Goal: Information Seeking & Learning: Learn about a topic

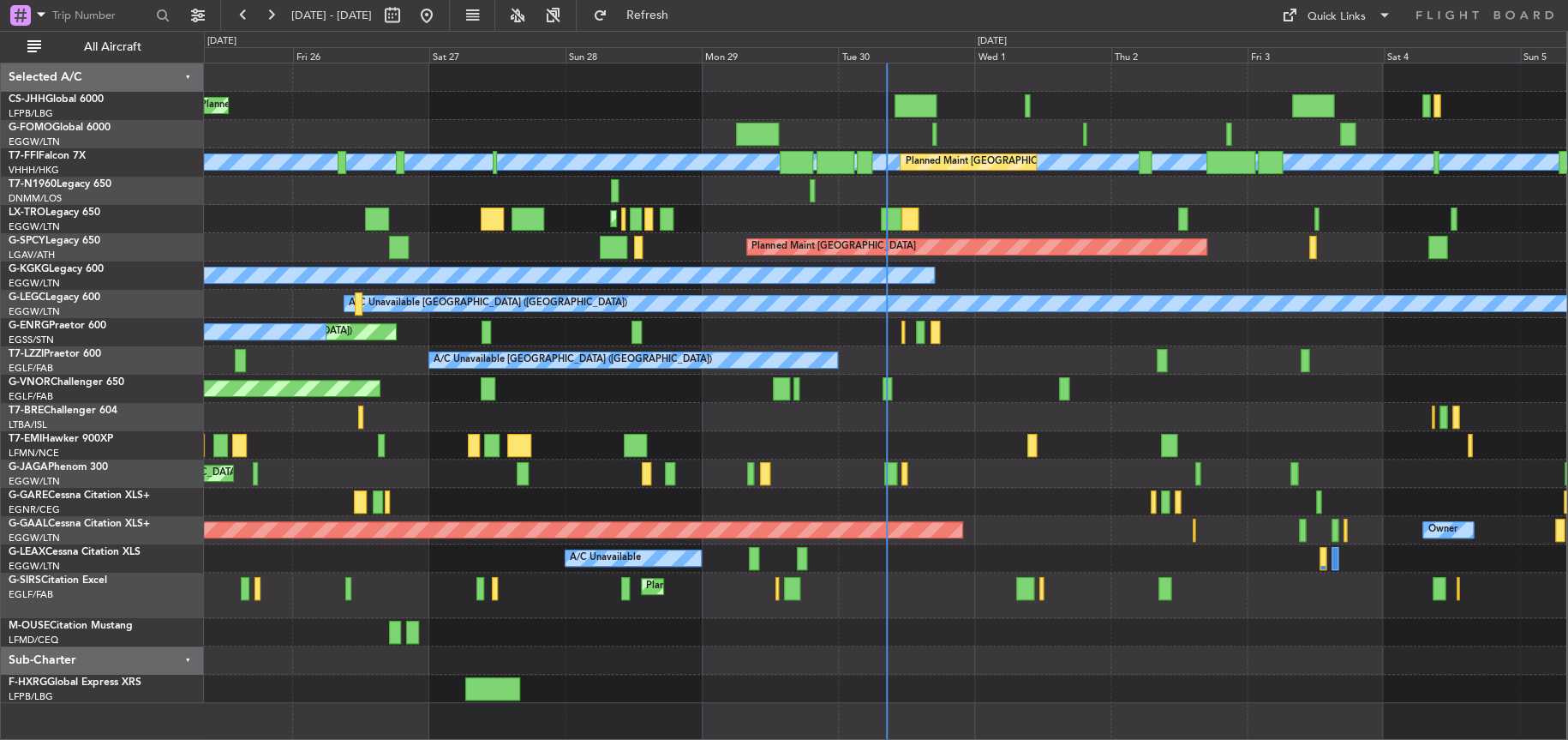
click at [593, 440] on div at bounding box center [886, 444] width 1363 height 28
click at [579, 416] on div at bounding box center [886, 416] width 1363 height 28
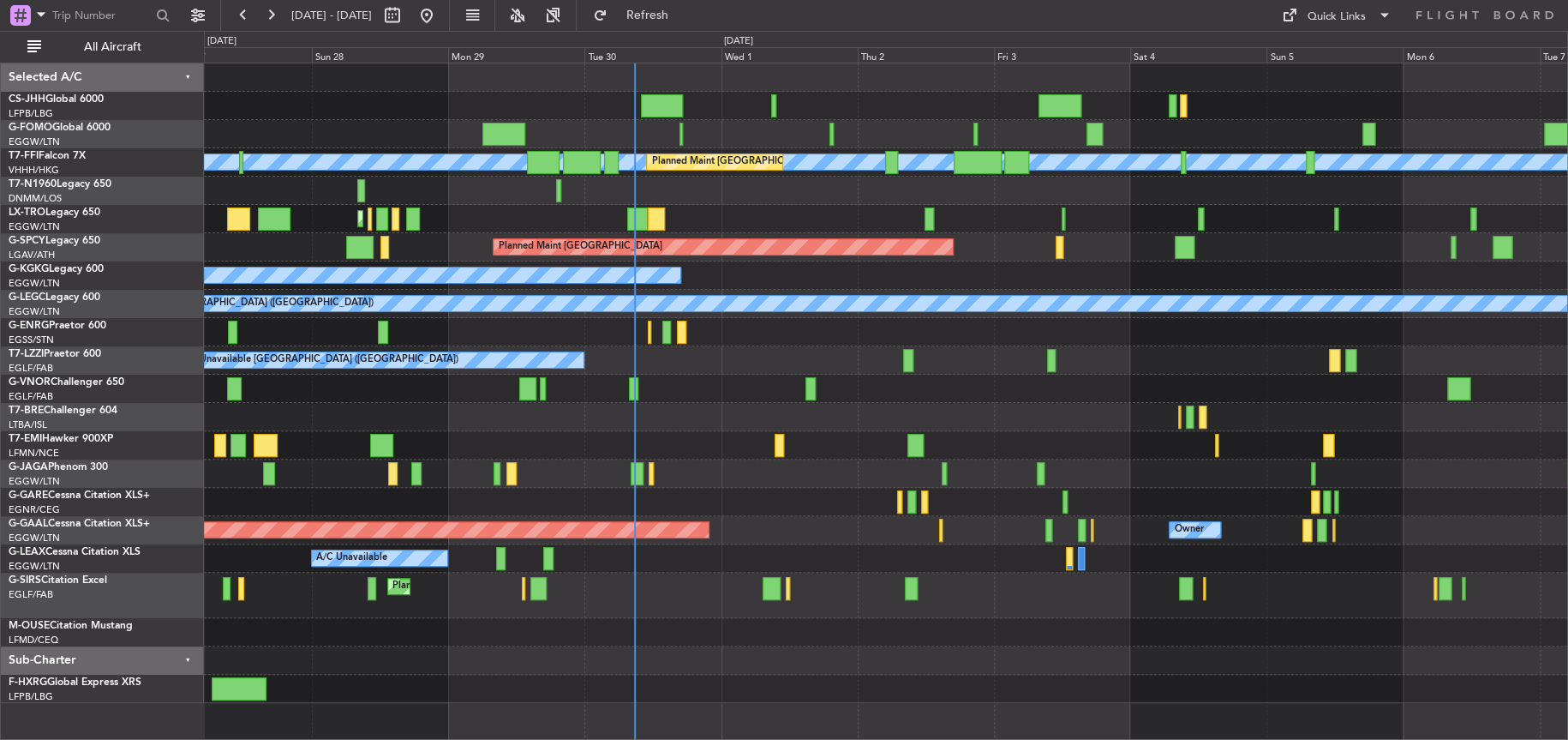
click at [783, 370] on div "A/C Unavailable [GEOGRAPHIC_DATA] ([GEOGRAPHIC_DATA])" at bounding box center [886, 360] width 1363 height 28
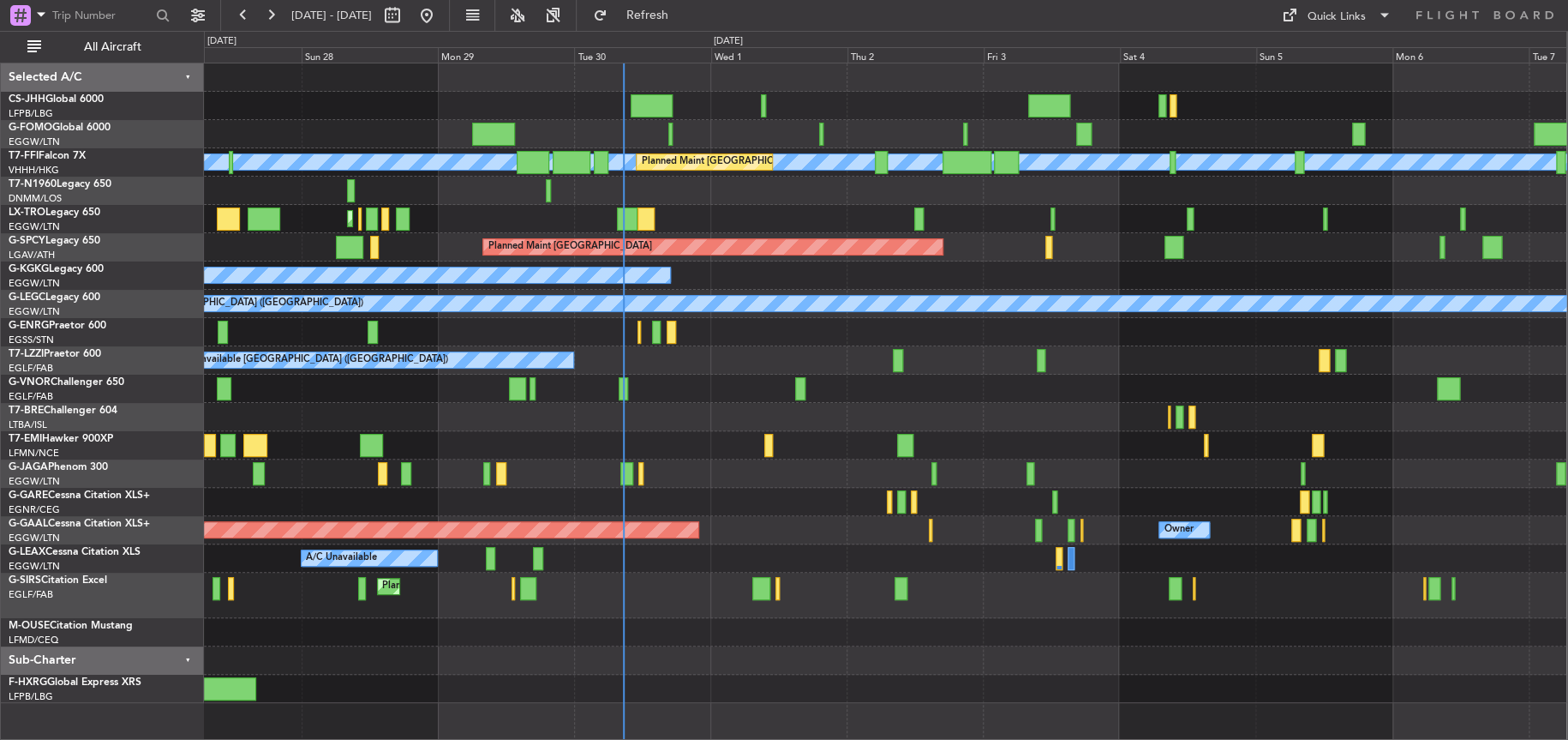
click at [812, 441] on div at bounding box center [886, 444] width 1363 height 28
click at [647, 388] on div "Planned Maint [GEOGRAPHIC_DATA] ([GEOGRAPHIC_DATA])" at bounding box center [886, 388] width 1363 height 28
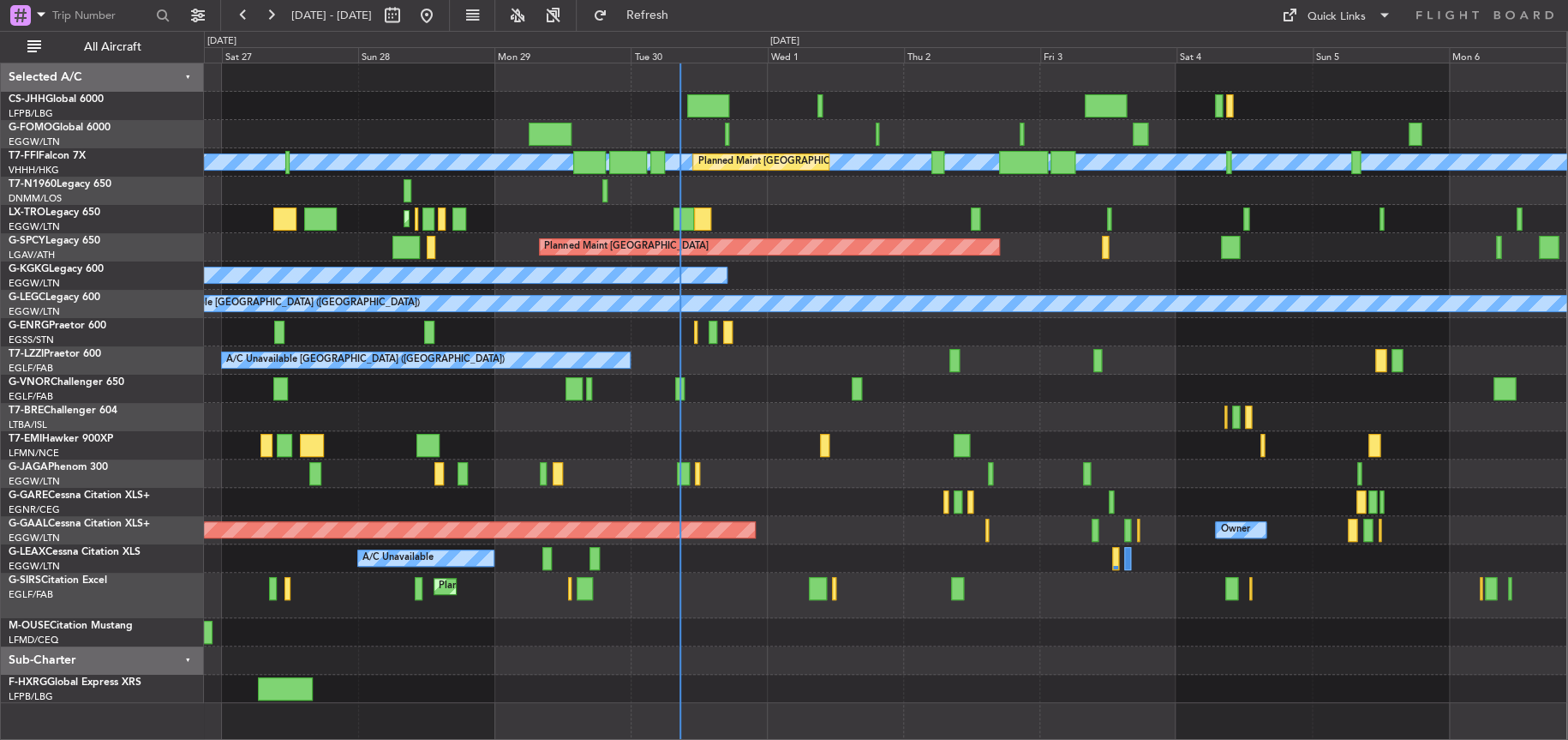
click at [703, 388] on div "Planned Maint [GEOGRAPHIC_DATA] ([GEOGRAPHIC_DATA])" at bounding box center [886, 388] width 1363 height 28
click at [708, 373] on div "Planned Maint [GEOGRAPHIC_DATA] ([GEOGRAPHIC_DATA]) Planned Maint [GEOGRAPHIC_D…" at bounding box center [886, 383] width 1363 height 640
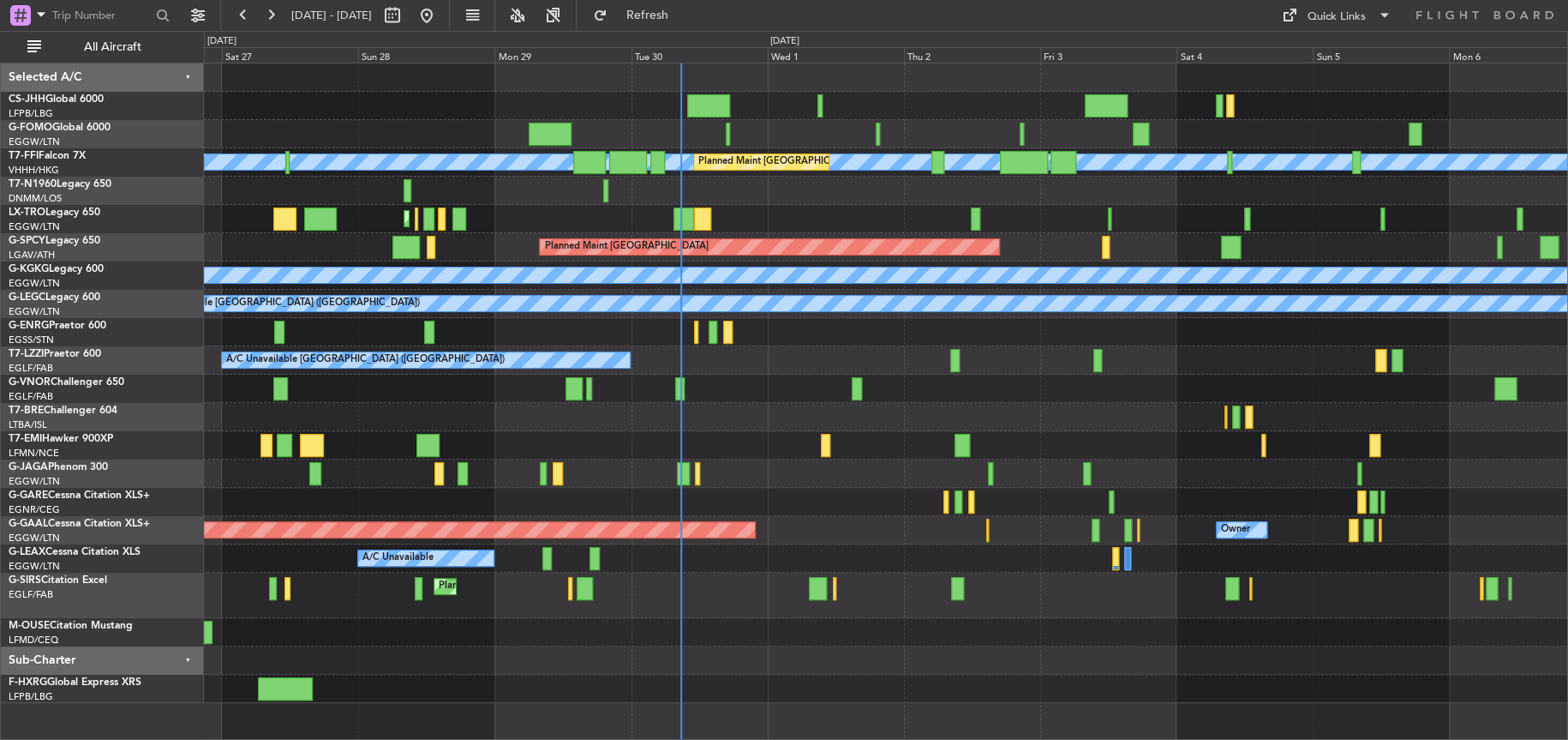
click at [778, 443] on div at bounding box center [886, 444] width 1363 height 28
click at [882, 474] on div "Planned Maint [GEOGRAPHIC_DATA] ([GEOGRAPHIC_DATA])" at bounding box center [886, 473] width 1363 height 28
click at [880, 408] on div at bounding box center [886, 416] width 1363 height 28
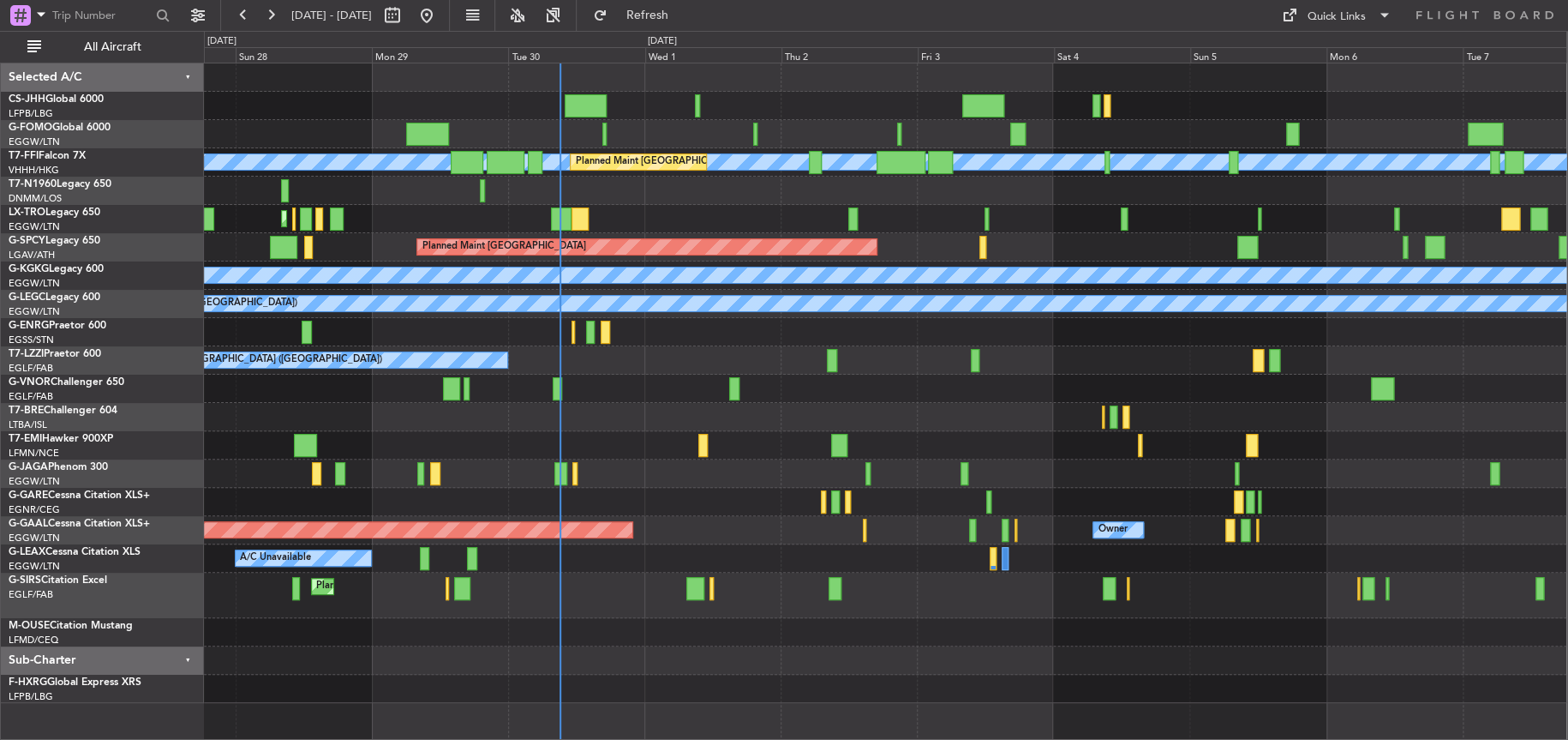
click at [674, 379] on div "Planned Maint [GEOGRAPHIC_DATA] ([GEOGRAPHIC_DATA]) [PERSON_NAME] [PERSON_NAME]…" at bounding box center [886, 383] width 1363 height 640
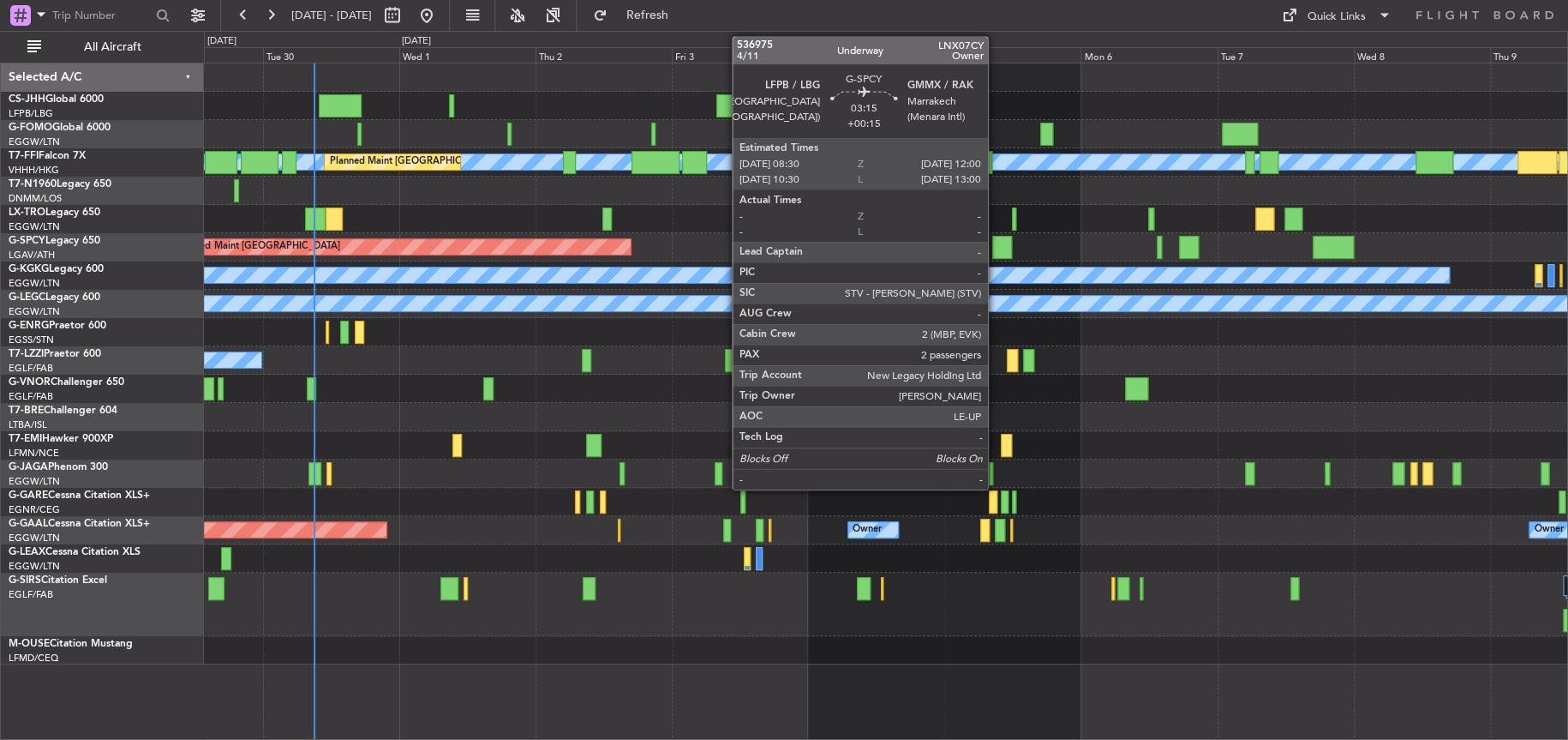
click at [995, 242] on div at bounding box center [1002, 247] width 20 height 23
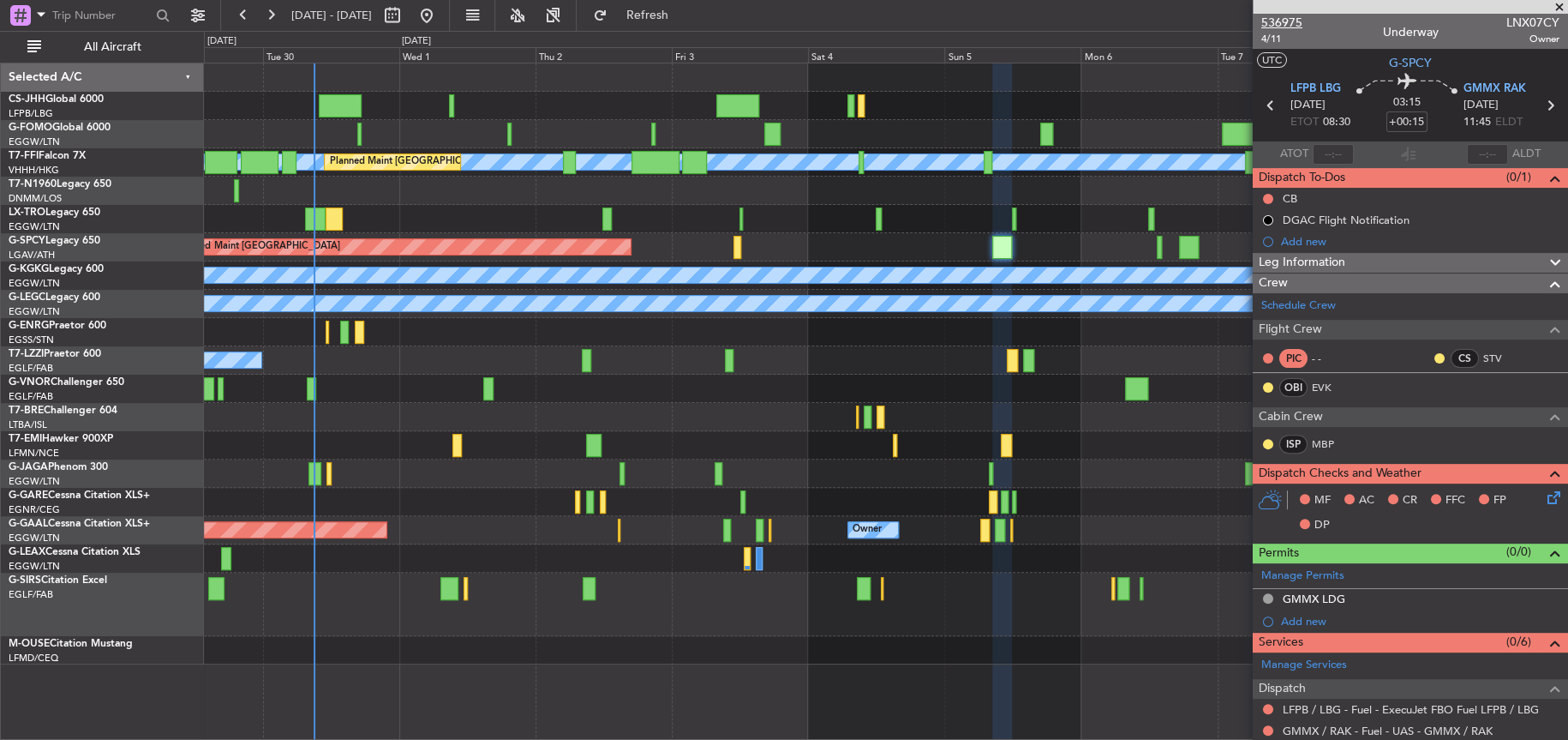
click at [1274, 25] on span "536975" at bounding box center [1282, 22] width 41 height 18
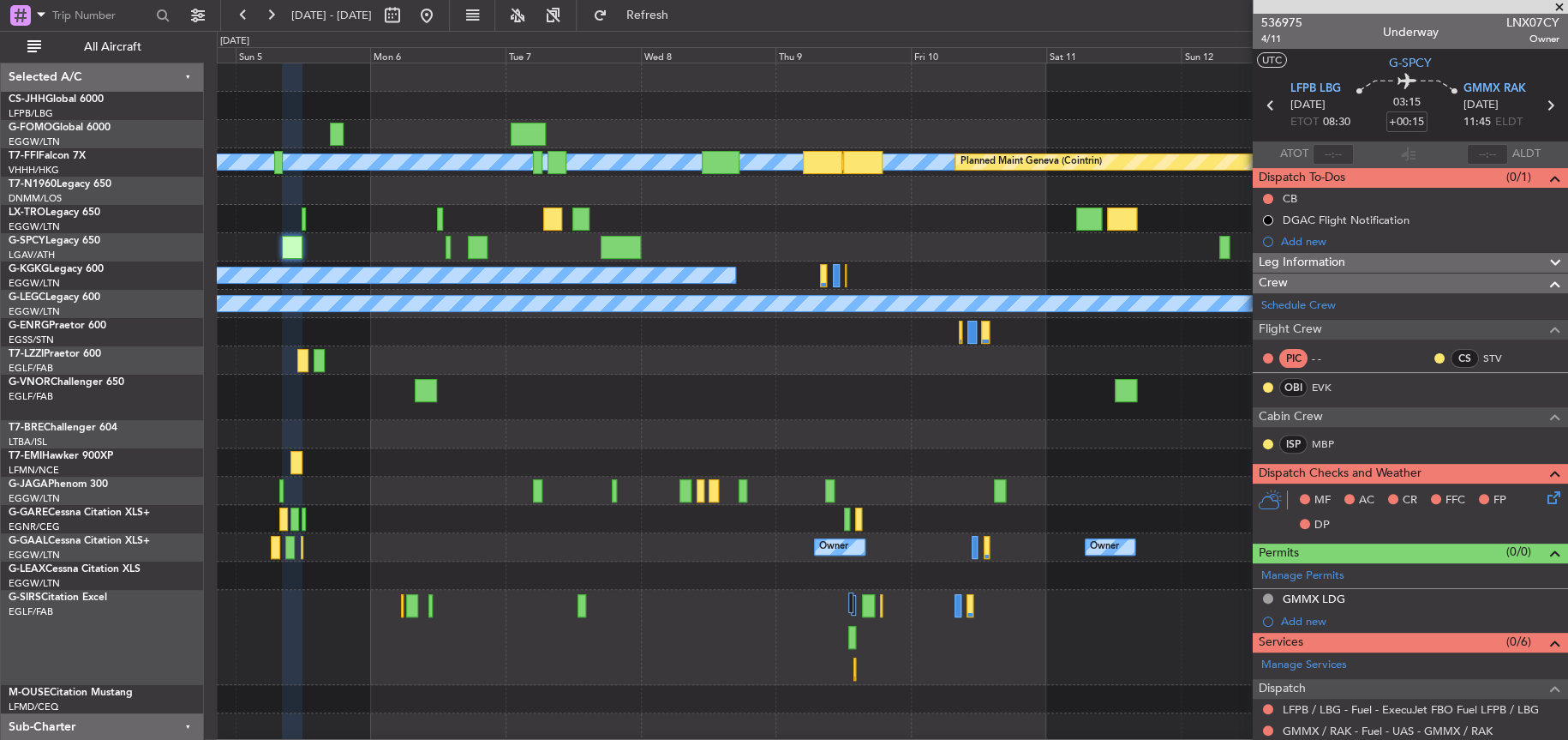
click at [669, 399] on div at bounding box center [891, 397] width 1350 height 46
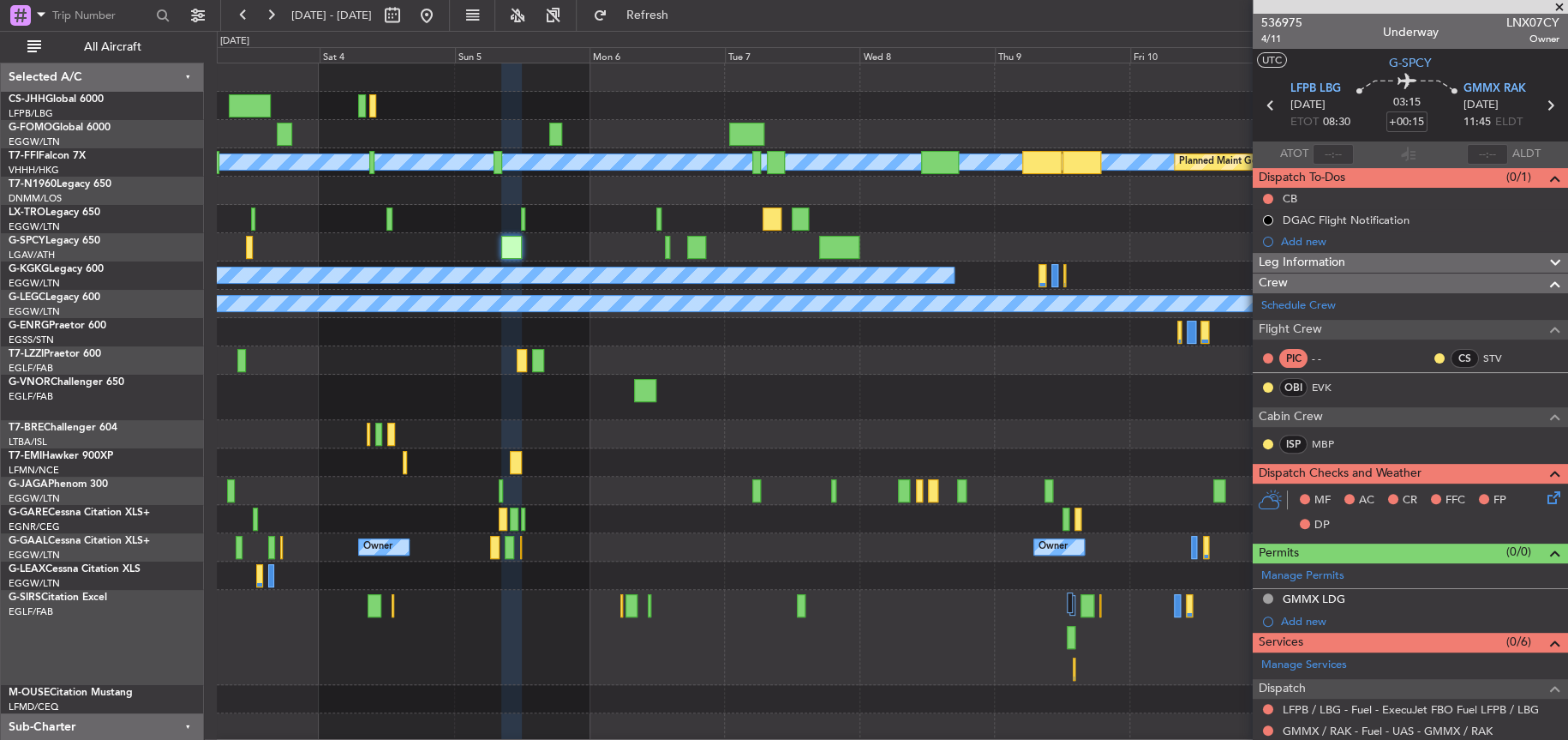
click at [941, 440] on div at bounding box center [891, 434] width 1349 height 28
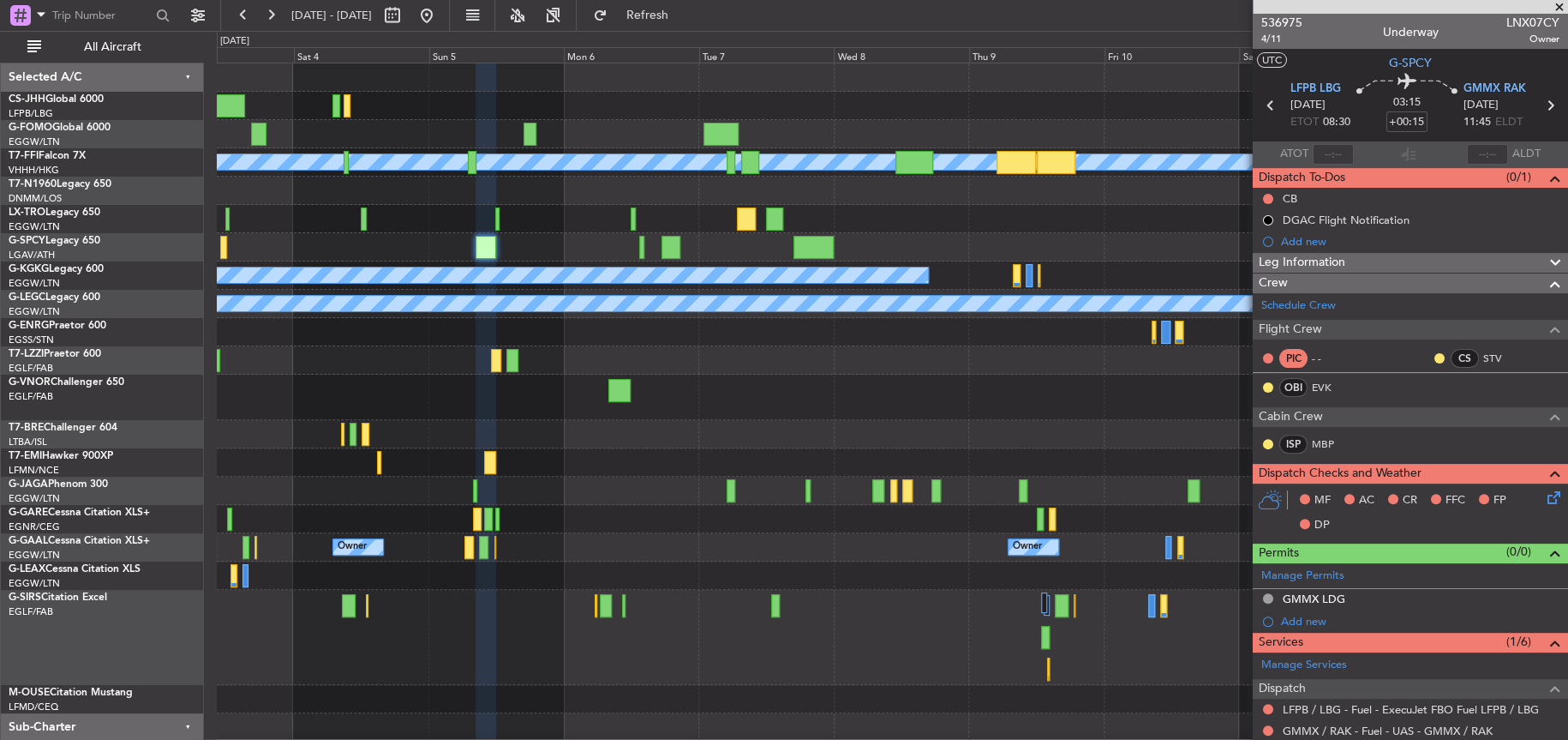
click at [263, 303] on div "Planned Maint Geneva (Cointrin) [PERSON_NAME] [PERSON_NAME] Planned Maint [GEOG…" at bounding box center [891, 416] width 1349 height 706
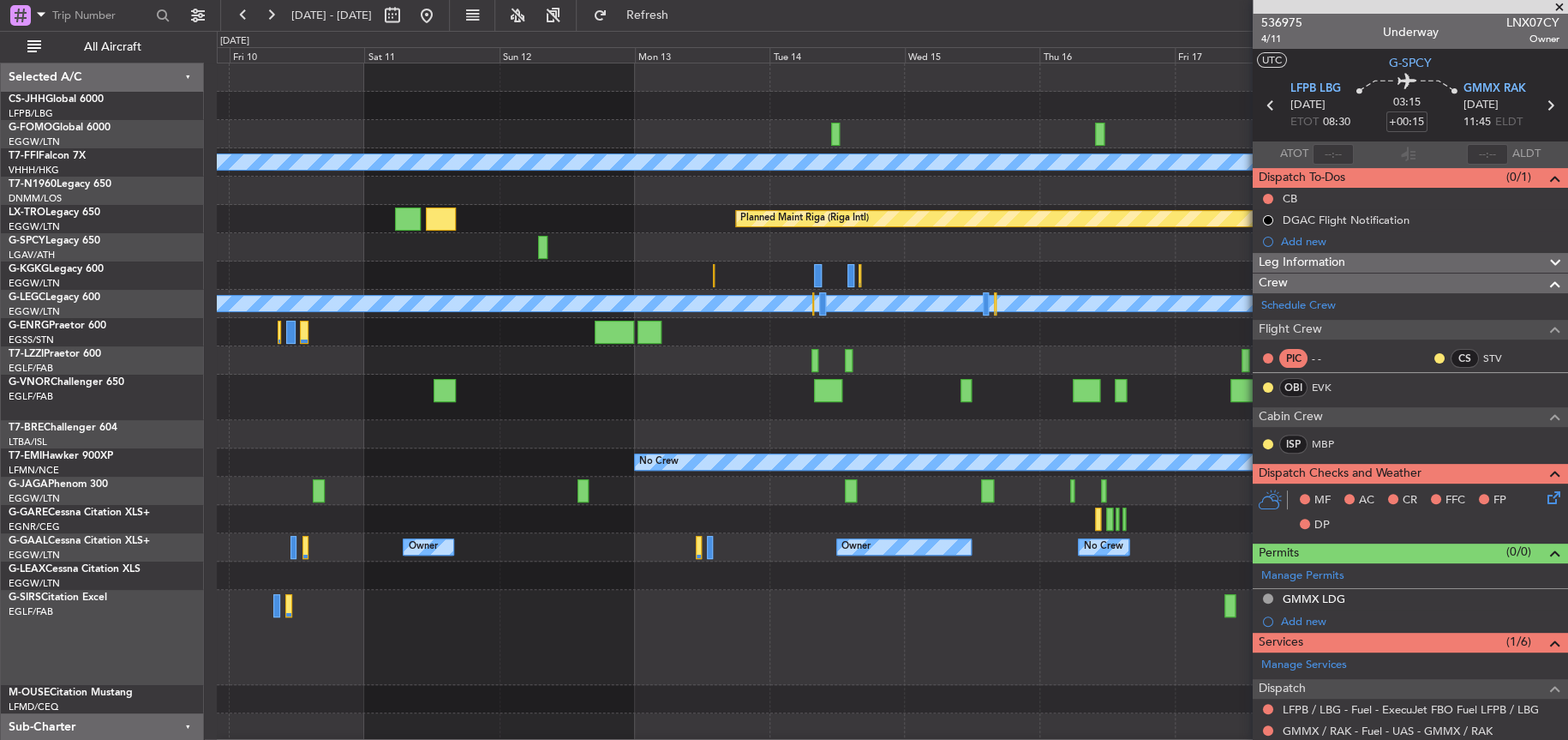
click at [40, 257] on div "Planned Maint Geneva (Cointrin) [PERSON_NAME] [PERSON_NAME] Planned Maint [GEOG…" at bounding box center [784, 385] width 1568 height 709
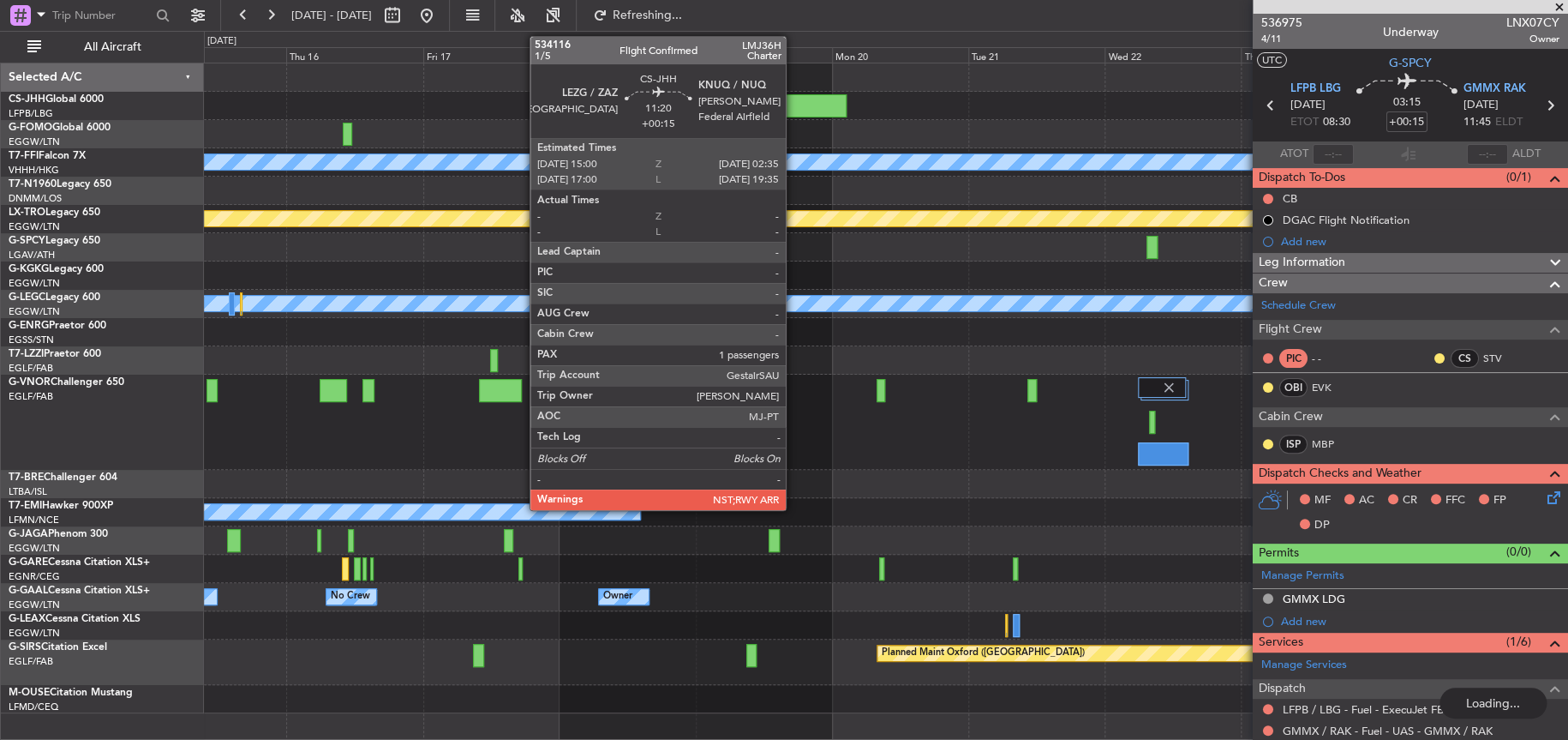
click at [793, 100] on div at bounding box center [813, 106] width 66 height 23
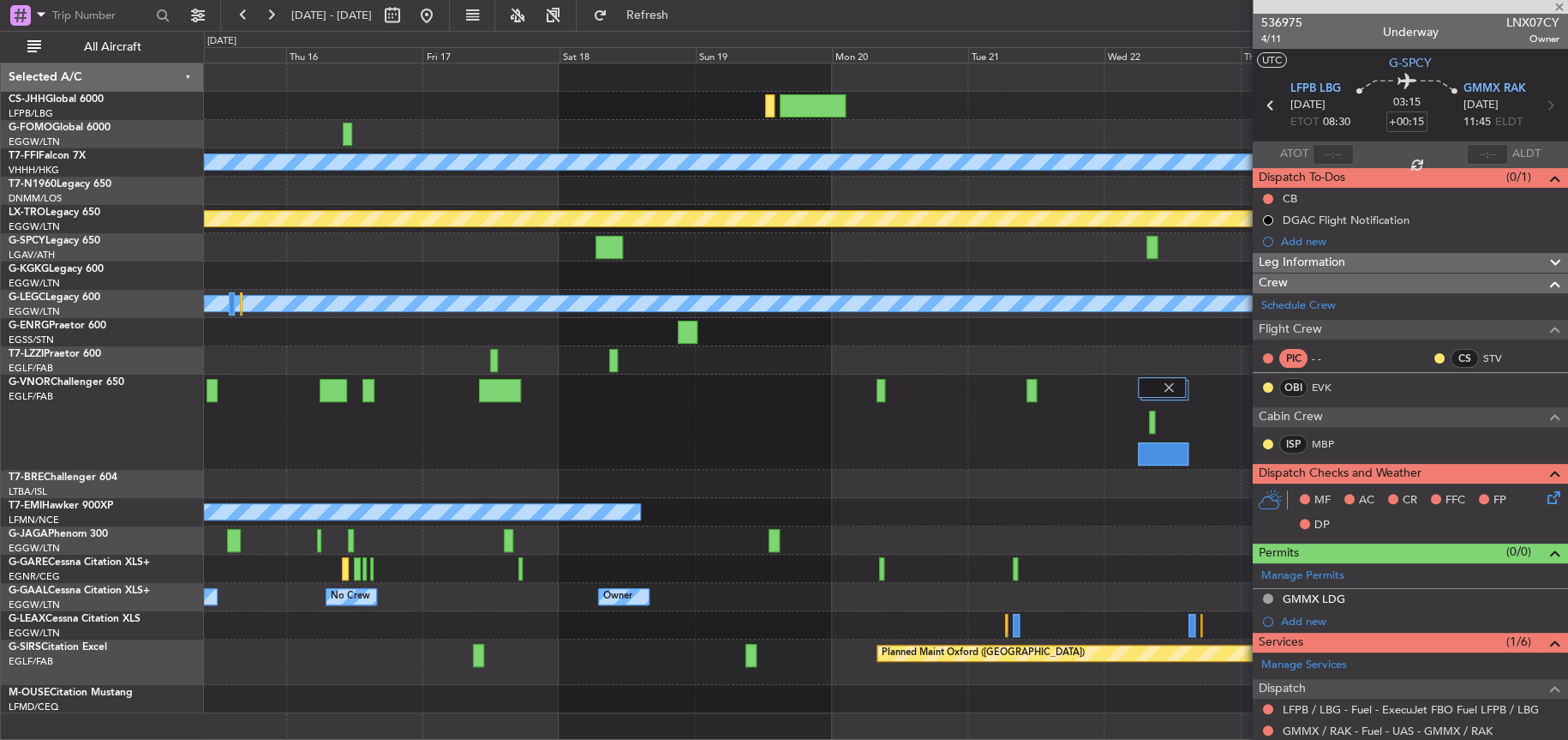
type input "1"
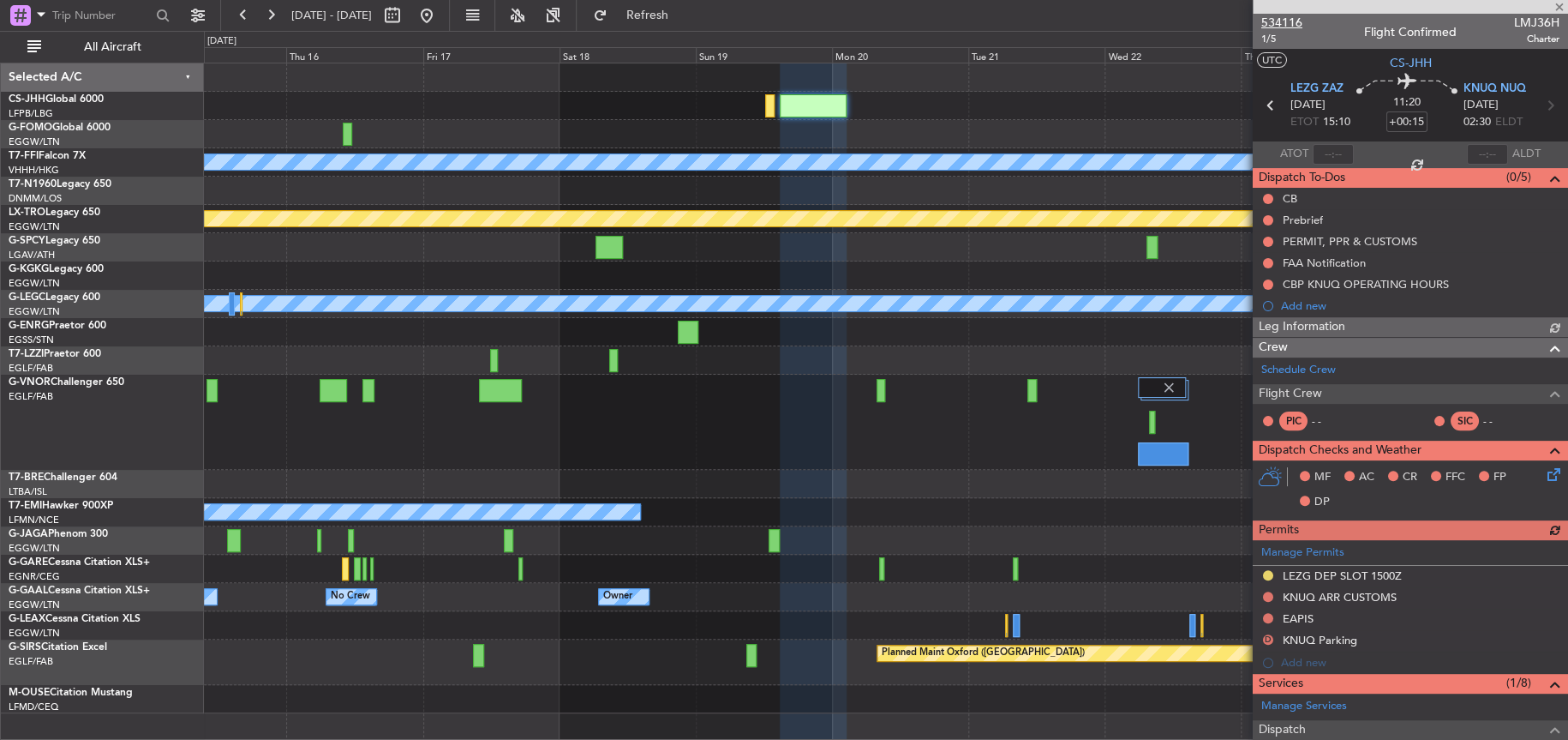
click at [1283, 25] on span "534116" at bounding box center [1282, 22] width 41 height 18
click at [687, 425] on div at bounding box center [886, 422] width 1363 height 95
click at [440, 11] on button at bounding box center [427, 16] width 27 height 27
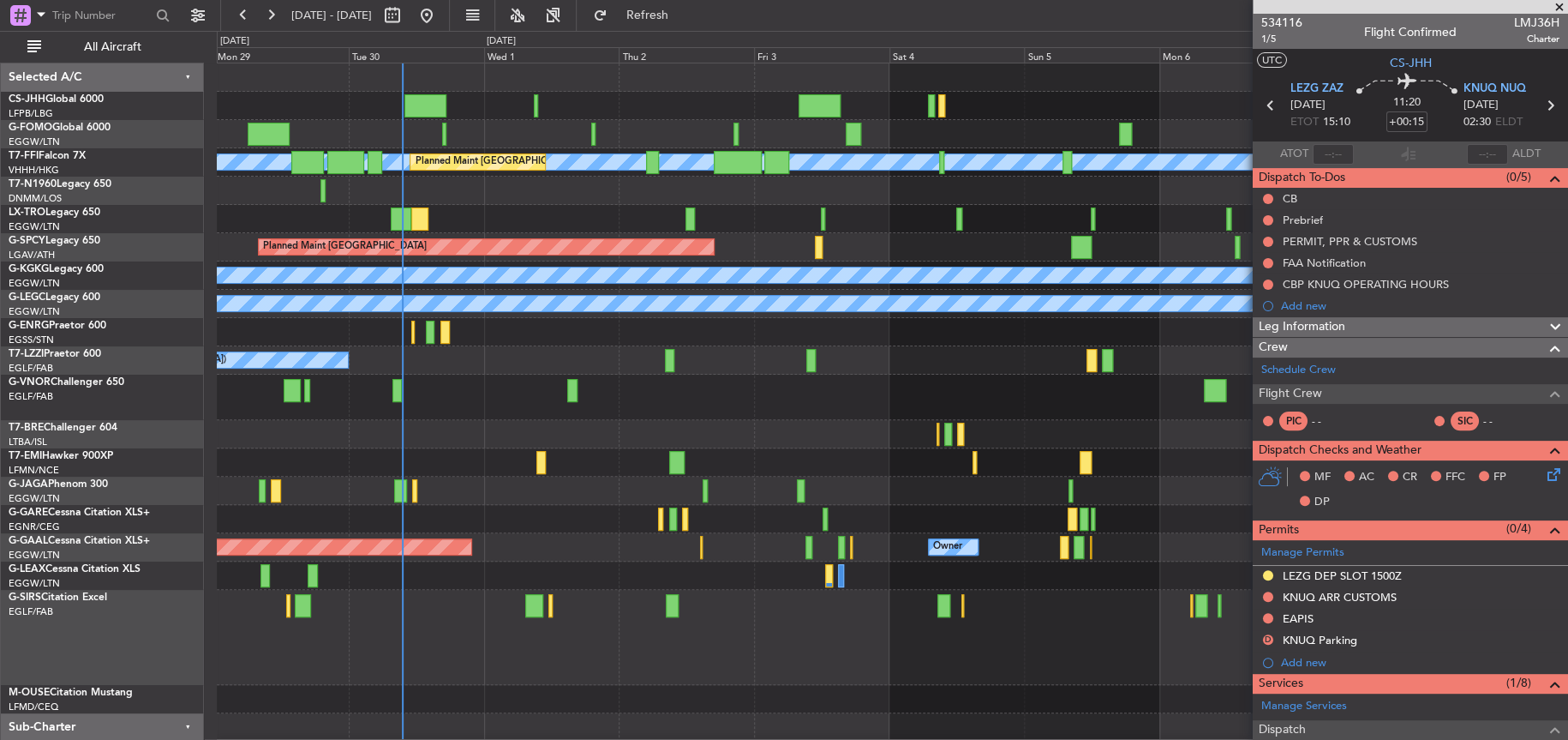
click at [840, 402] on div "[PERSON_NAME] [PERSON_NAME] Planned Maint [GEOGRAPHIC_DATA] ([GEOGRAPHIC_DATA])…" at bounding box center [891, 416] width 1350 height 706
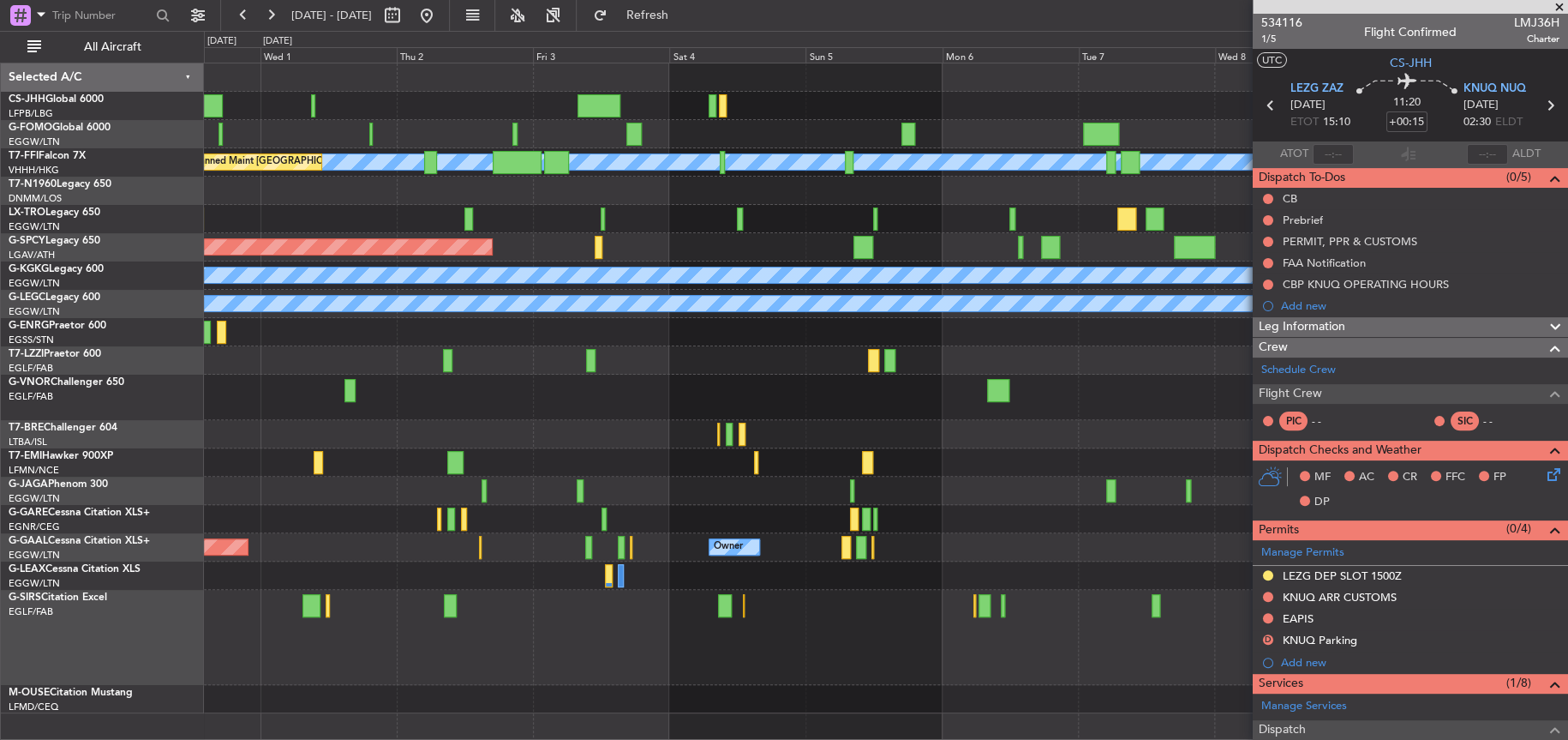
click at [226, 396] on div "[PERSON_NAME] [PERSON_NAME] Planned Maint [GEOGRAPHIC_DATA] ([GEOGRAPHIC_DATA])…" at bounding box center [886, 388] width 1363 height 650
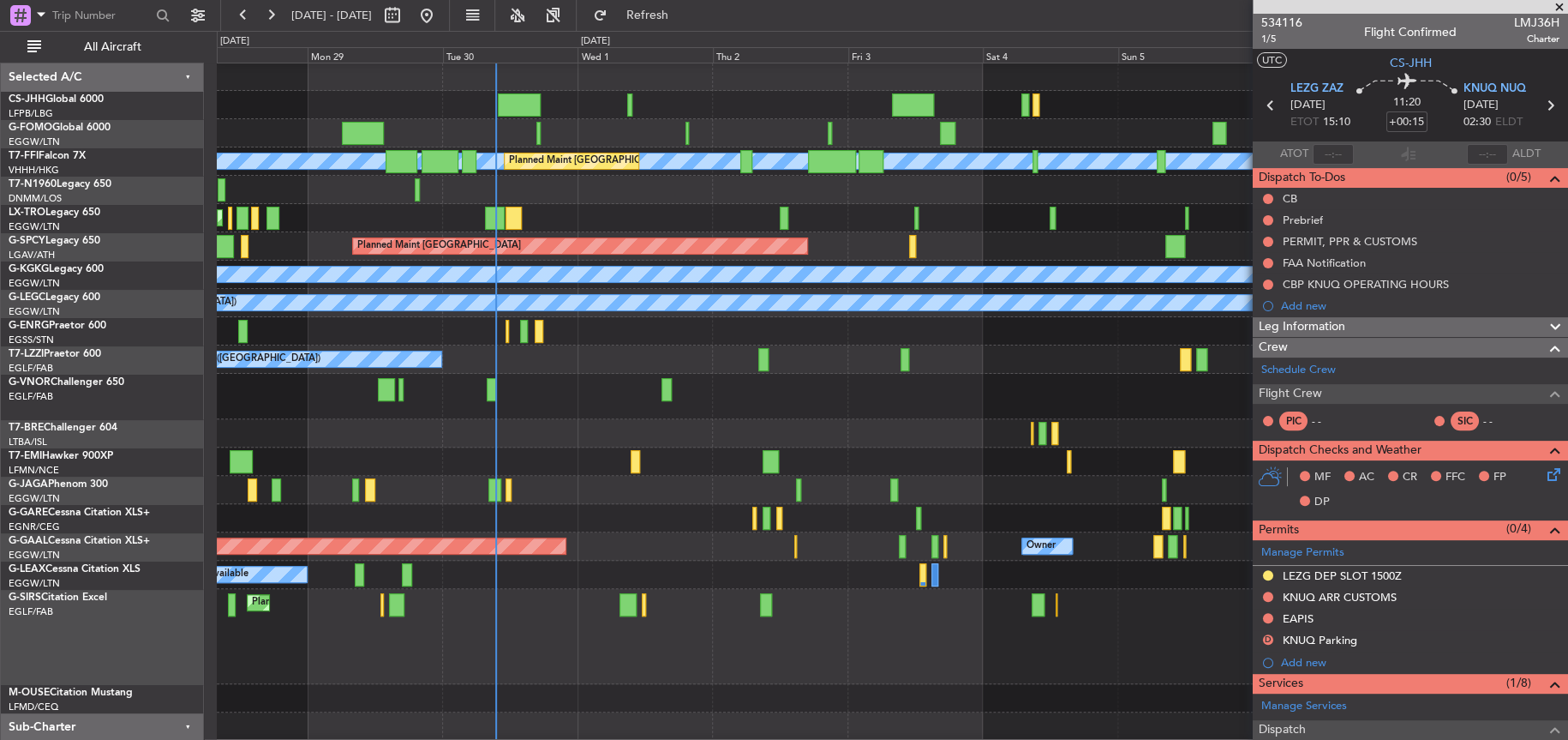
click at [797, 374] on div "Planned Maint [GEOGRAPHIC_DATA] ([GEOGRAPHIC_DATA])" at bounding box center [891, 396] width 1349 height 46
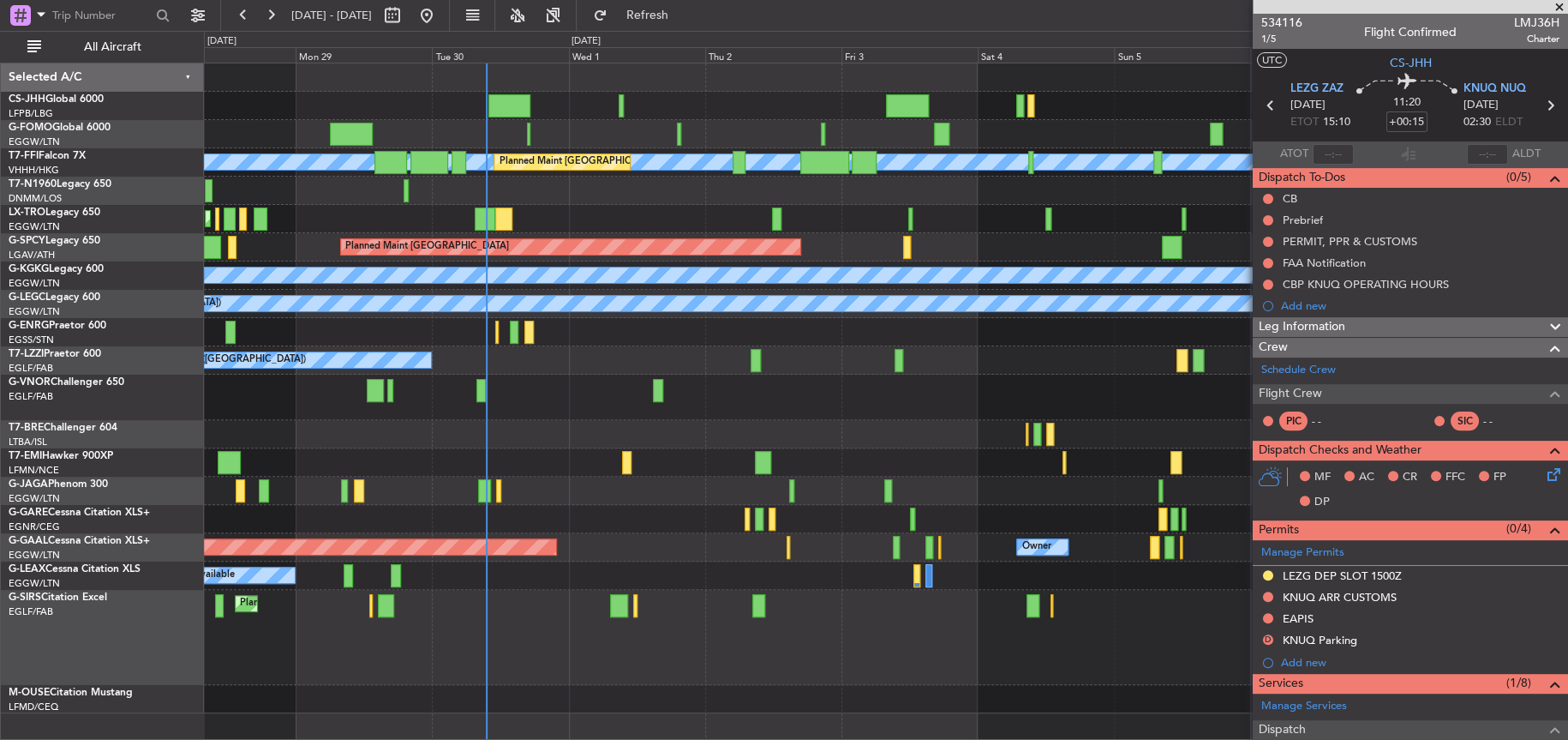
click at [550, 523] on div at bounding box center [886, 518] width 1363 height 28
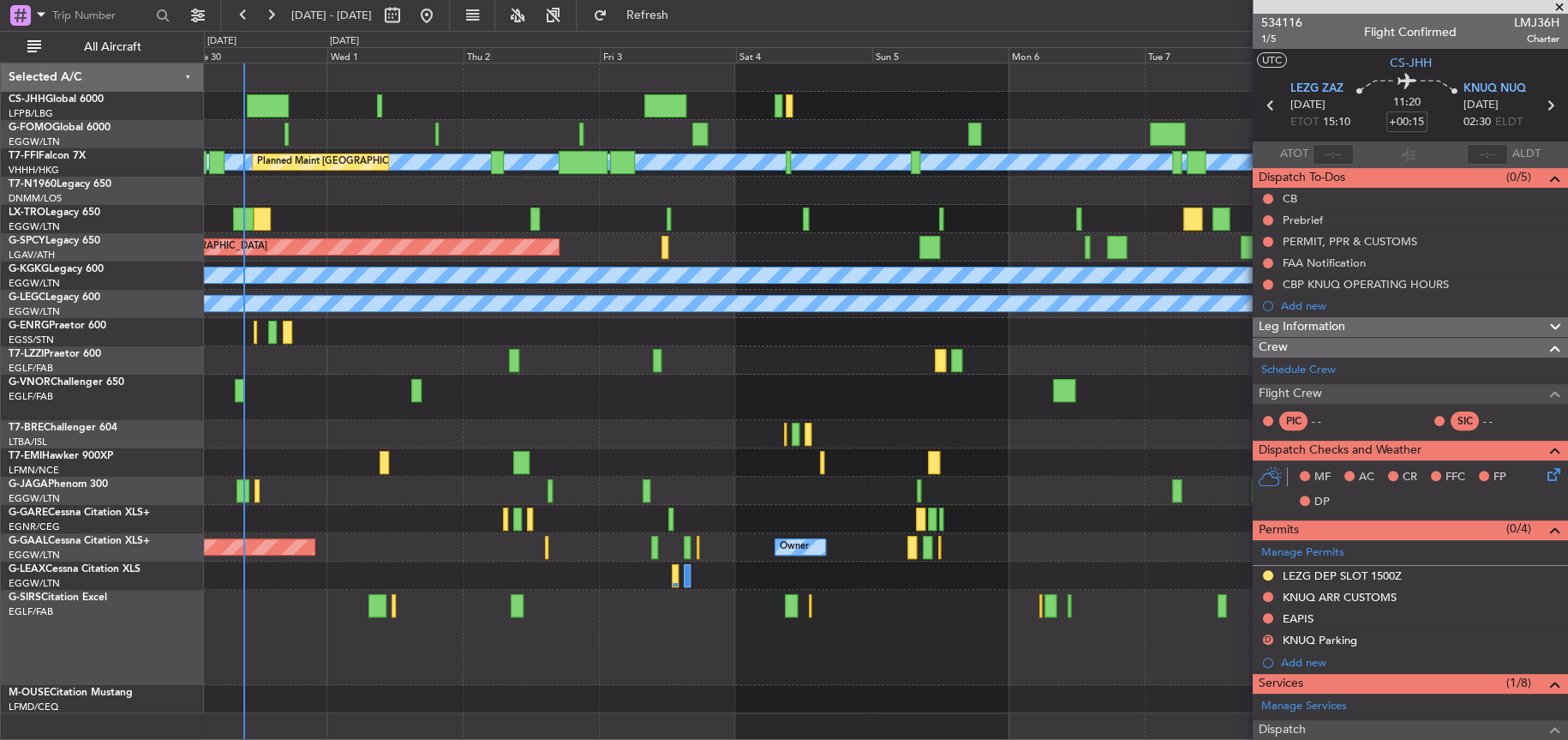
click at [389, 539] on div "[PERSON_NAME] [PERSON_NAME] Planned Maint [GEOGRAPHIC_DATA] ([GEOGRAPHIC_DATA])…" at bounding box center [886, 388] width 1363 height 650
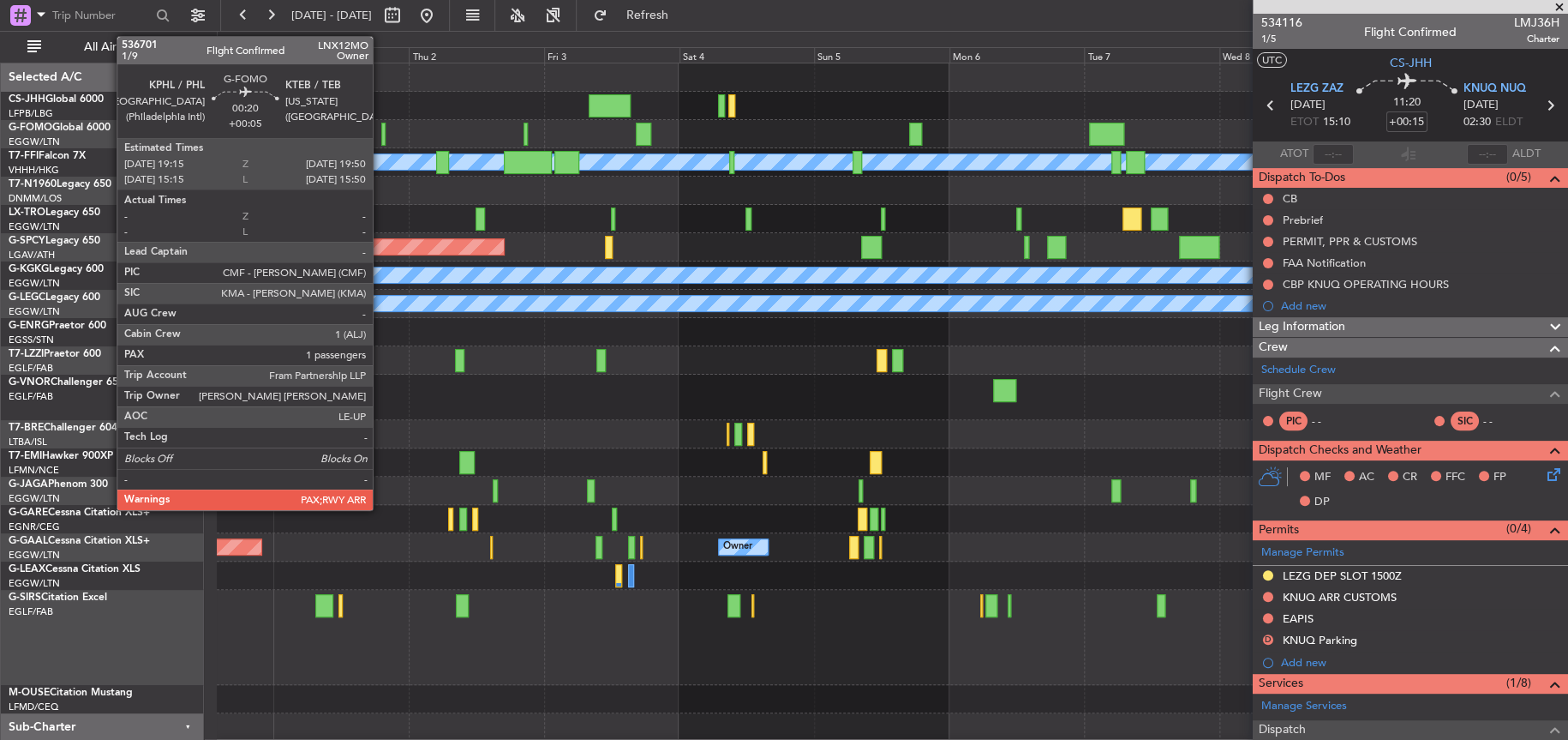
click at [381, 134] on div at bounding box center [383, 134] width 4 height 23
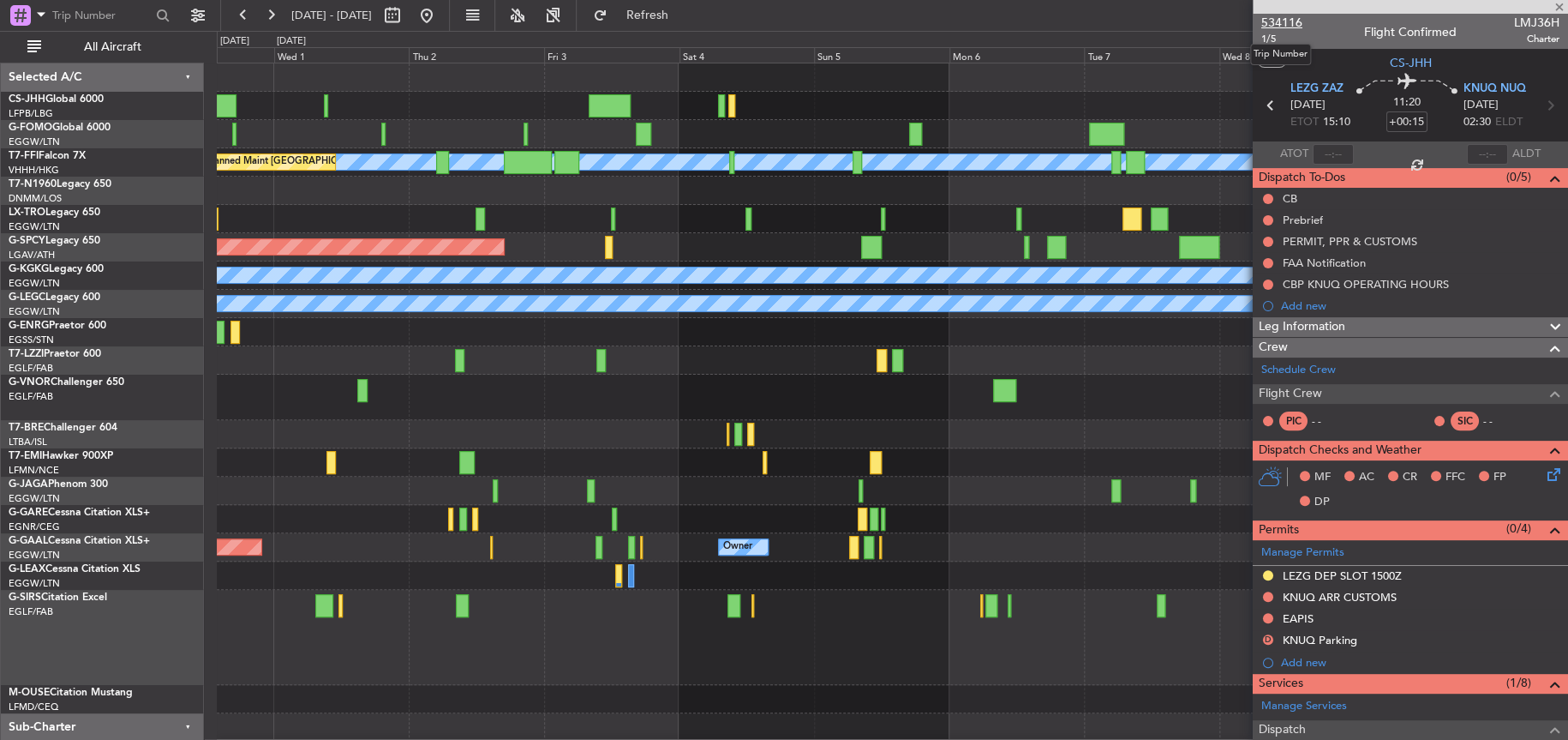
type input "+00:05"
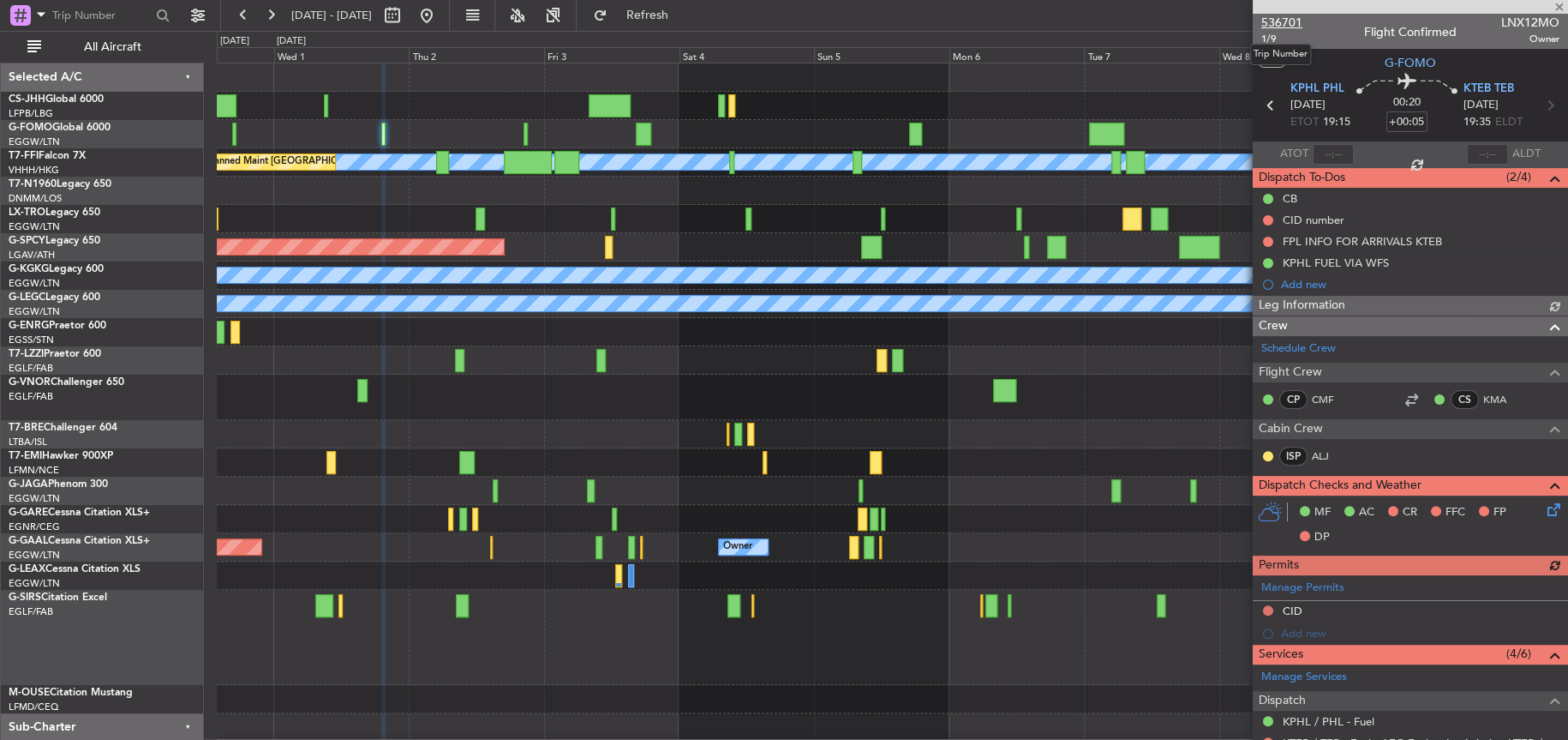
click at [1271, 18] on span "536701" at bounding box center [1282, 22] width 41 height 18
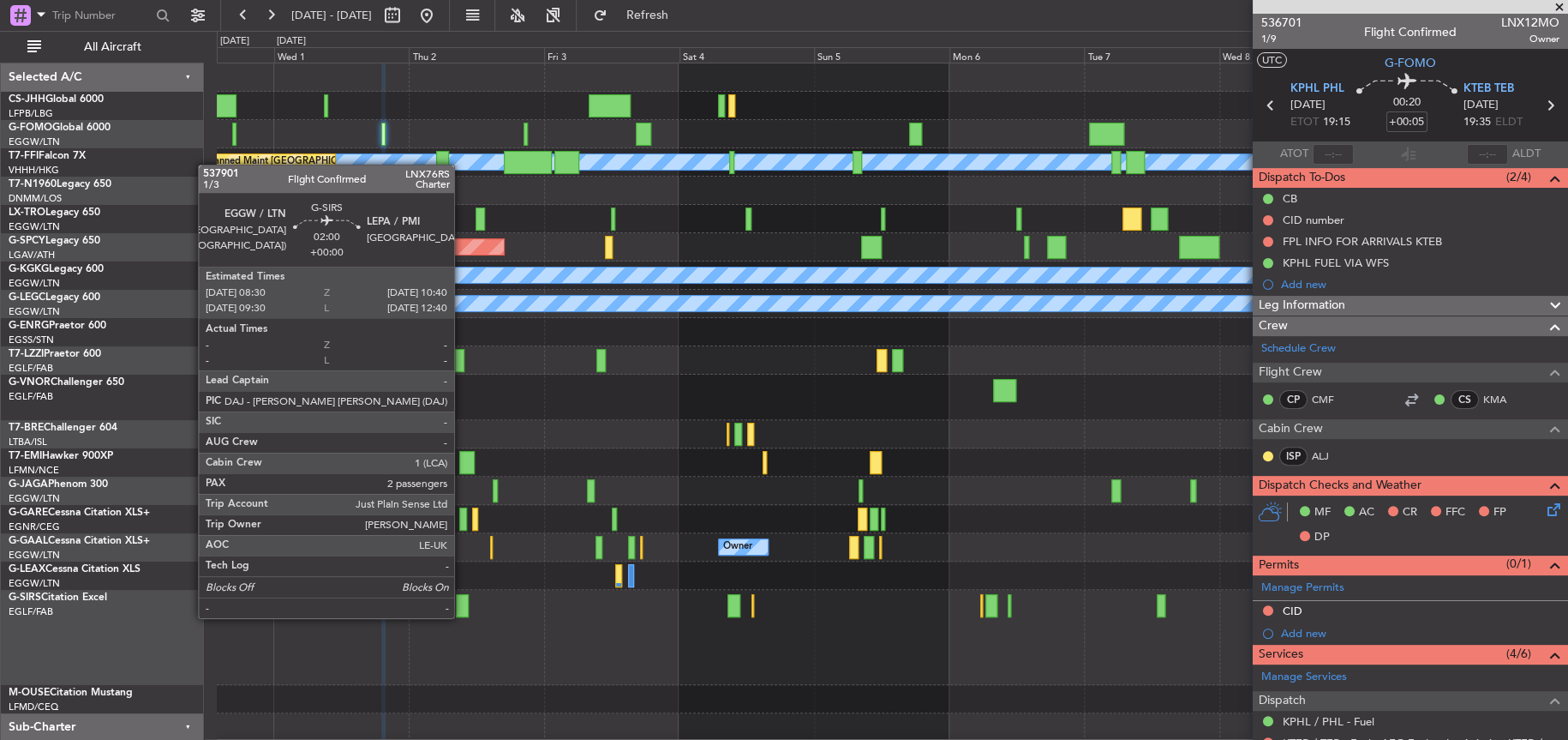
click at [462, 616] on div at bounding box center [462, 606] width 13 height 23
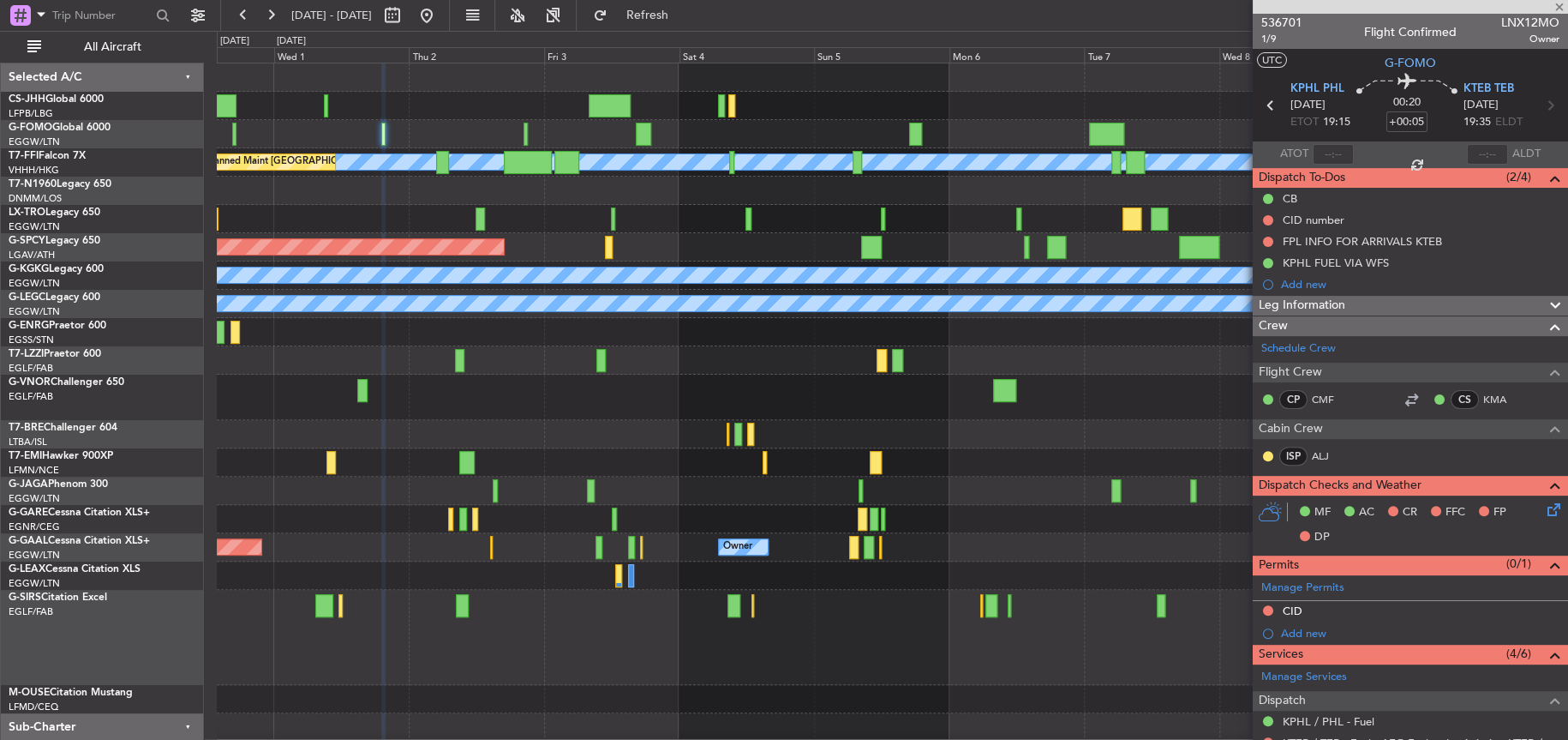
type input "2"
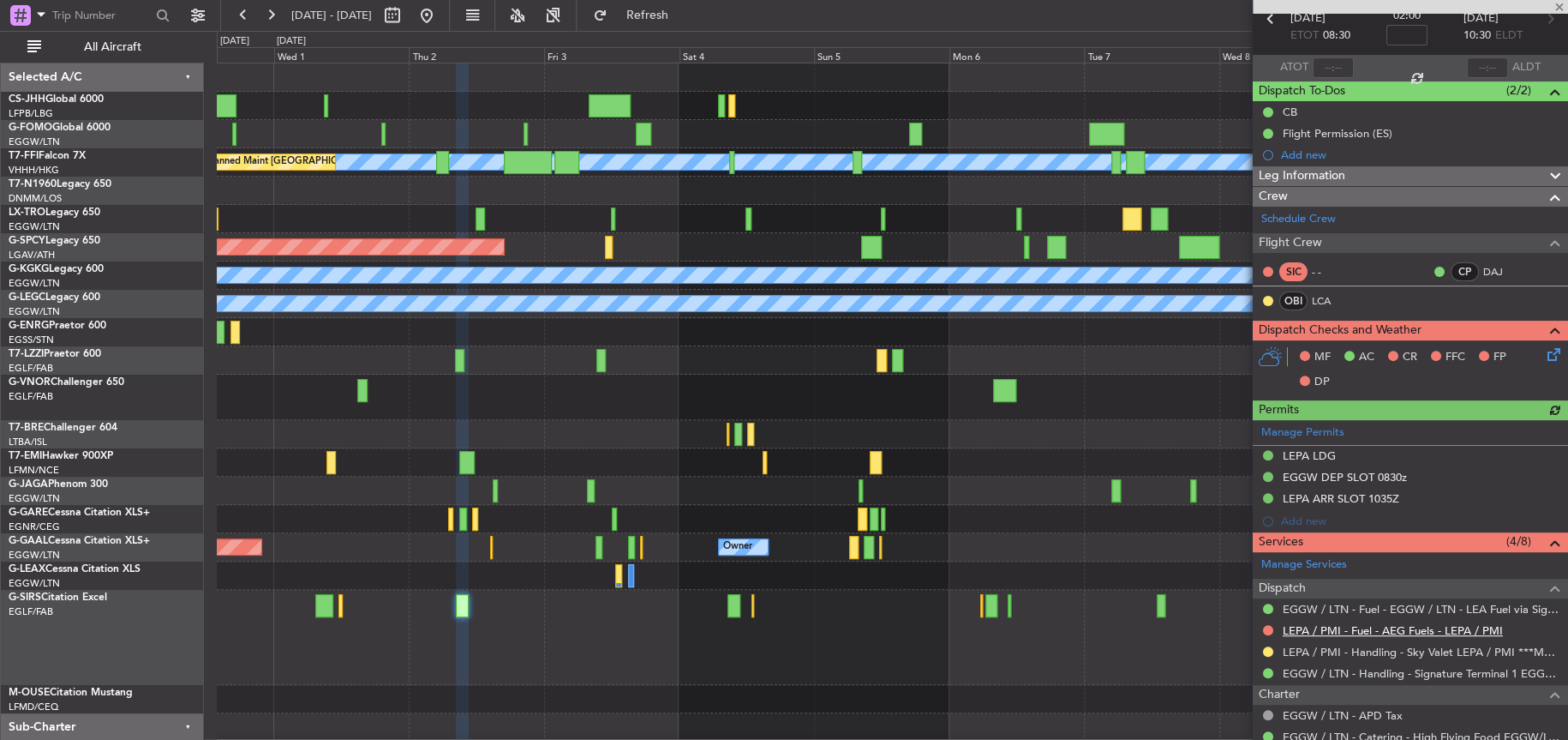
scroll to position [257, 0]
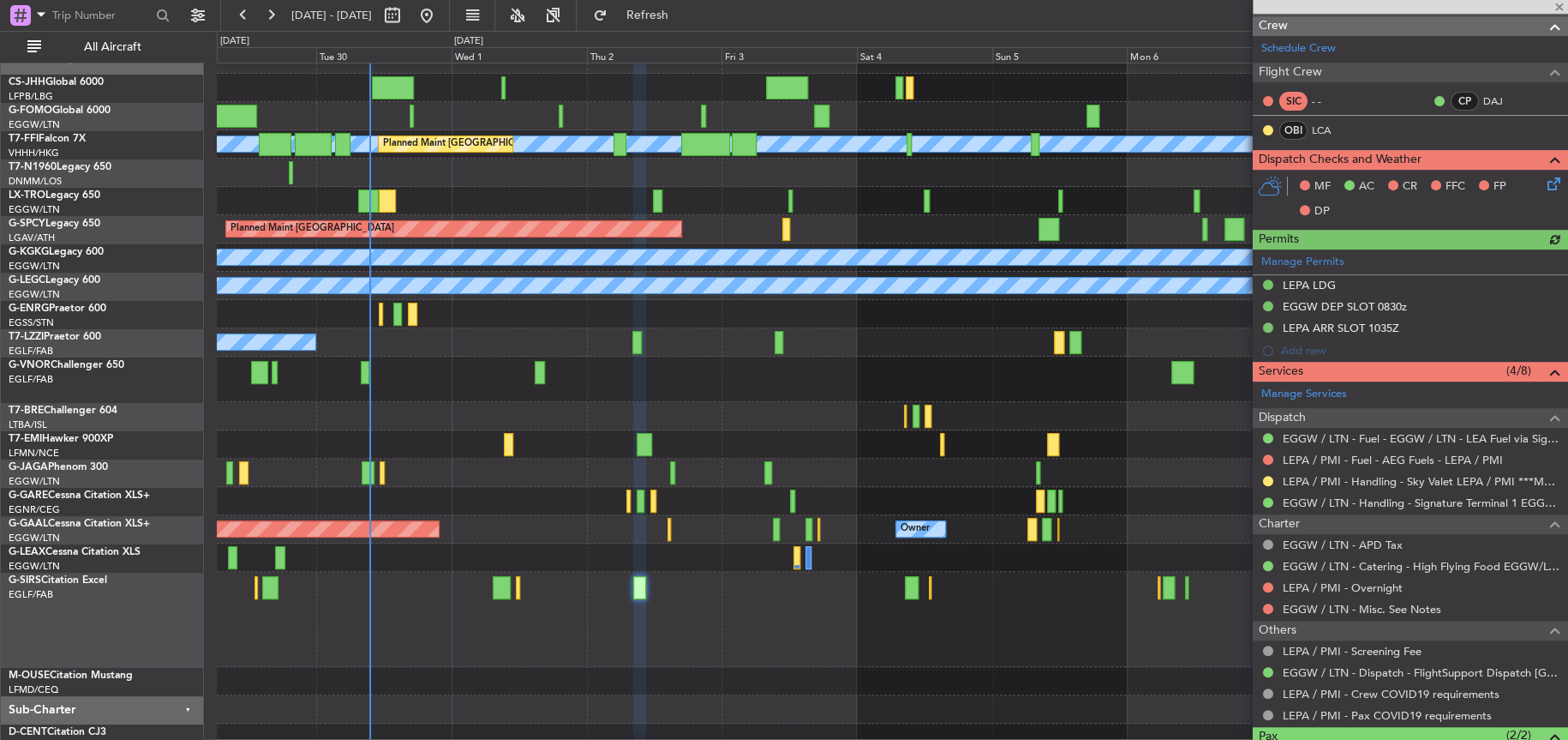
click at [713, 628] on div "Planned Maint [GEOGRAPHIC_DATA] ([GEOGRAPHIC_DATA])" at bounding box center [891, 619] width 1350 height 95
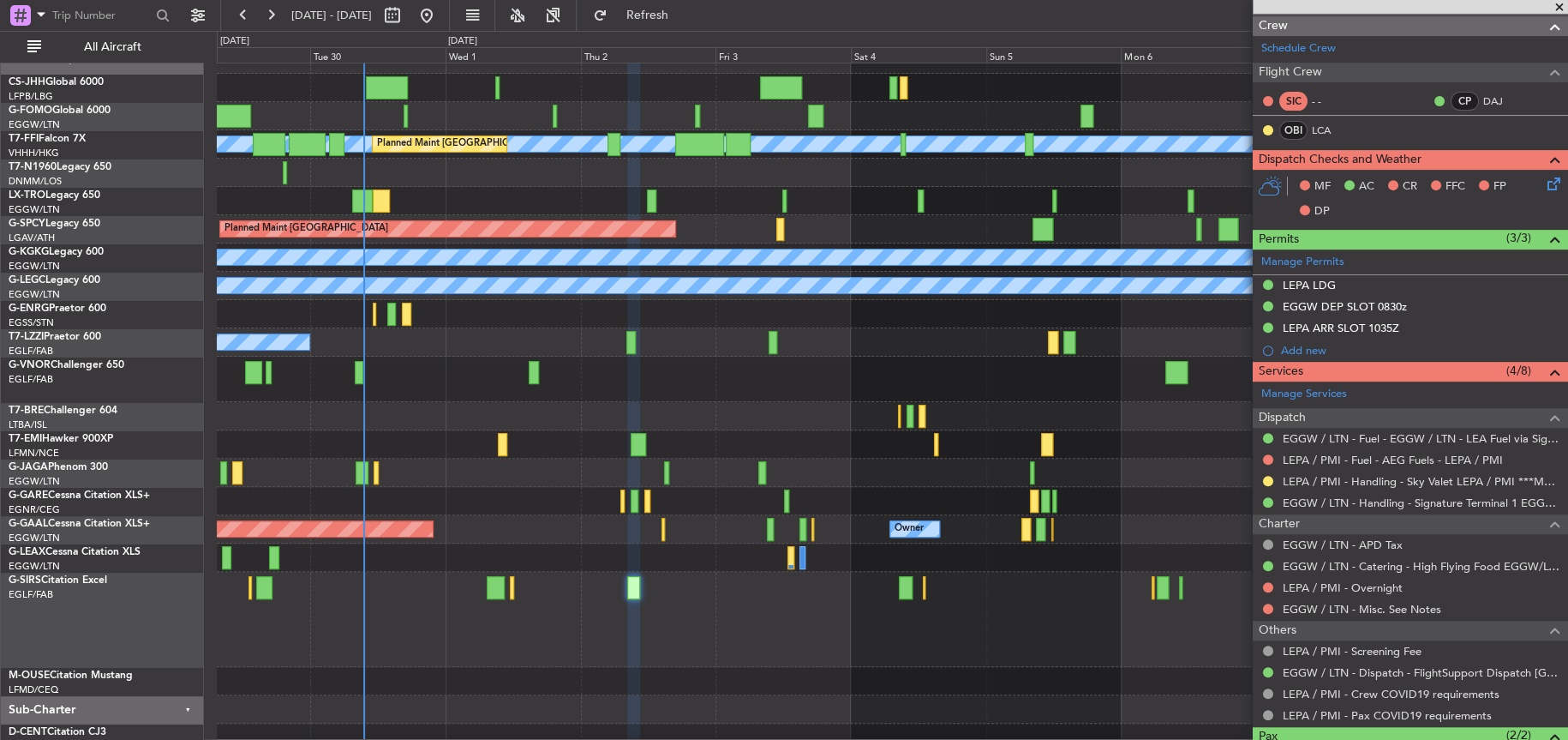
scroll to position [29, 0]
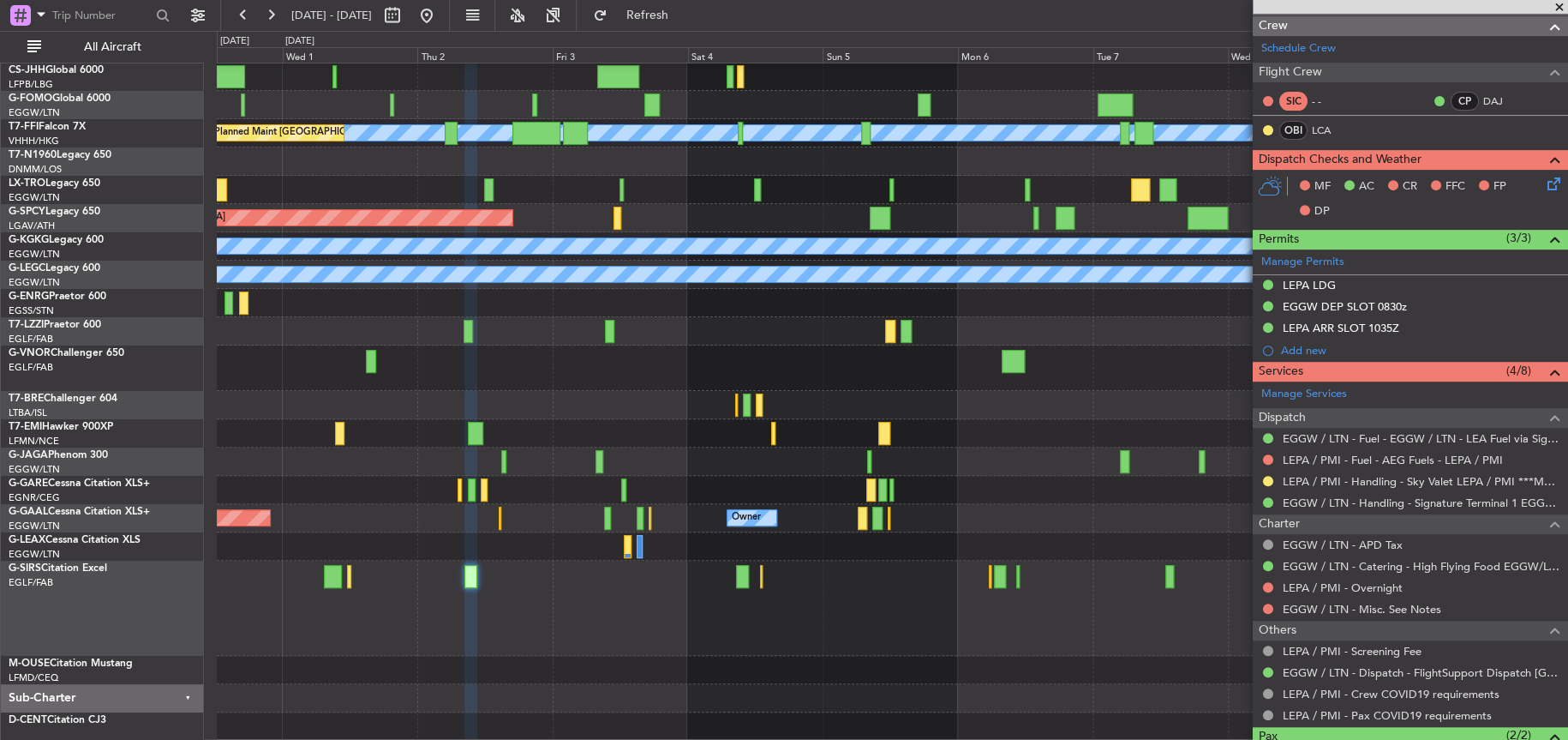
click at [547, 604] on div "Planned Maint [GEOGRAPHIC_DATA] ([GEOGRAPHIC_DATA])" at bounding box center [891, 608] width 1349 height 95
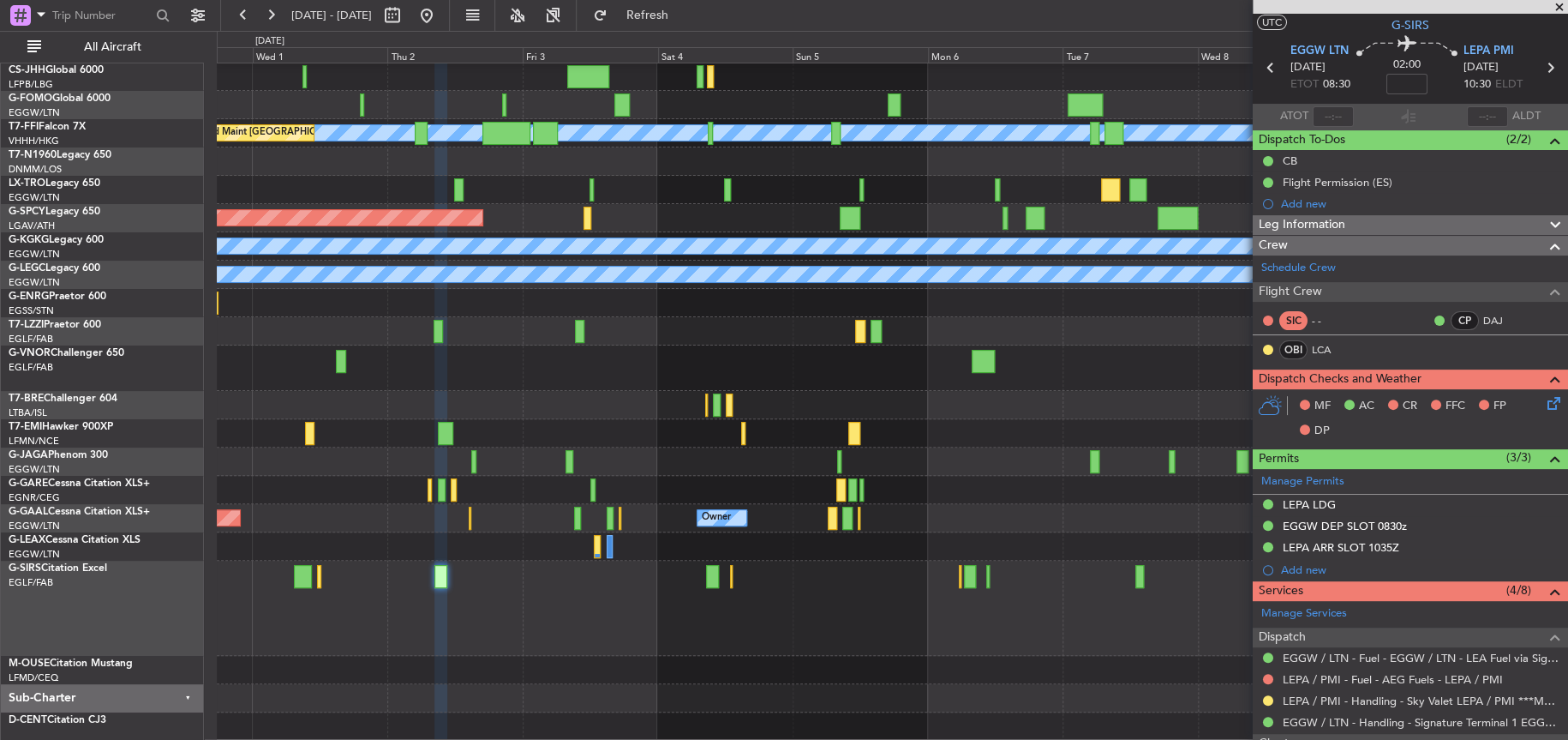
scroll to position [0, 0]
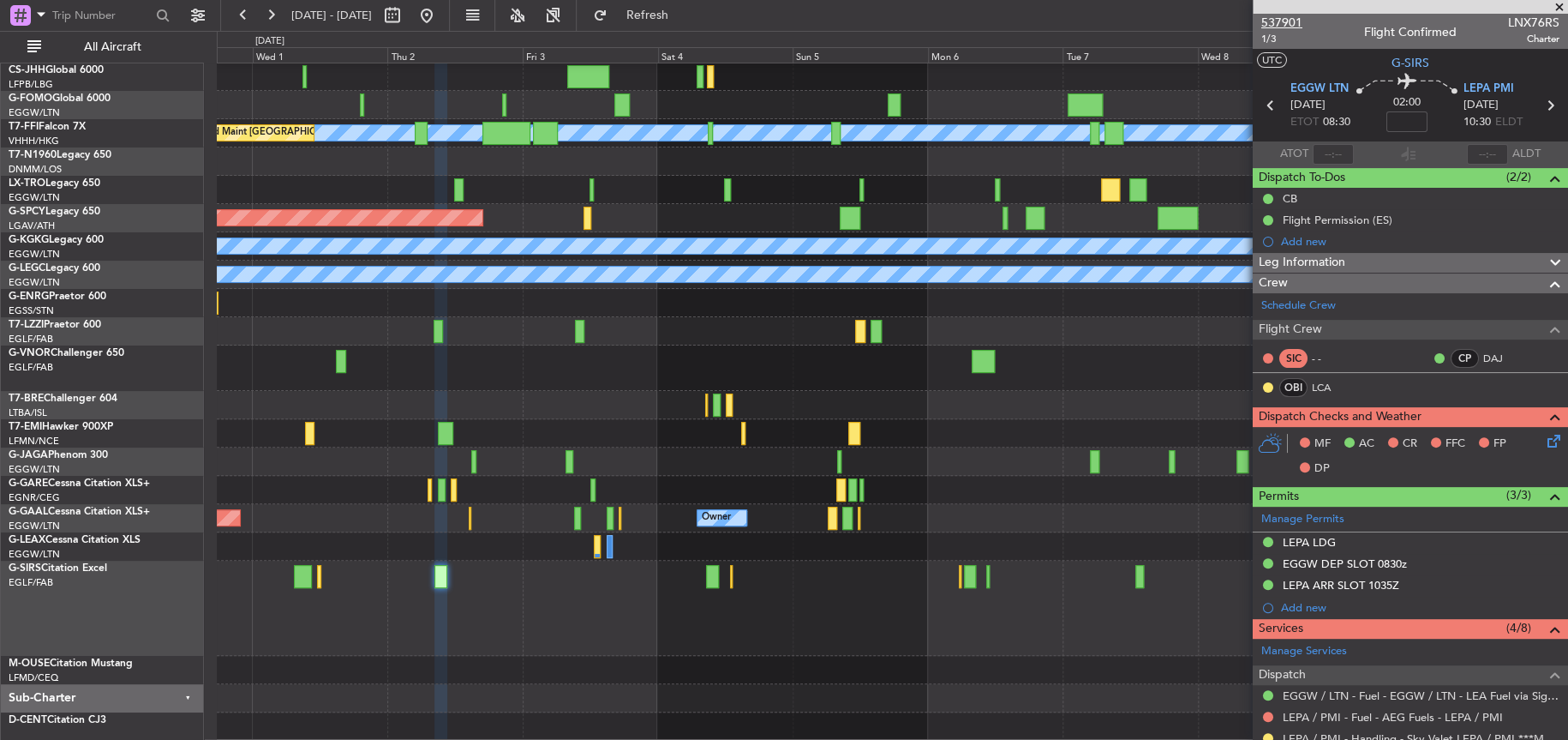
click at [1289, 20] on span "537901" at bounding box center [1282, 22] width 41 height 18
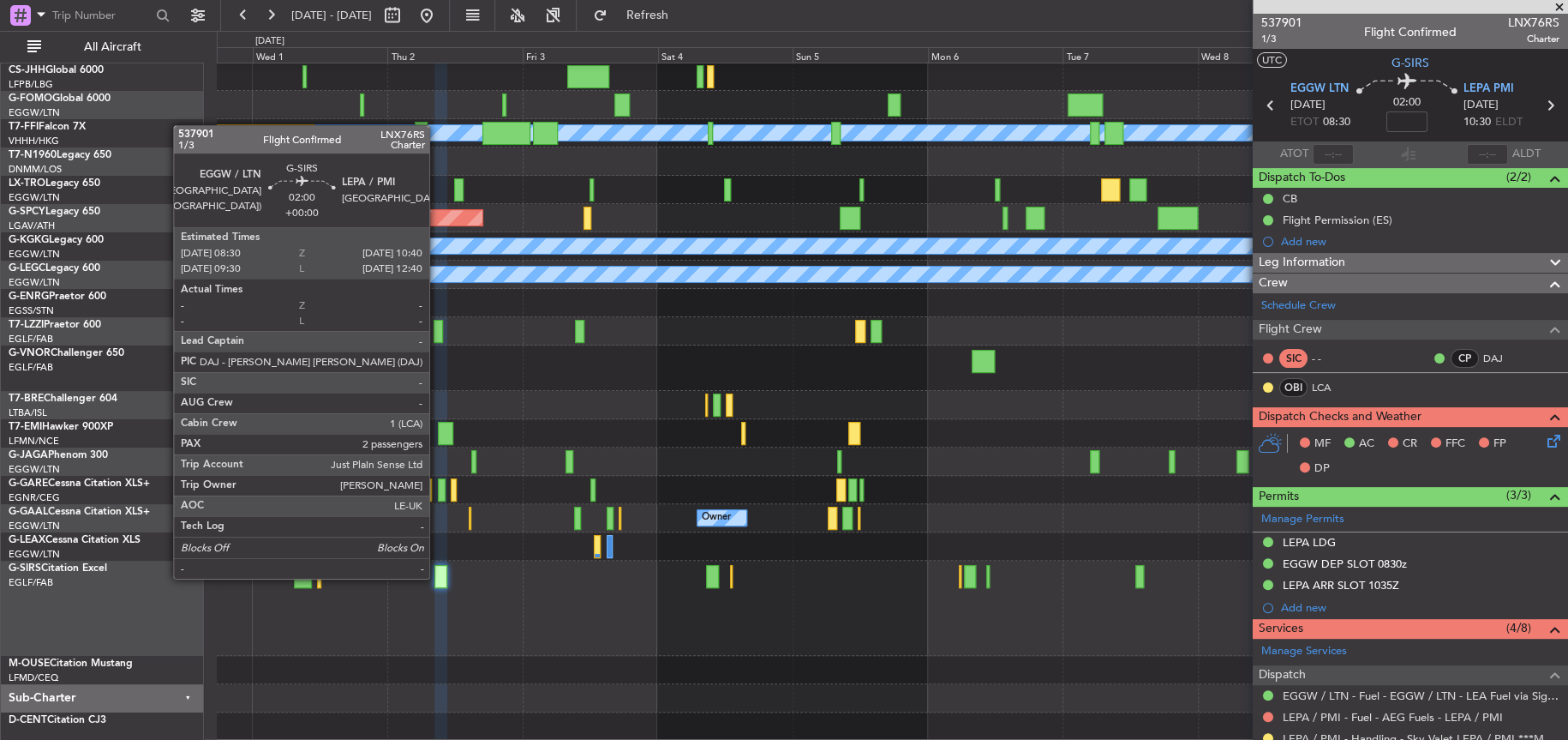
click at [437, 576] on div at bounding box center [440, 577] width 13 height 23
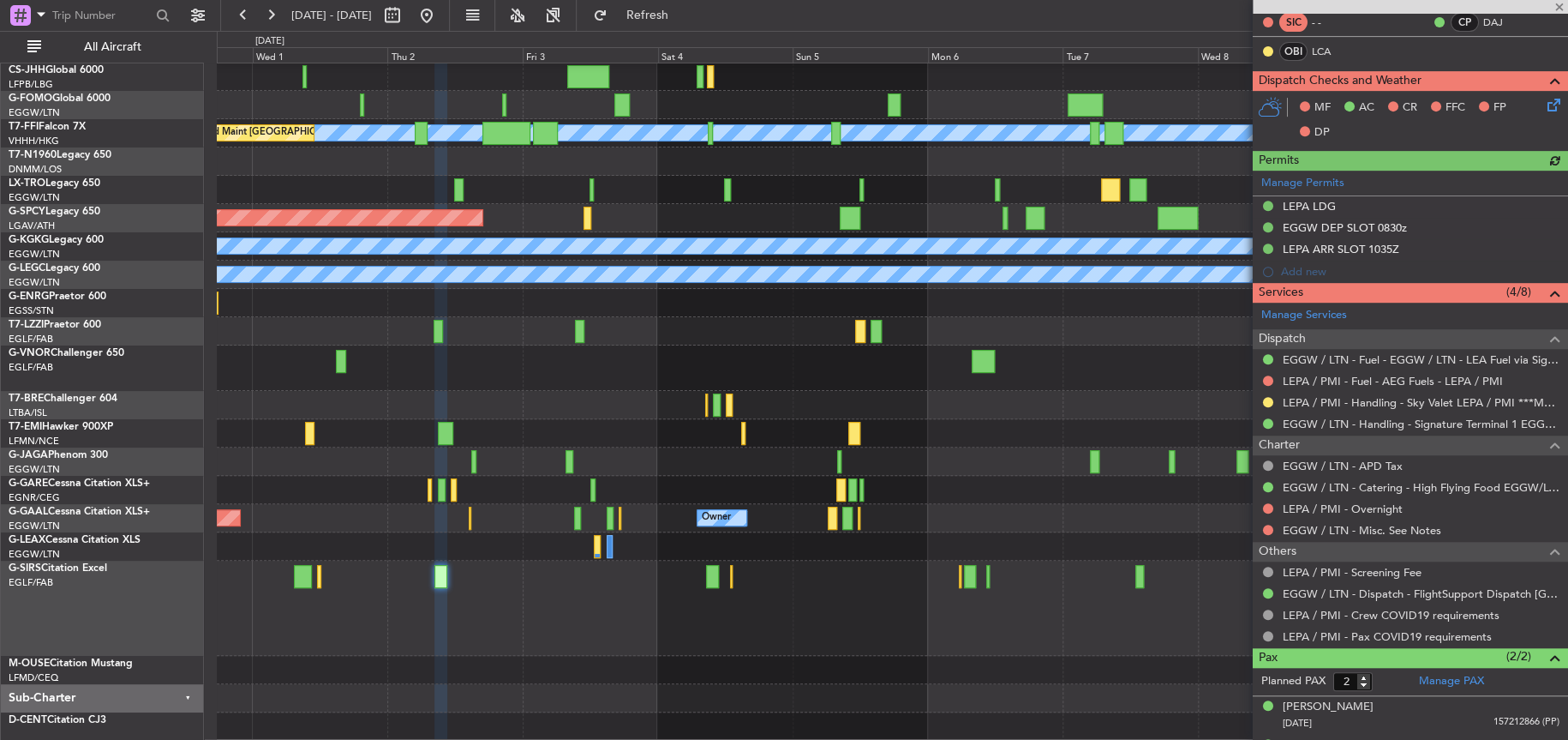
scroll to position [338, 0]
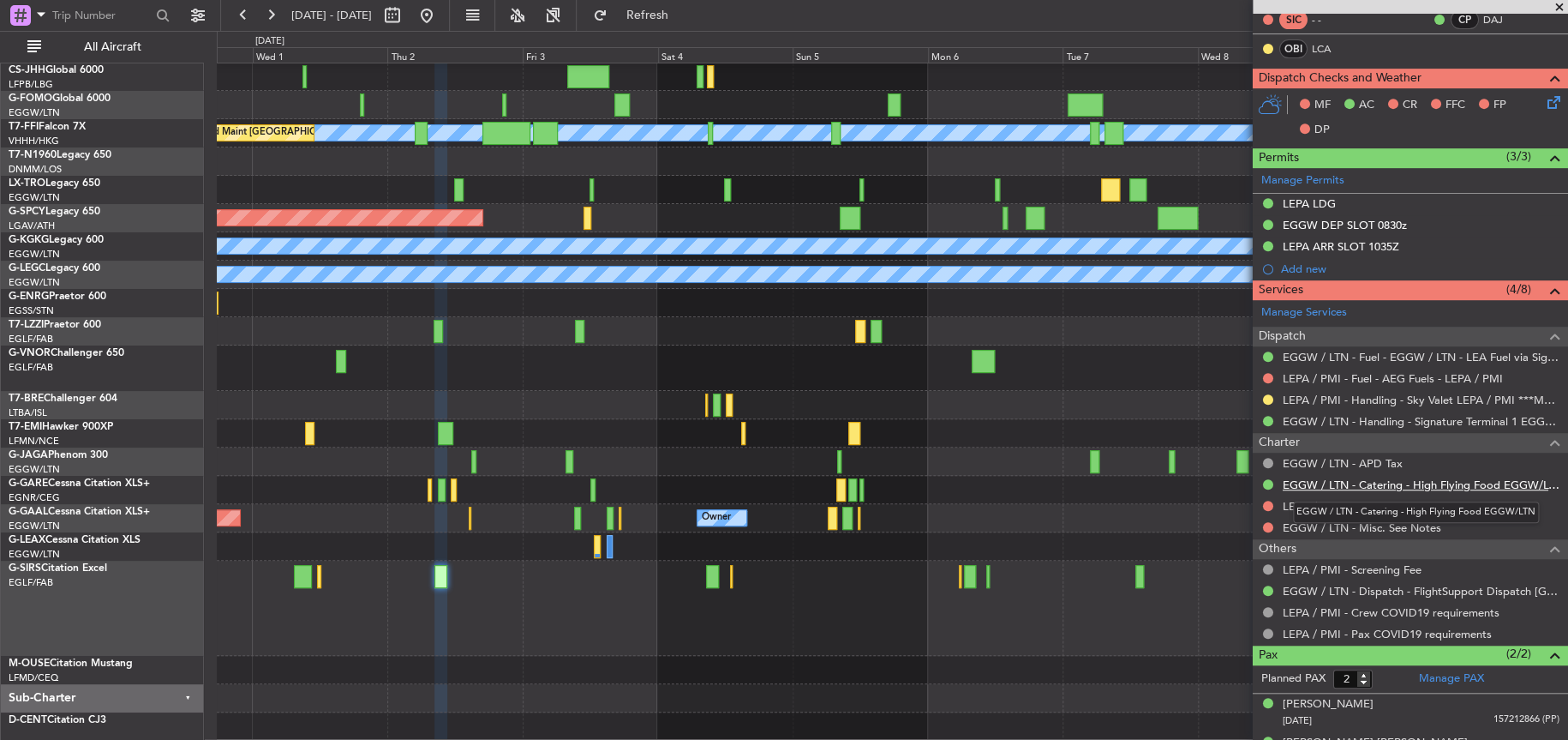
click at [1343, 479] on link "EGGW / LTN - Catering - High Flying Food EGGW/LTN" at bounding box center [1421, 484] width 277 height 15
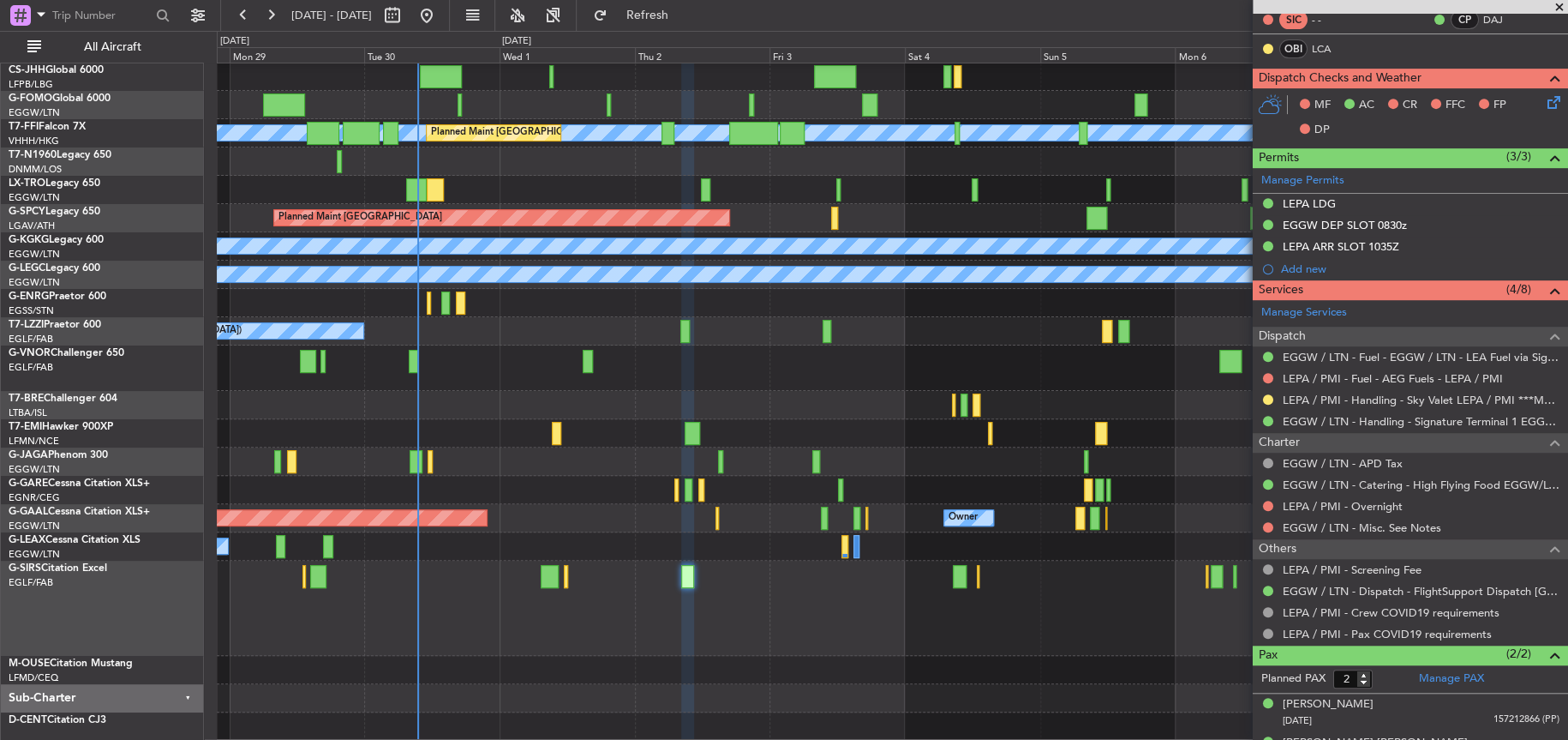
click at [757, 586] on div "Planned Maint [GEOGRAPHIC_DATA] ([GEOGRAPHIC_DATA])" at bounding box center [891, 608] width 1350 height 95
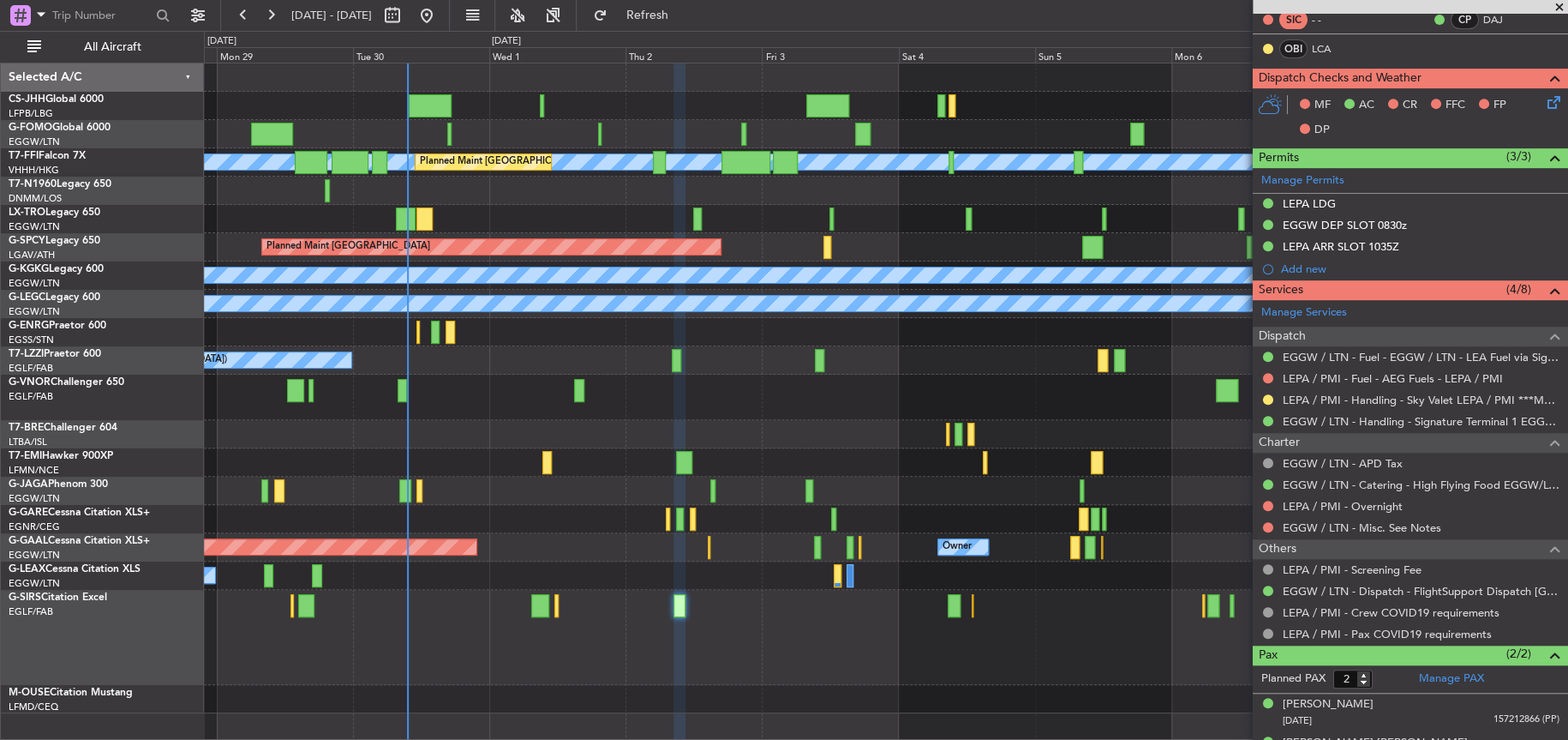
click at [445, 622] on div "Planned Maint [GEOGRAPHIC_DATA] ([GEOGRAPHIC_DATA])" at bounding box center [886, 637] width 1363 height 95
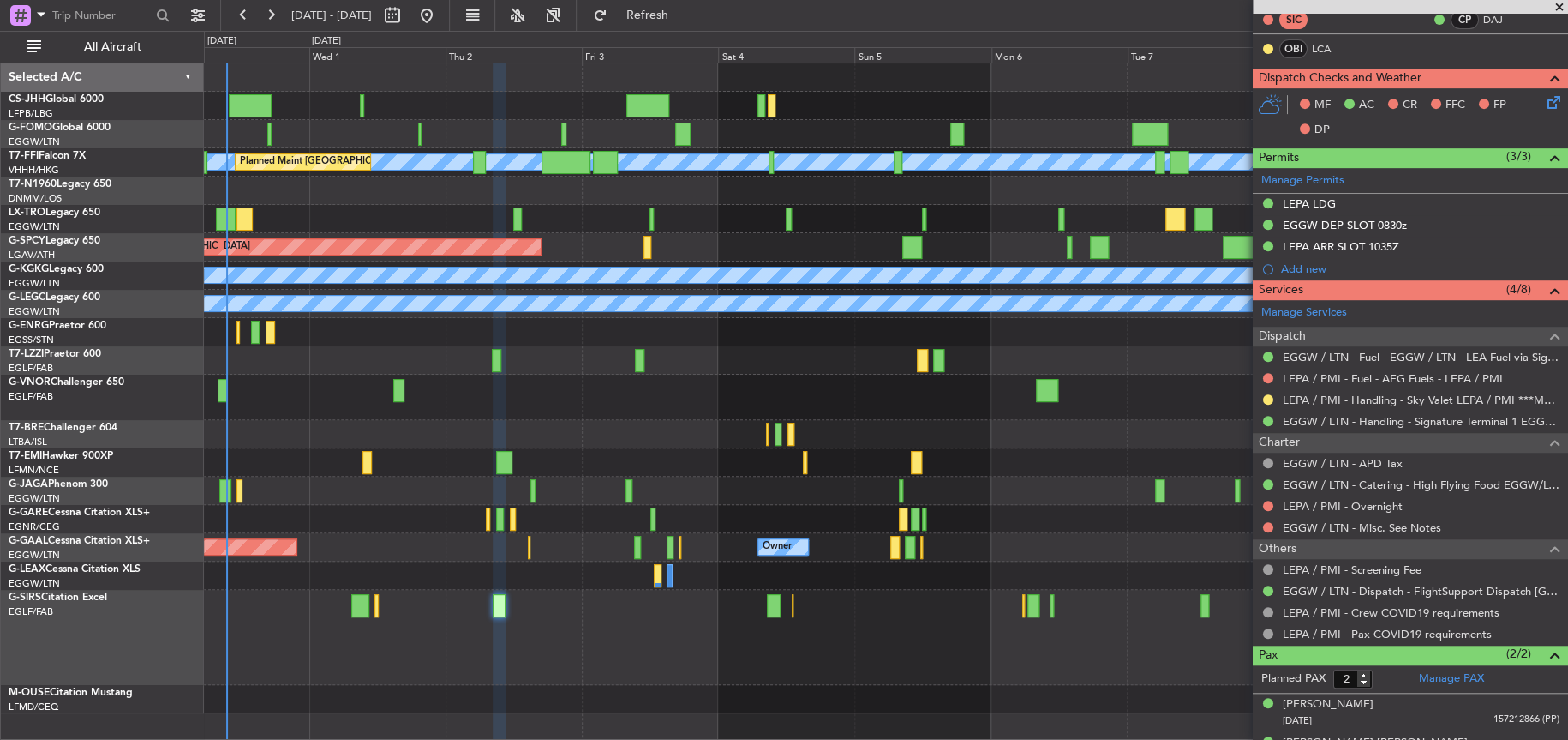
click at [599, 605] on div "Planned Maint [GEOGRAPHIC_DATA] ([GEOGRAPHIC_DATA])" at bounding box center [886, 637] width 1363 height 95
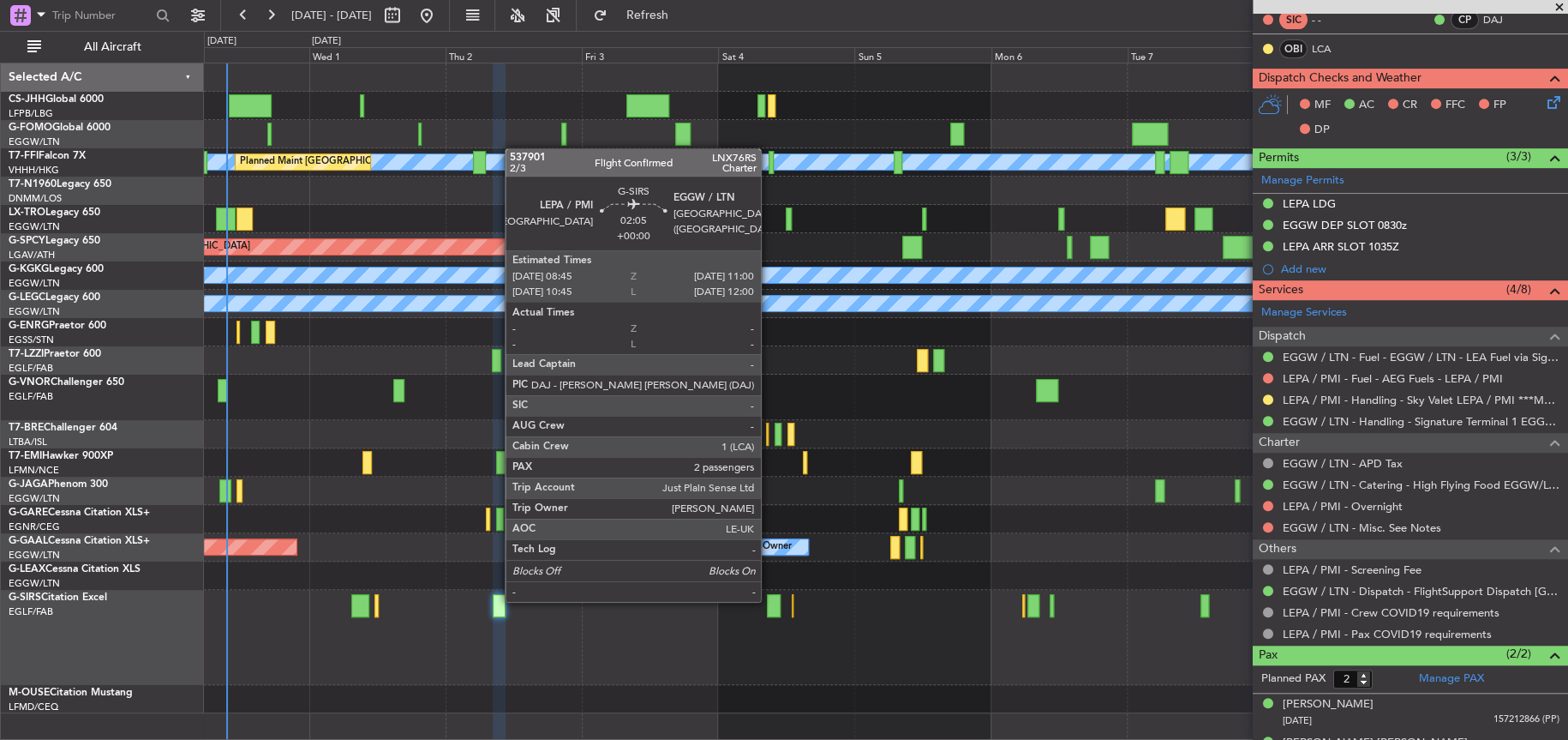
click at [769, 599] on div at bounding box center [773, 606] width 13 height 23
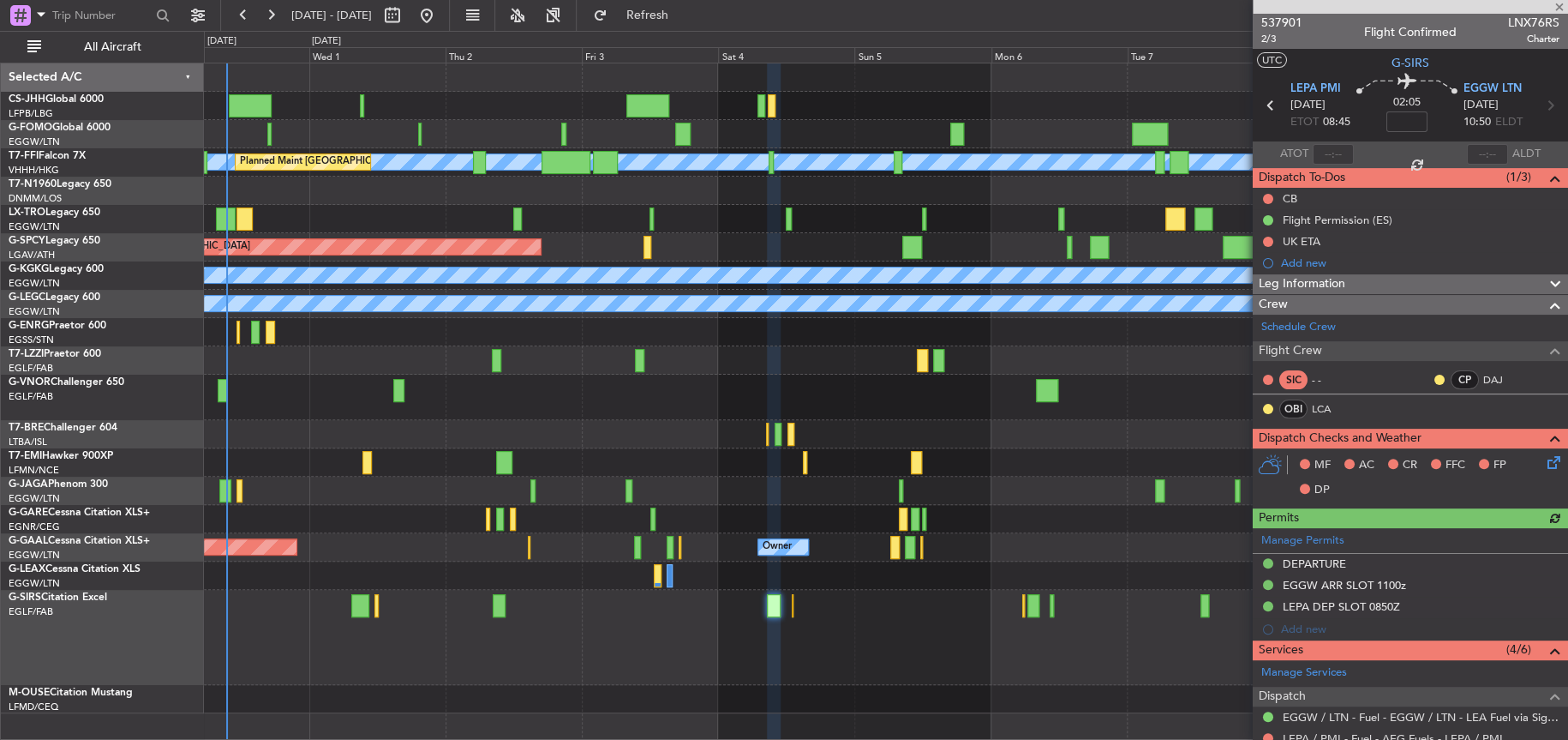
scroll to position [344, 0]
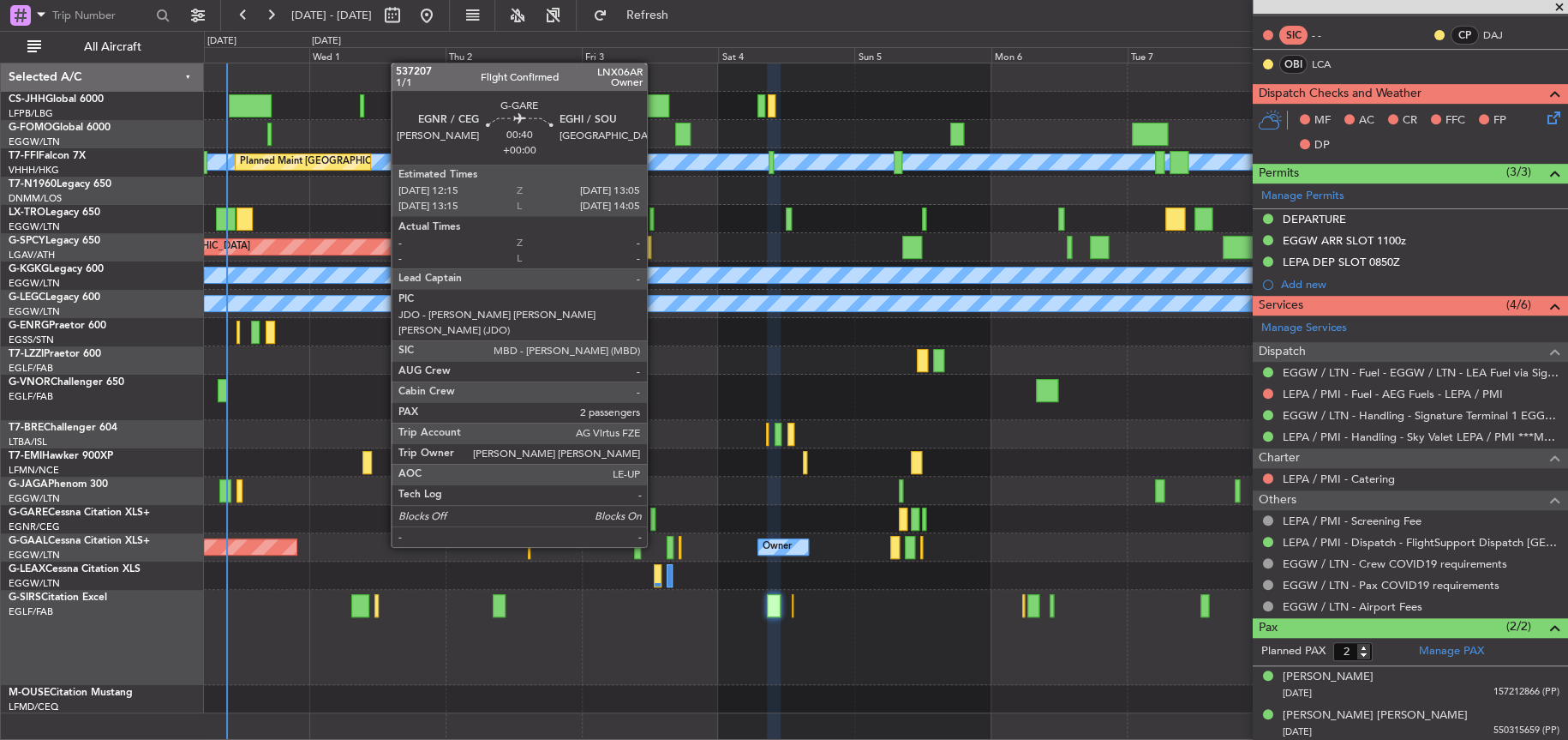
click at [654, 513] on div at bounding box center [652, 519] width 5 height 23
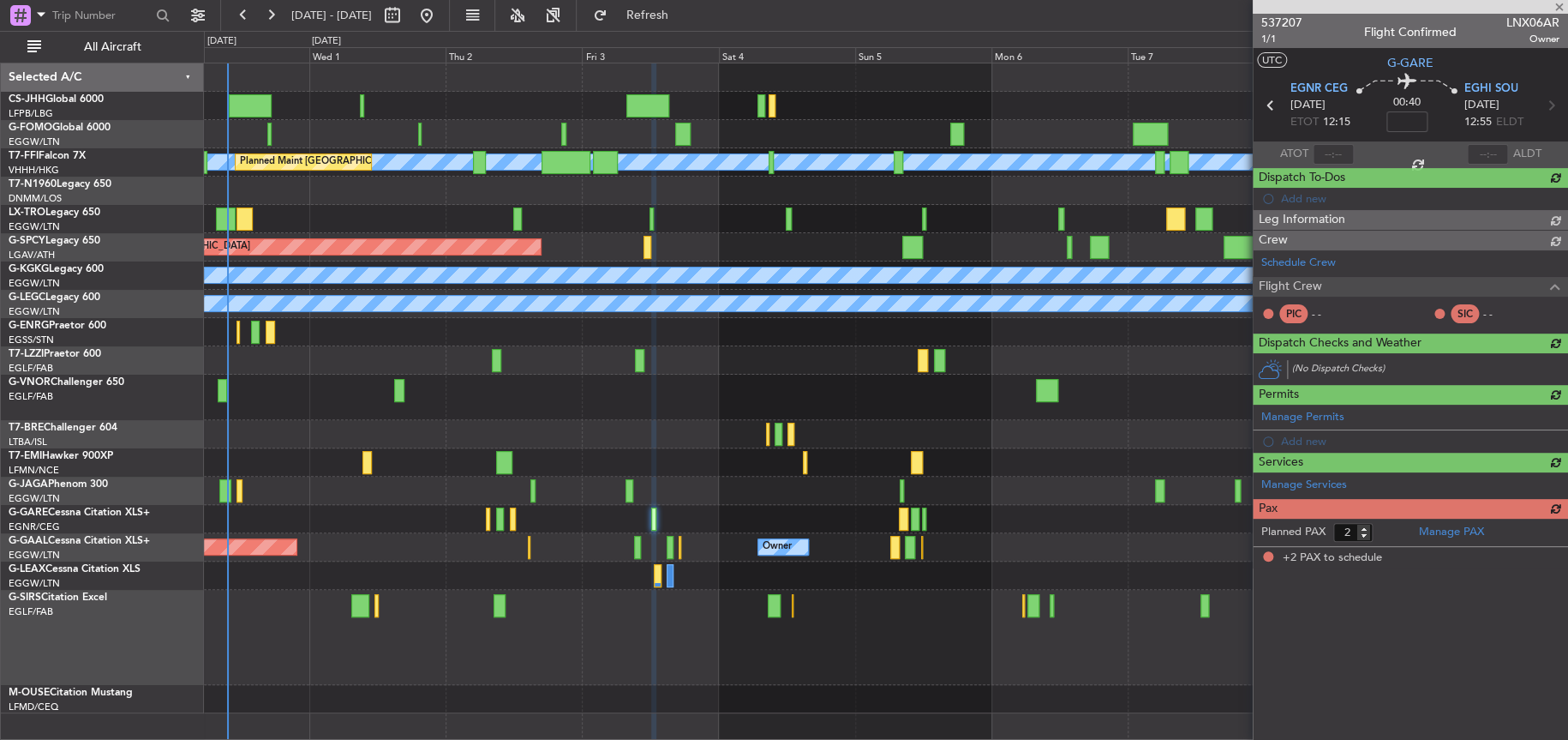
scroll to position [0, 0]
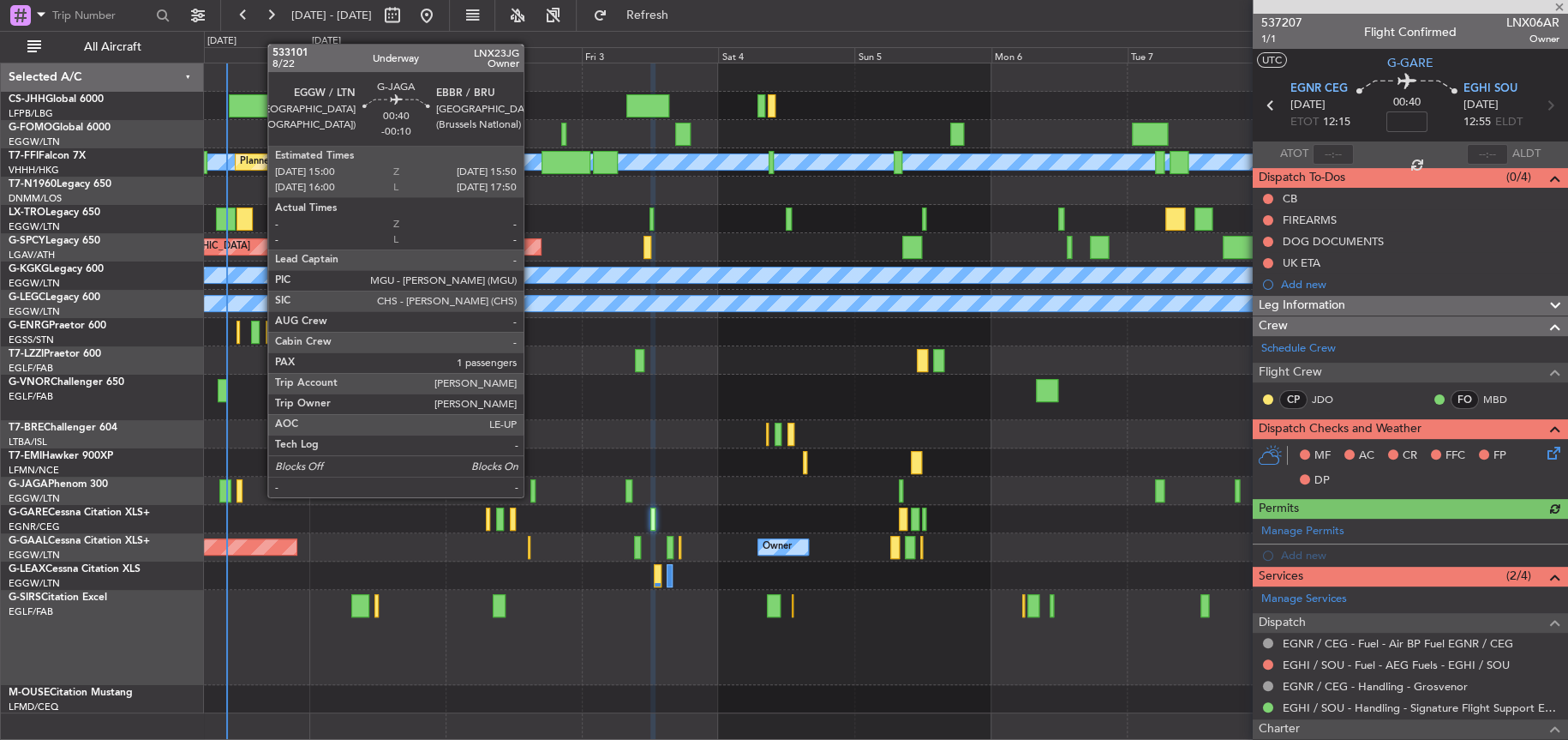
click at [532, 496] on div at bounding box center [533, 491] width 5 height 23
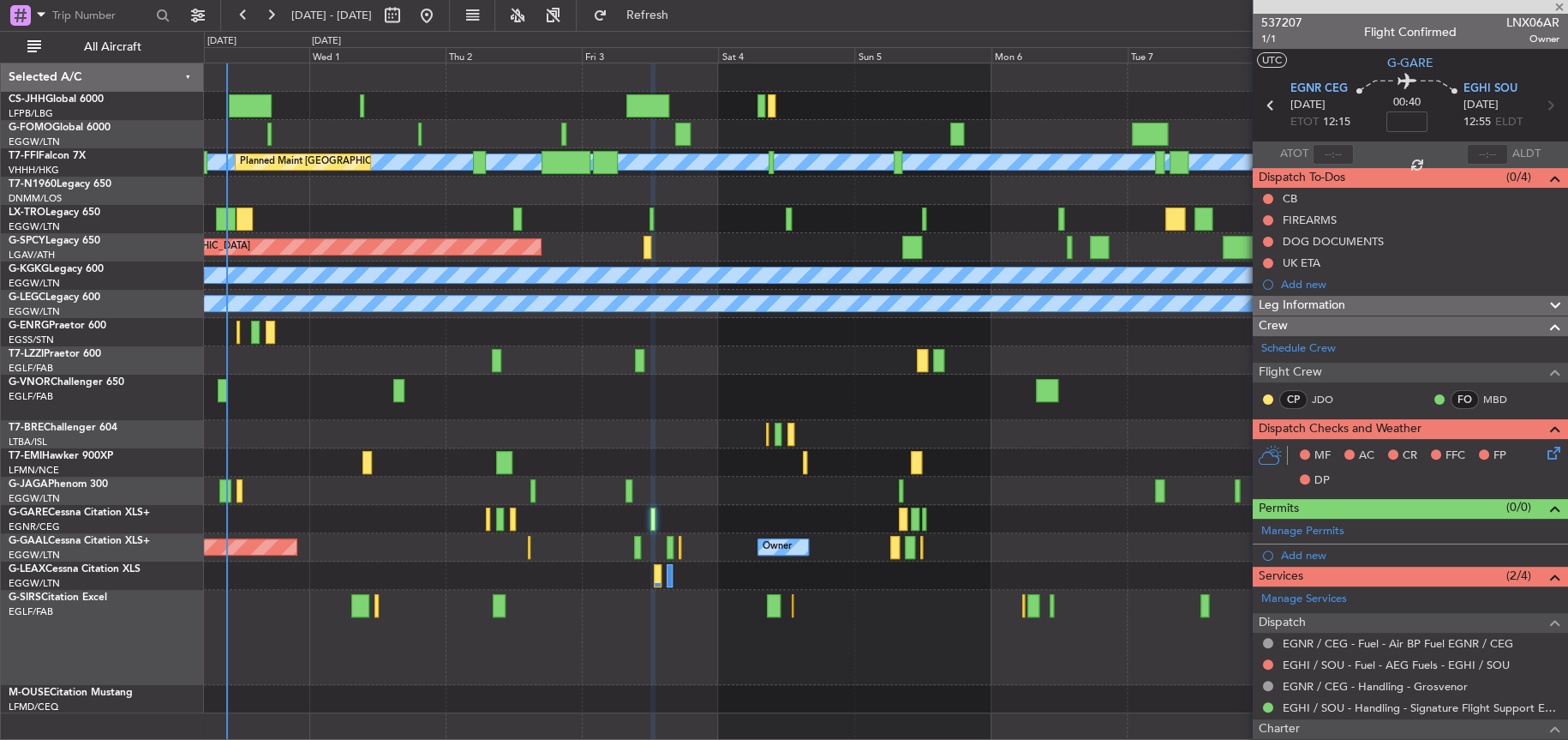
type input "-00:10"
type input "1"
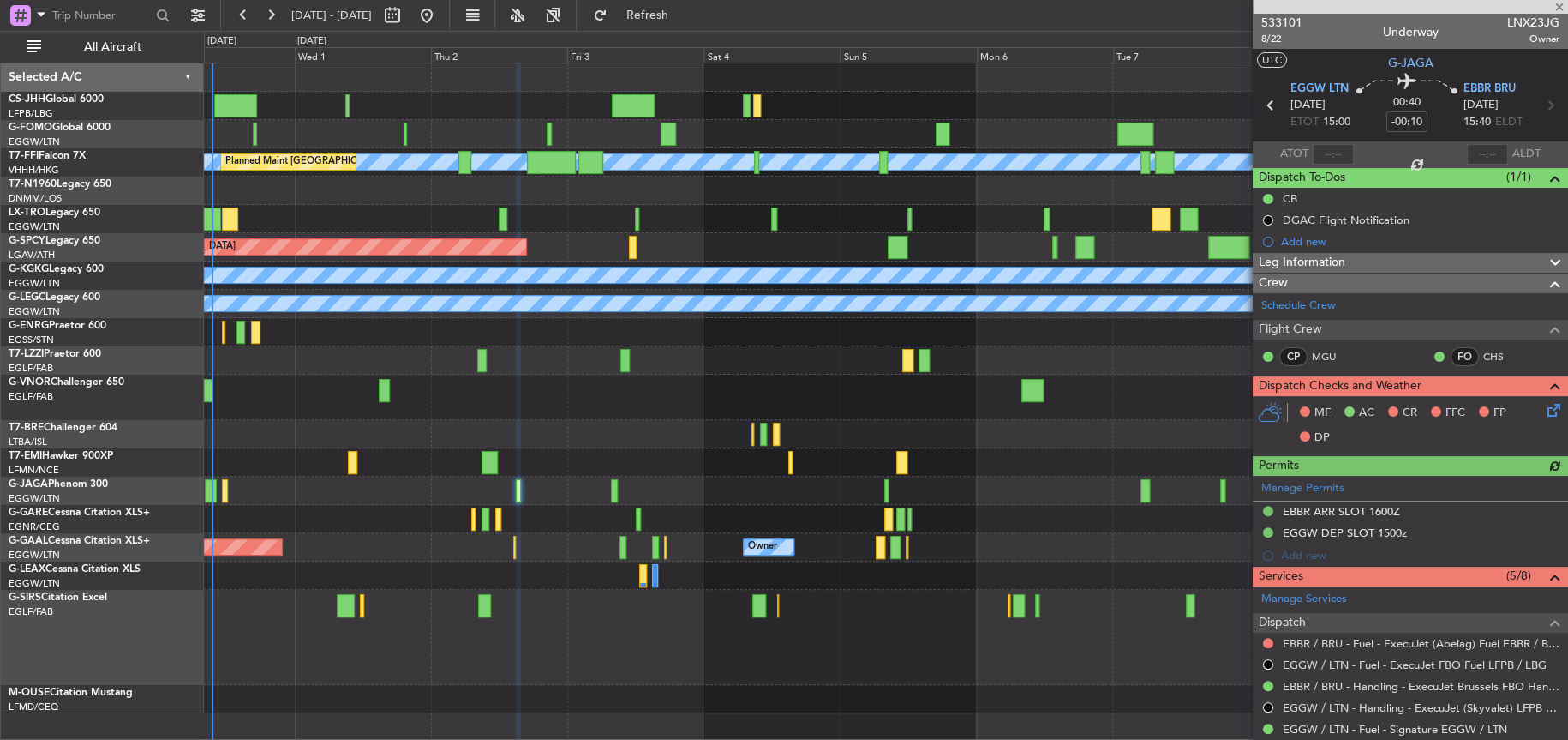
click at [519, 473] on div "[PERSON_NAME] [PERSON_NAME] Planned Maint [GEOGRAPHIC_DATA] ([GEOGRAPHIC_DATA])…" at bounding box center [886, 388] width 1363 height 650
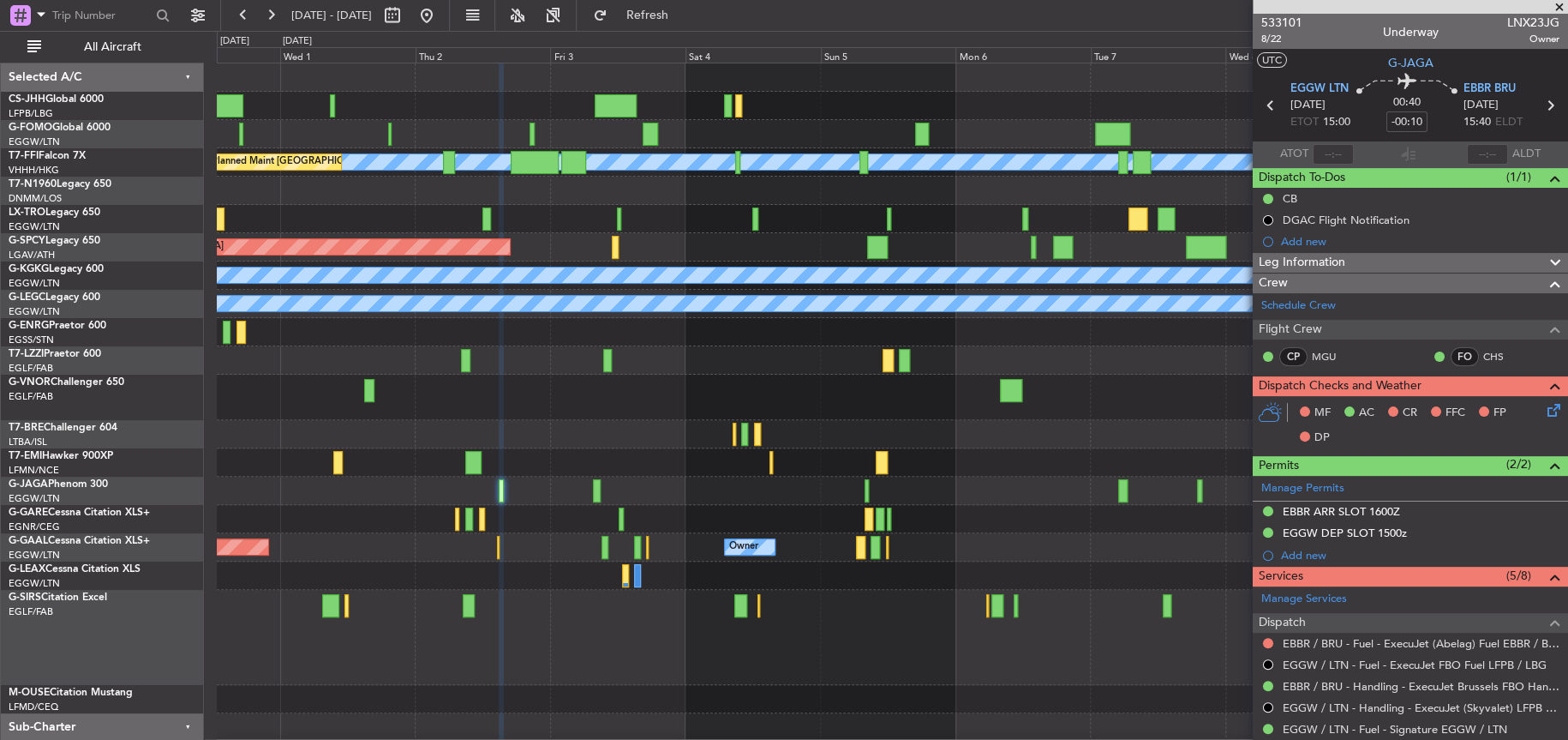
click at [533, 250] on div "[PERSON_NAME] [PERSON_NAME] Planned Maint [GEOGRAPHIC_DATA] ([GEOGRAPHIC_DATA])…" at bounding box center [891, 416] width 1349 height 706
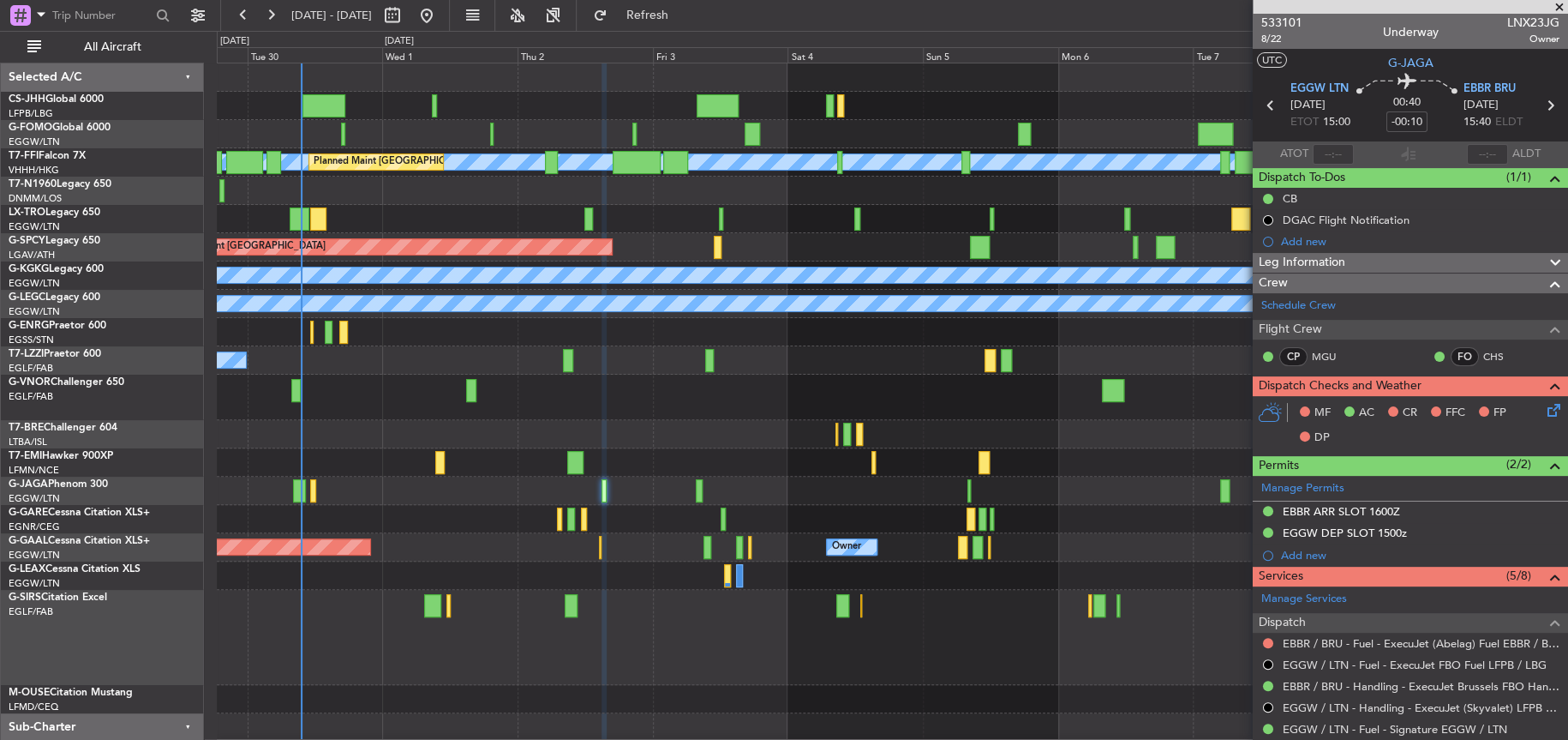
click at [721, 355] on div "A/C Unavailable [GEOGRAPHIC_DATA] ([GEOGRAPHIC_DATA])" at bounding box center [891, 360] width 1350 height 28
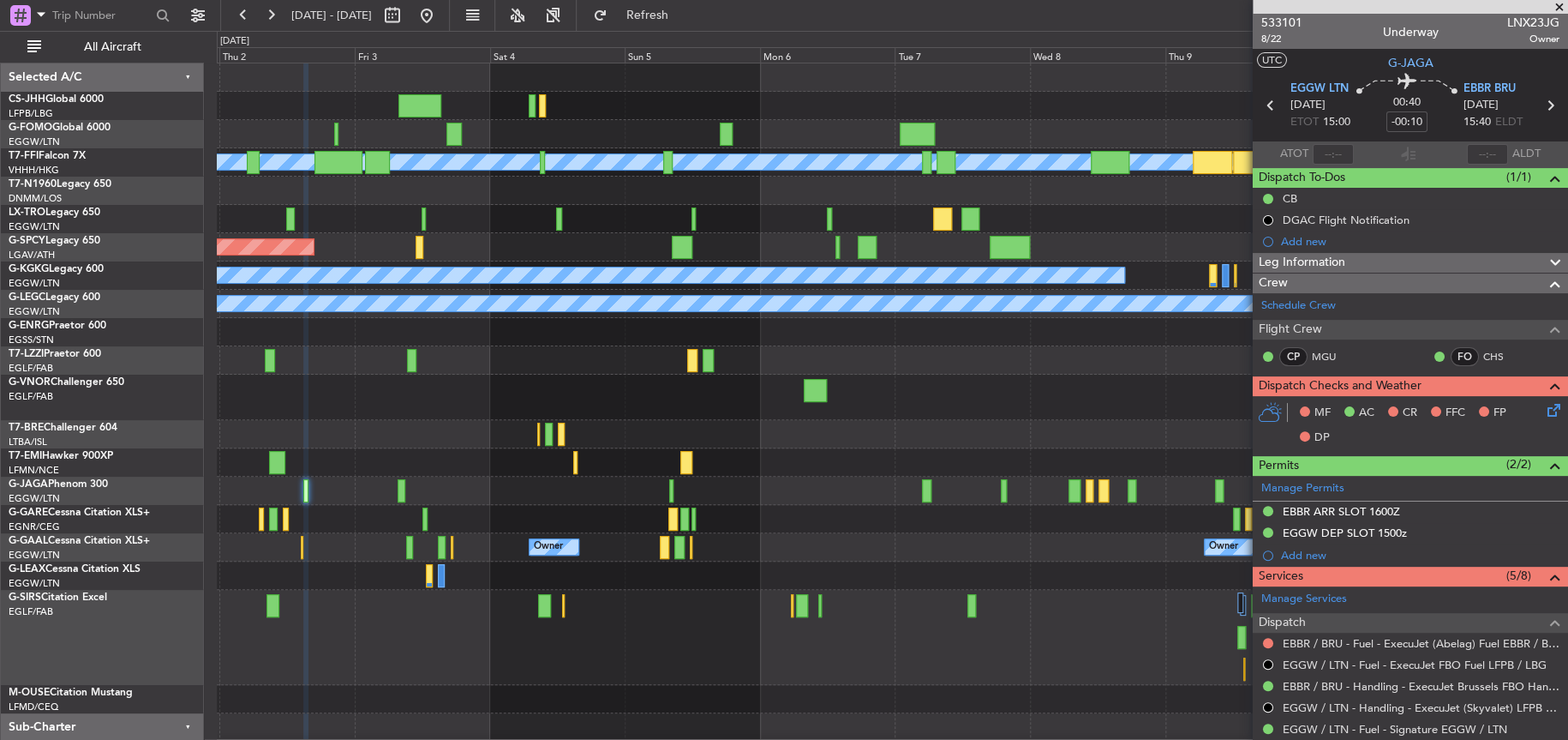
click at [532, 121] on div "[PERSON_NAME] [PERSON_NAME] Planned Maint Geneva ([GEOGRAPHIC_DATA]) Planned Ma…" at bounding box center [891, 416] width 1350 height 706
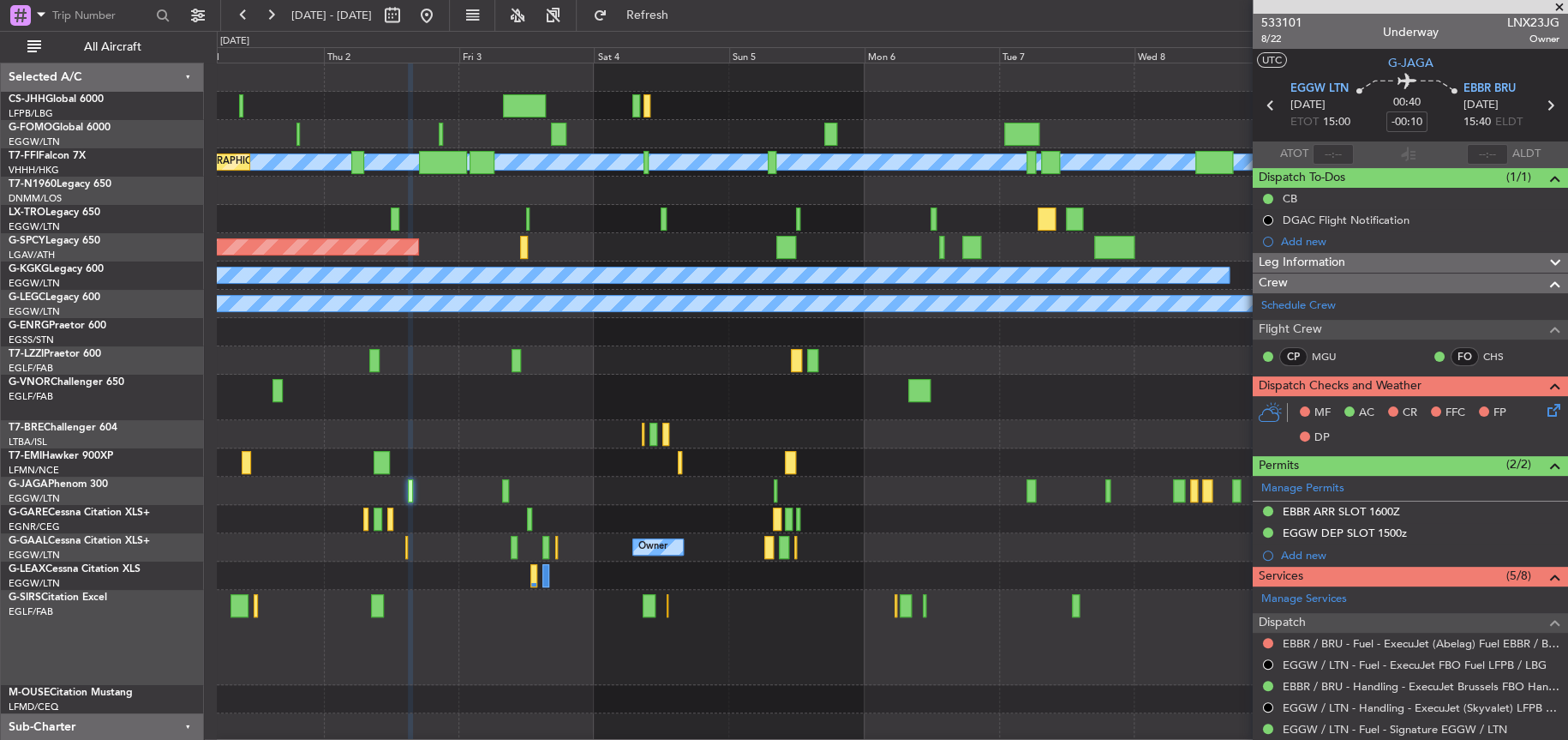
click at [568, 443] on div at bounding box center [891, 434] width 1349 height 28
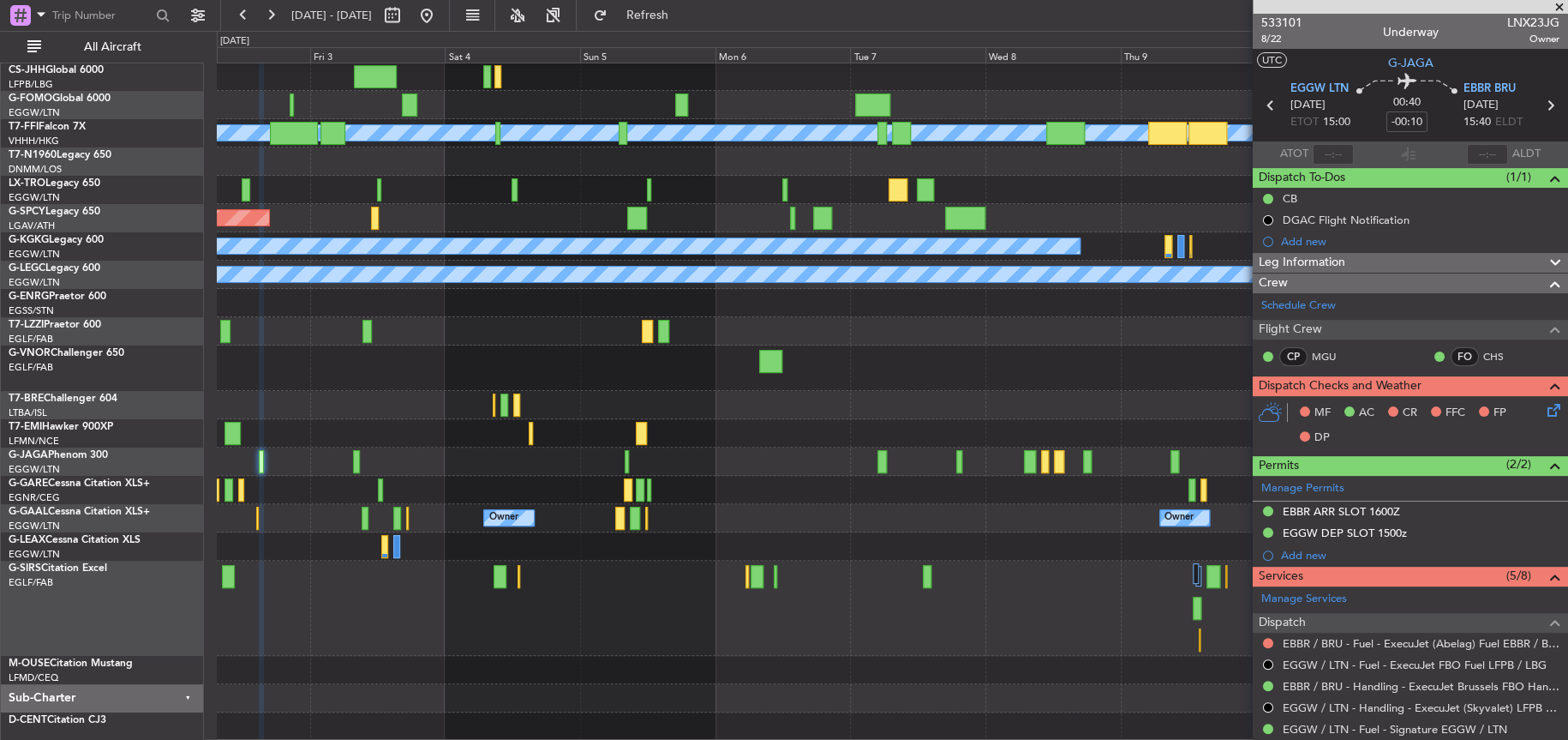
click at [421, 419] on div "No Crew" at bounding box center [891, 433] width 1350 height 28
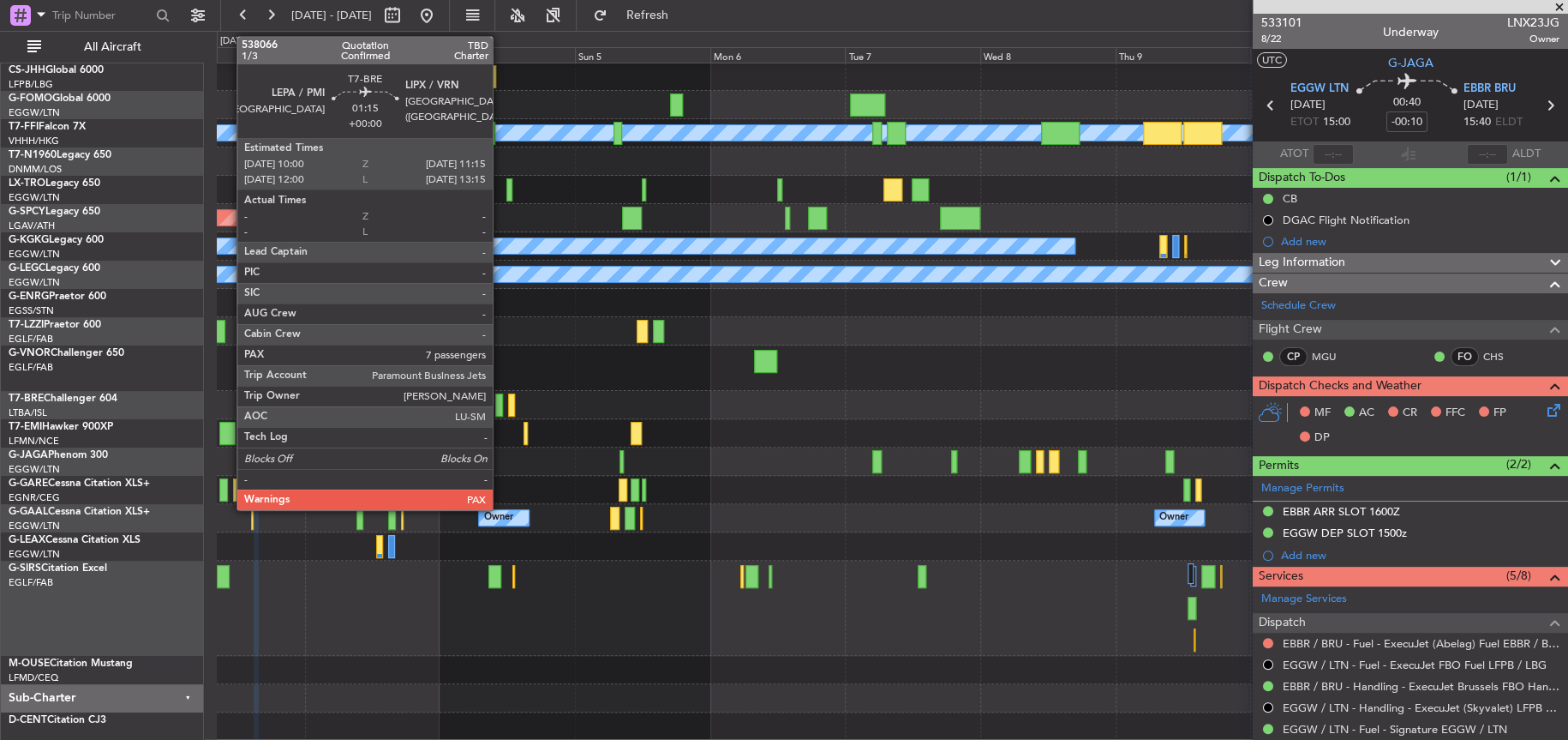
click at [501, 406] on div at bounding box center [499, 405] width 8 height 23
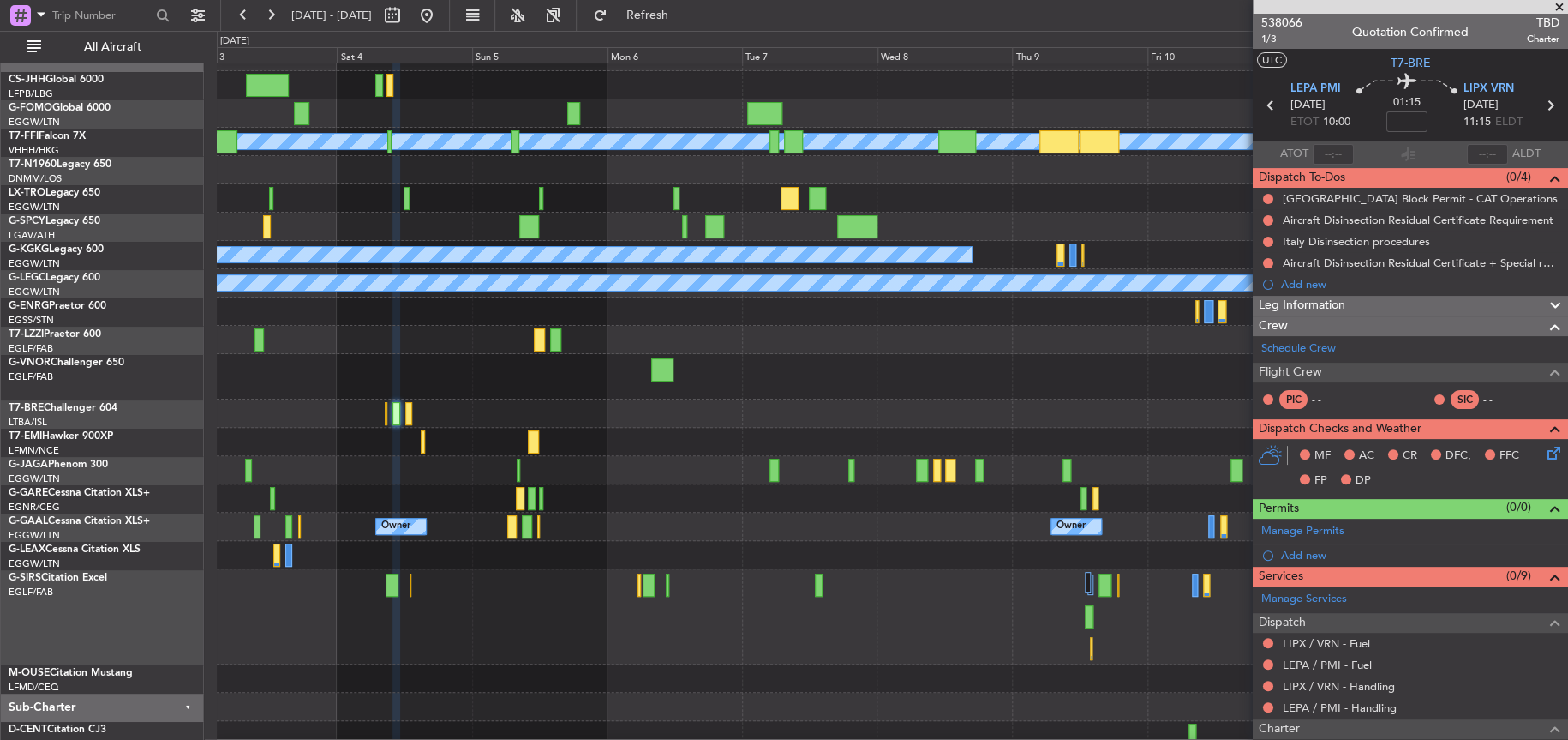
click at [437, 417] on div at bounding box center [891, 413] width 1349 height 28
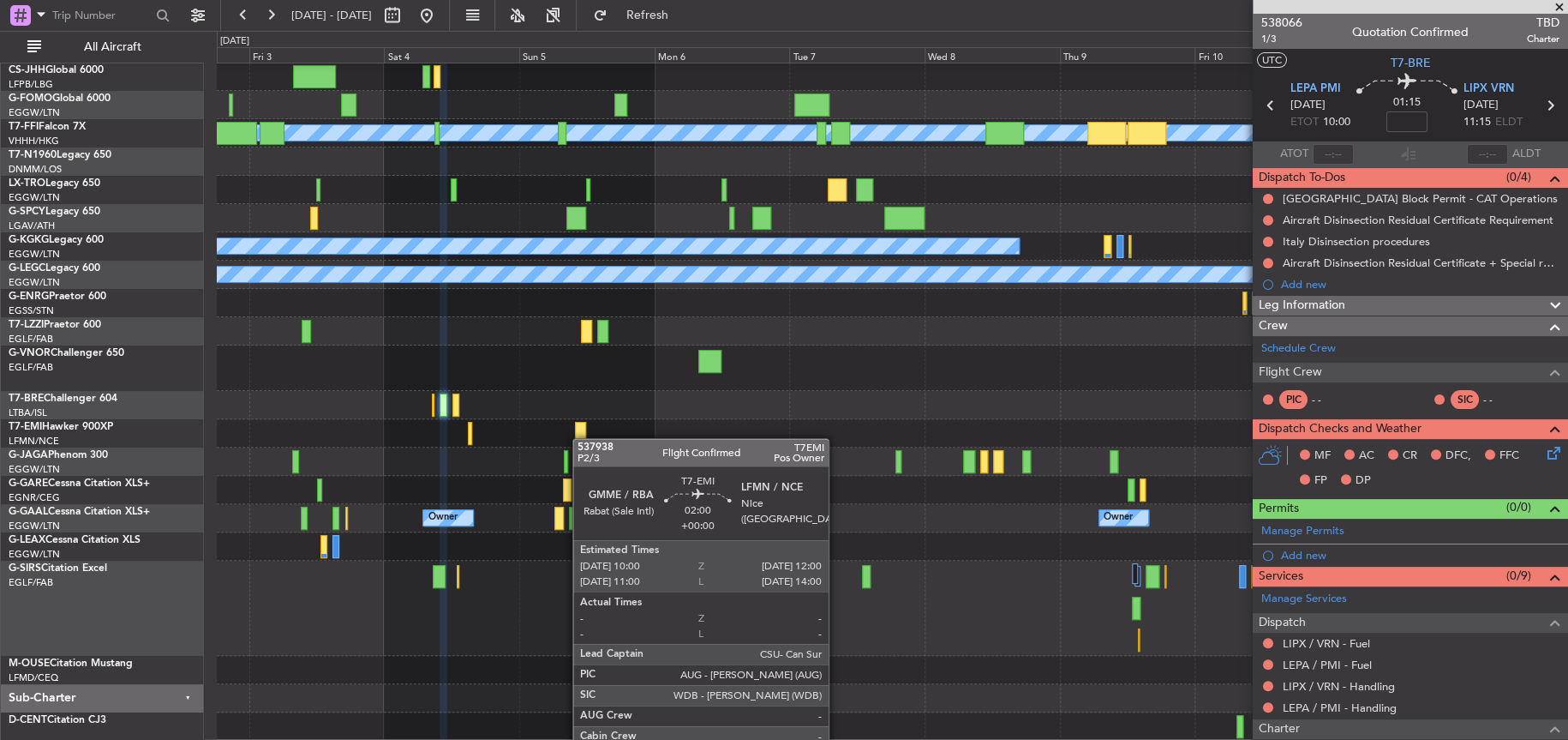
click at [582, 434] on div "Planned Maint Geneva (Cointrin) [PERSON_NAME] [PERSON_NAME] Planned Maint [GEOG…" at bounding box center [891, 387] width 1350 height 706
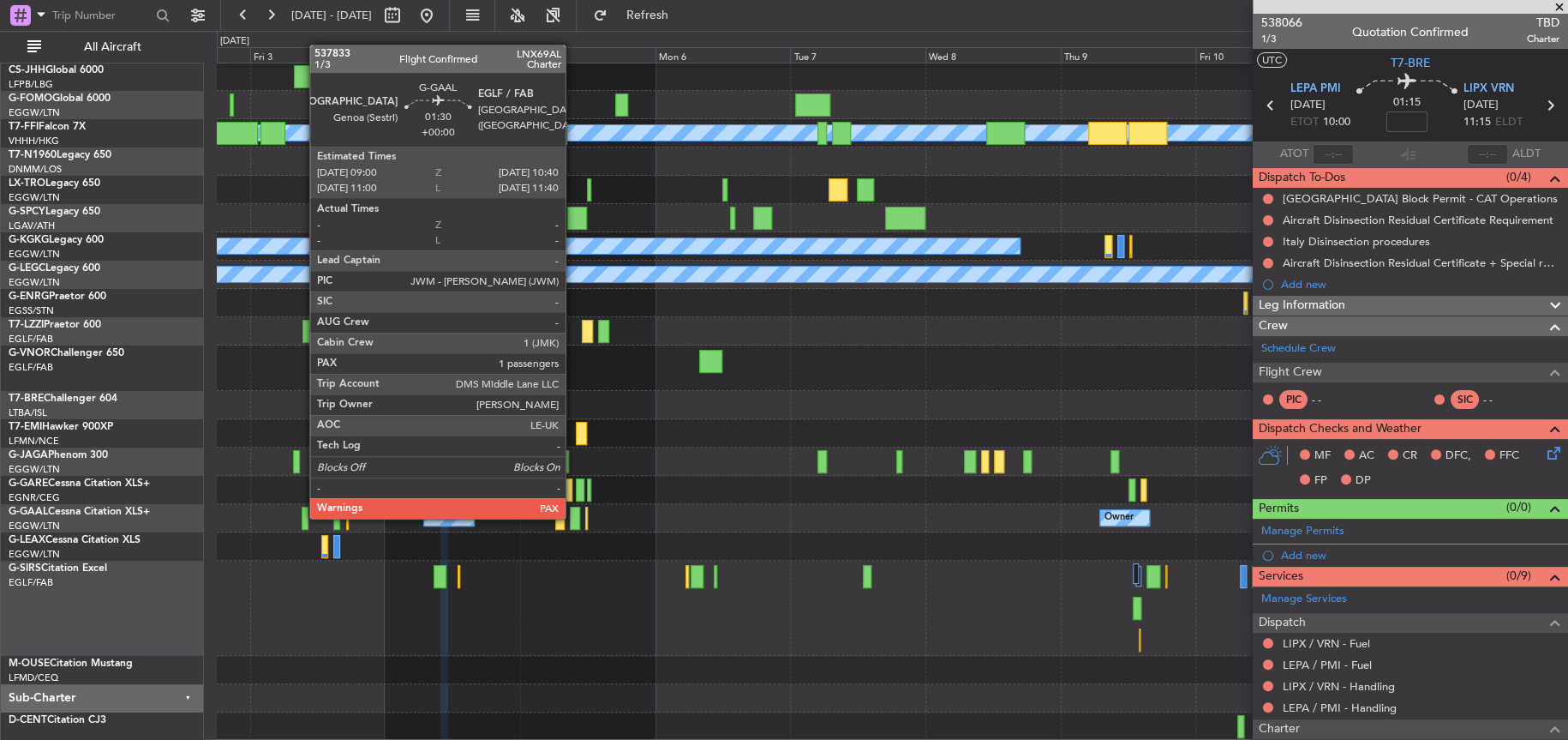
click at [575, 516] on div at bounding box center [575, 518] width 10 height 23
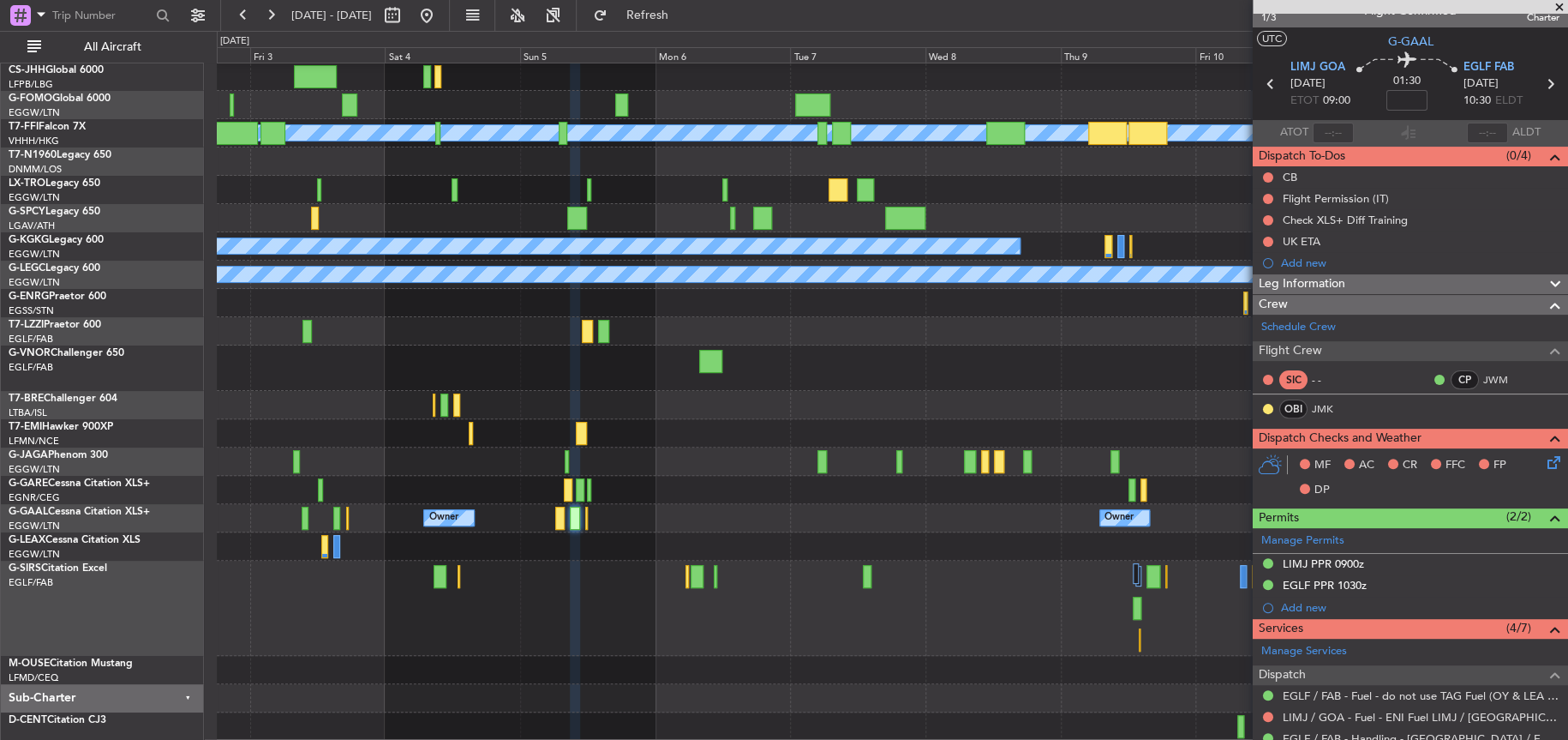
scroll to position [0, 0]
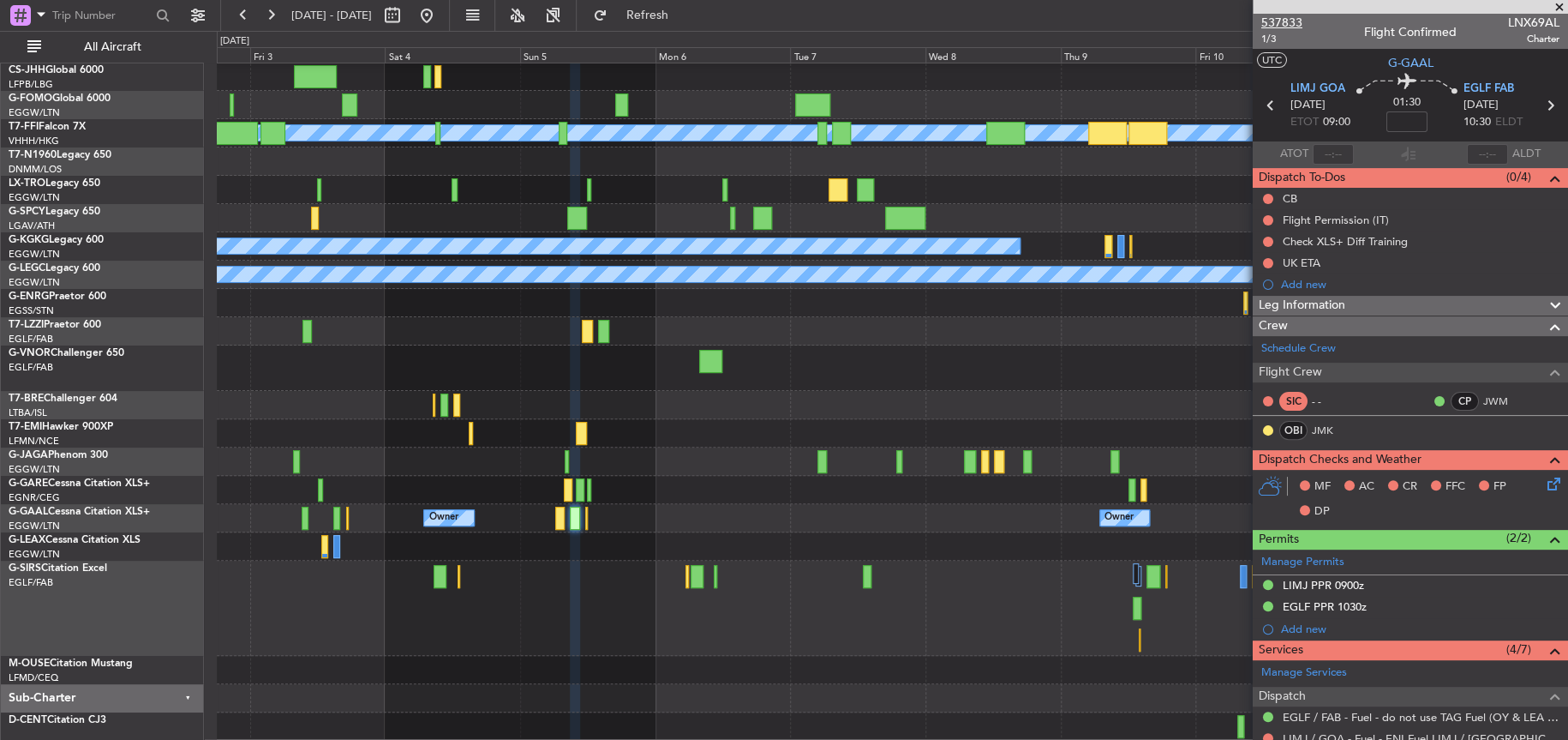
click at [1277, 30] on span "537833" at bounding box center [1282, 22] width 41 height 18
click at [1279, 19] on span "537833" at bounding box center [1282, 22] width 41 height 18
click at [721, 537] on div at bounding box center [891, 546] width 1350 height 28
click at [682, 504] on div "Owner Owner Owner Owner Planned [GEOGRAPHIC_DATA]" at bounding box center [891, 517] width 1350 height 28
click at [690, 517] on div "Owner Owner Owner Owner Planned [GEOGRAPHIC_DATA]" at bounding box center [891, 517] width 1350 height 28
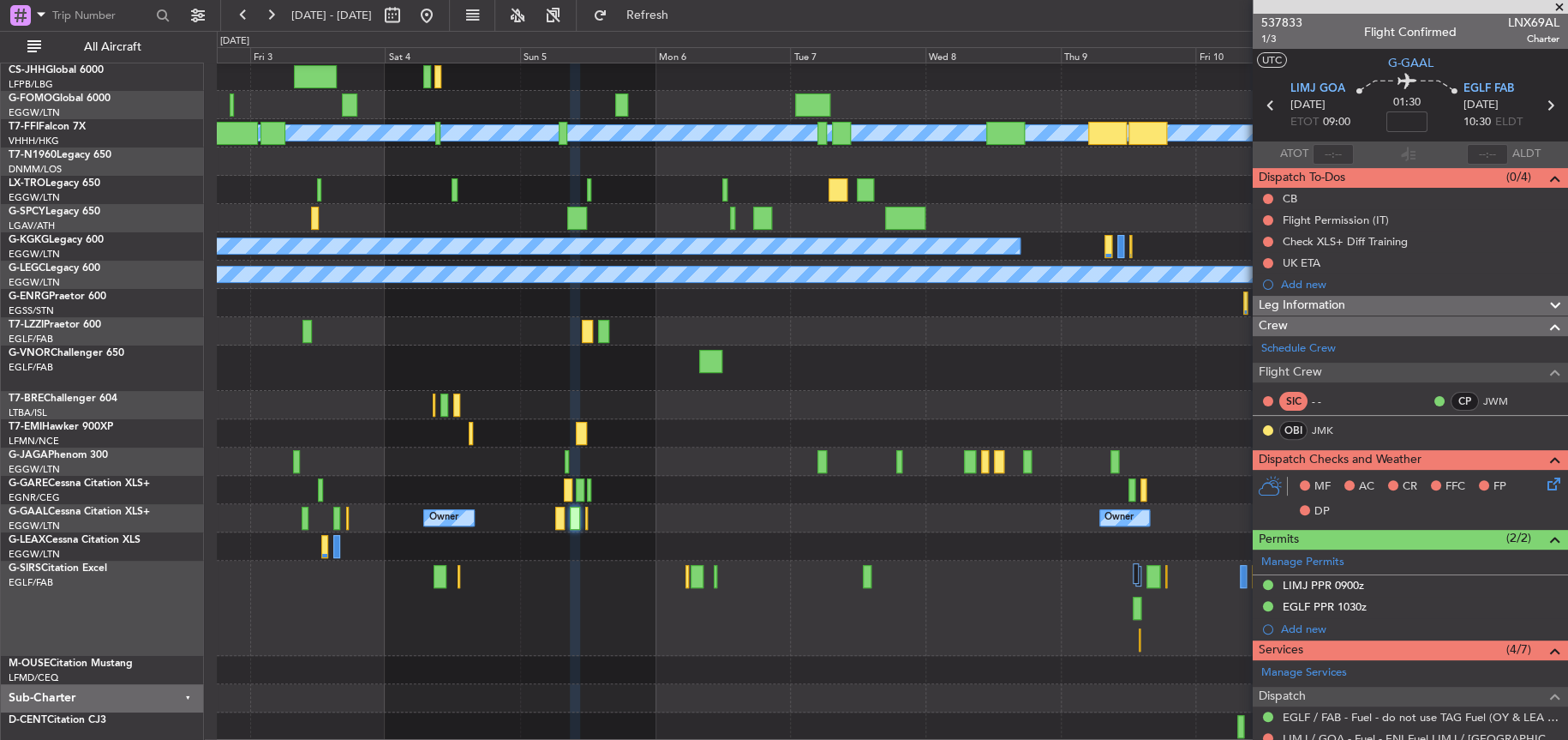
click at [704, 495] on div at bounding box center [891, 489] width 1350 height 28
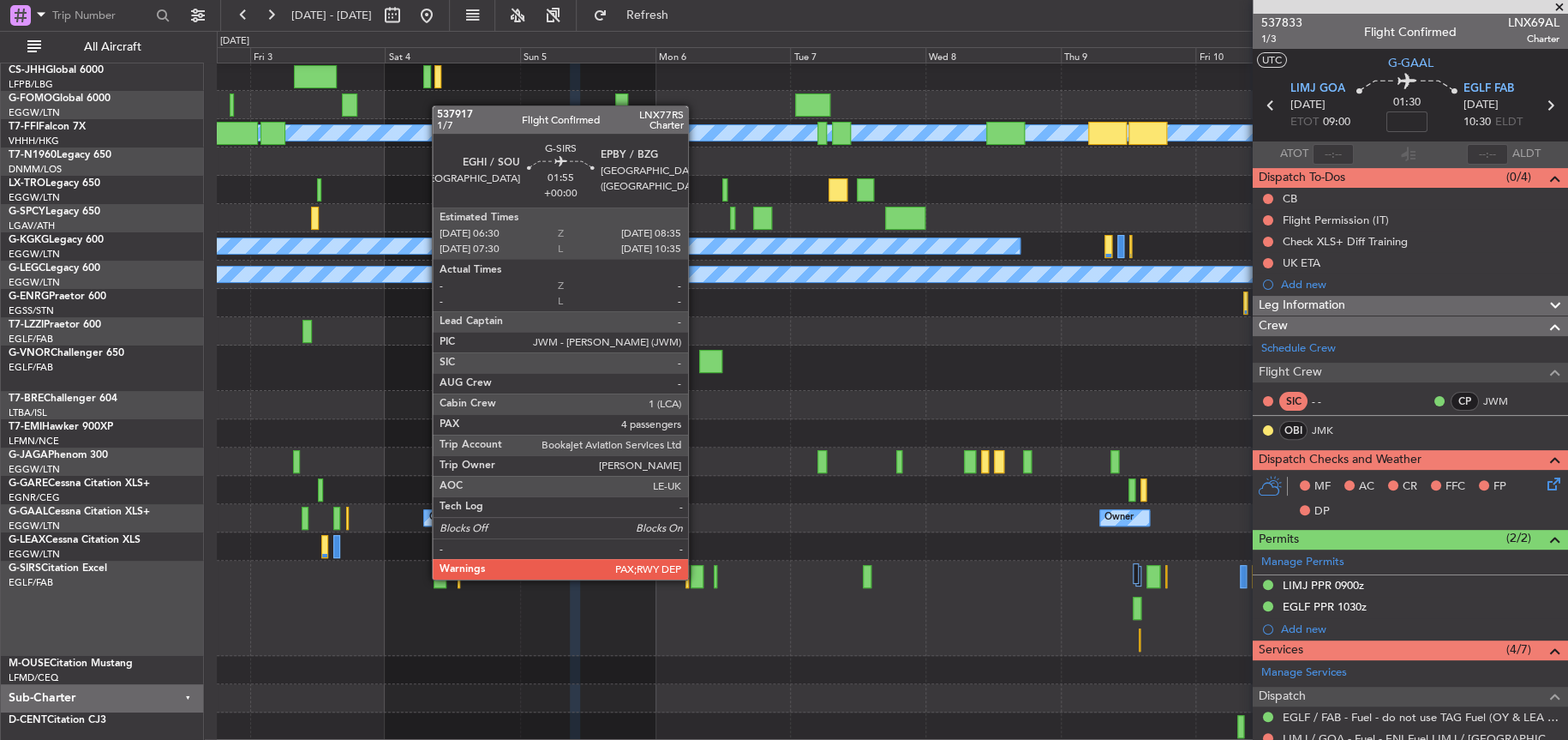
click at [696, 577] on div at bounding box center [696, 577] width 12 height 23
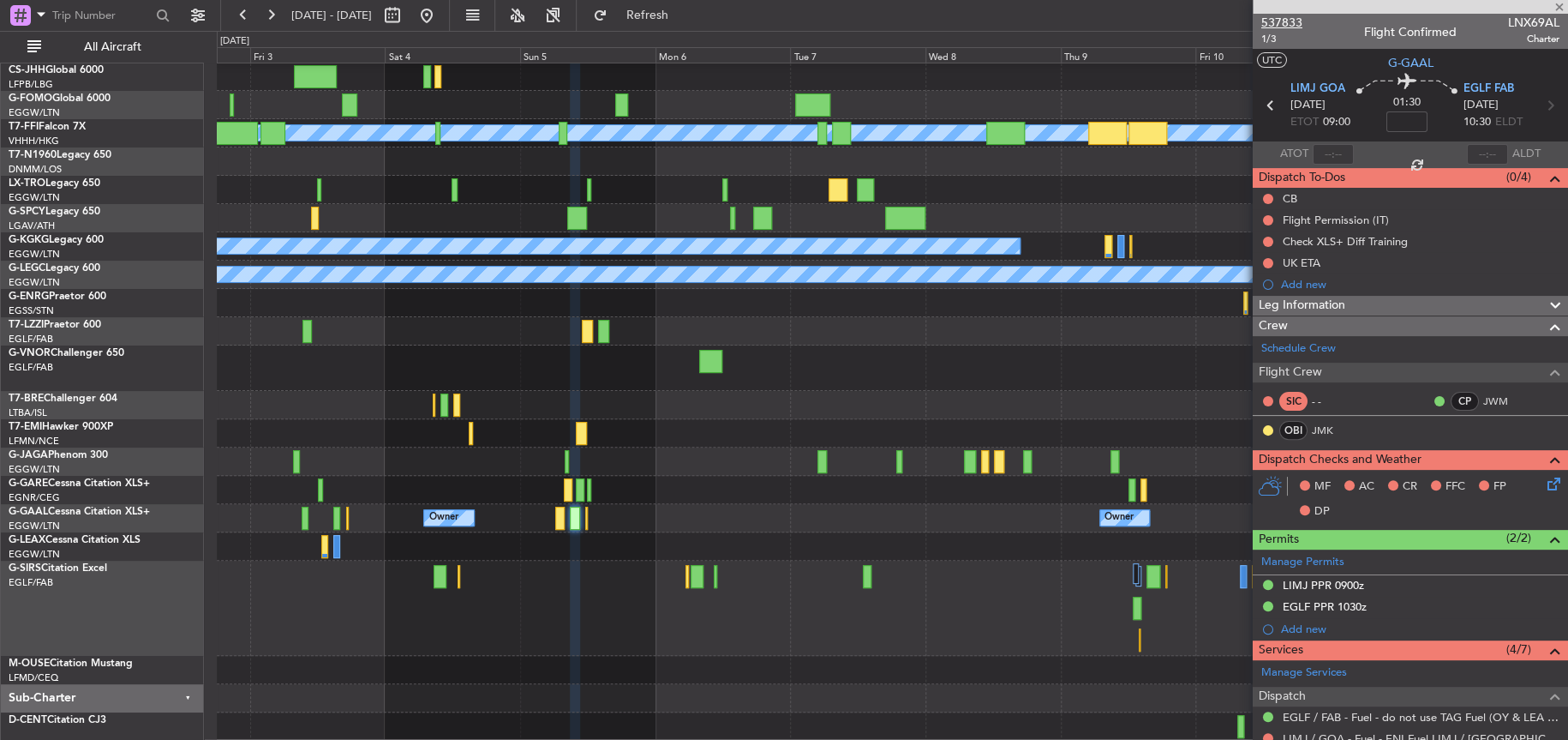
type input "4"
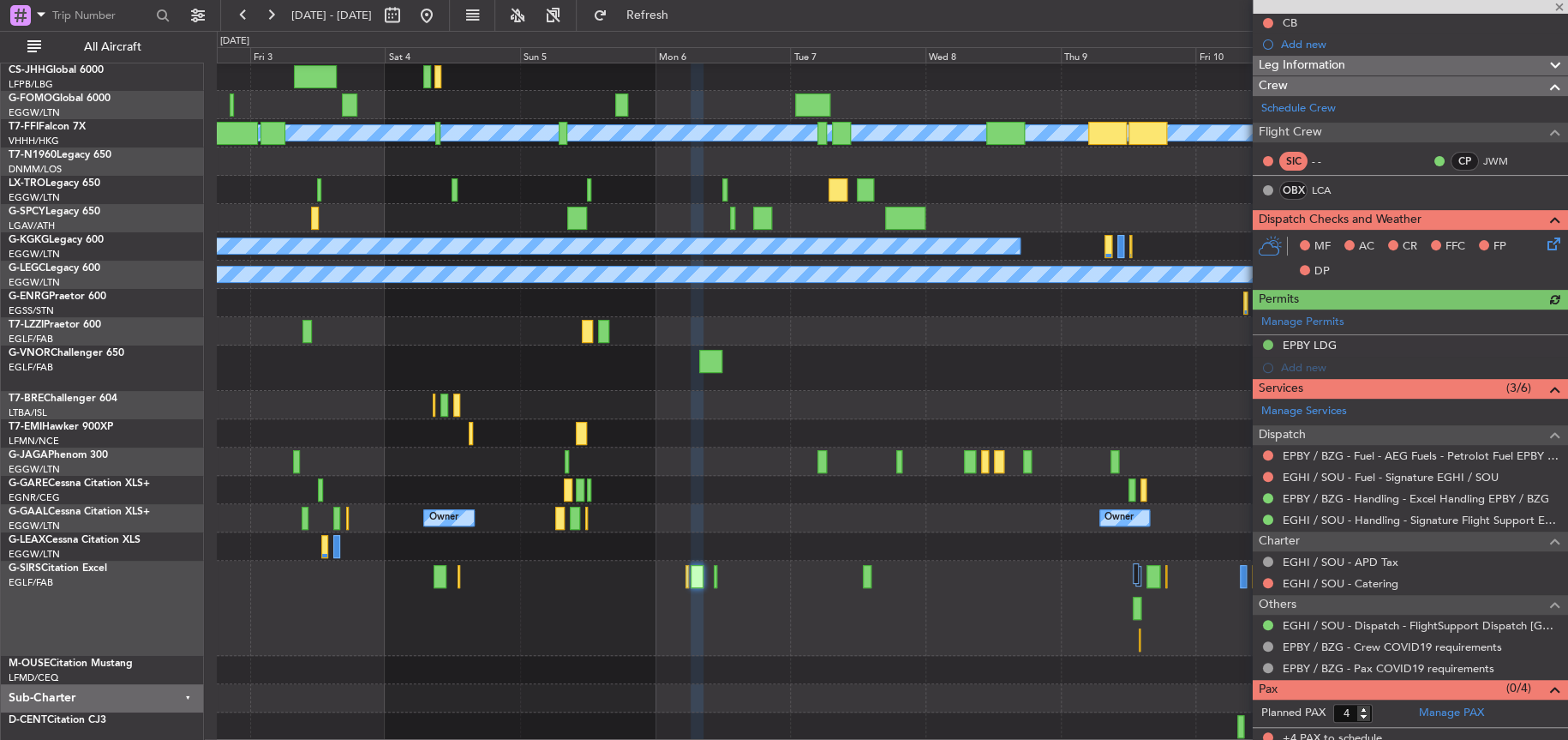
scroll to position [183, 0]
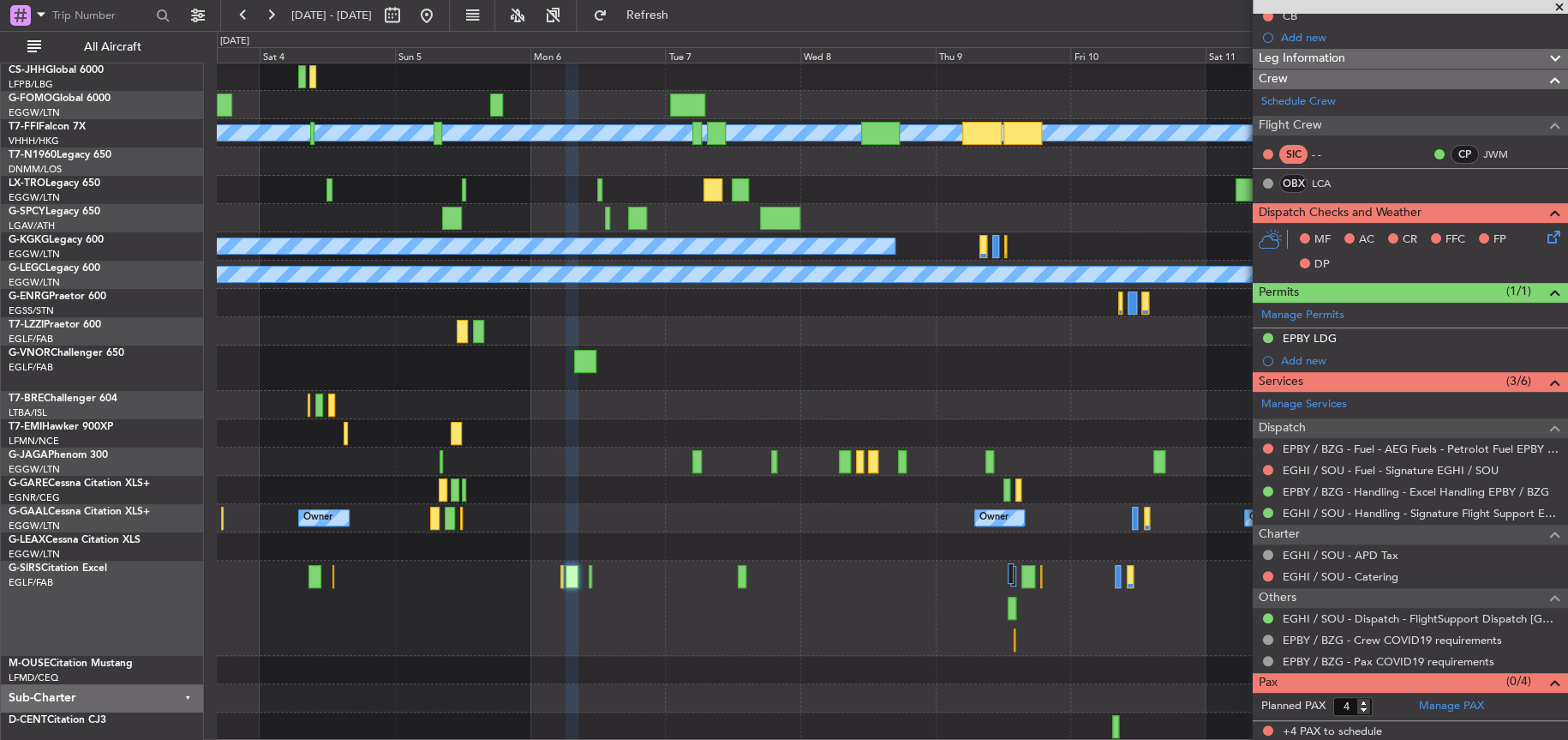
click at [543, 633] on div at bounding box center [891, 608] width 1350 height 95
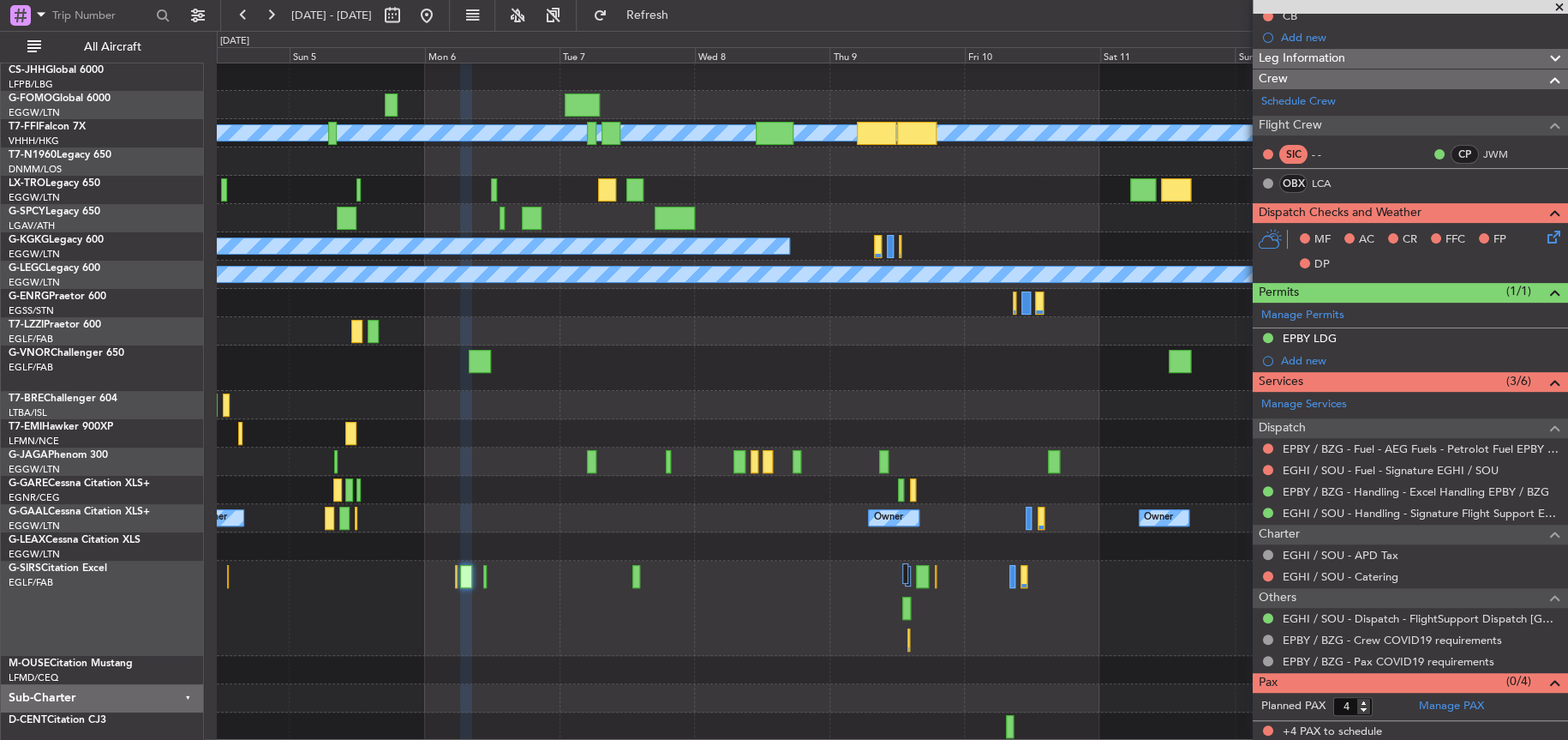
click at [623, 633] on div at bounding box center [891, 608] width 1349 height 95
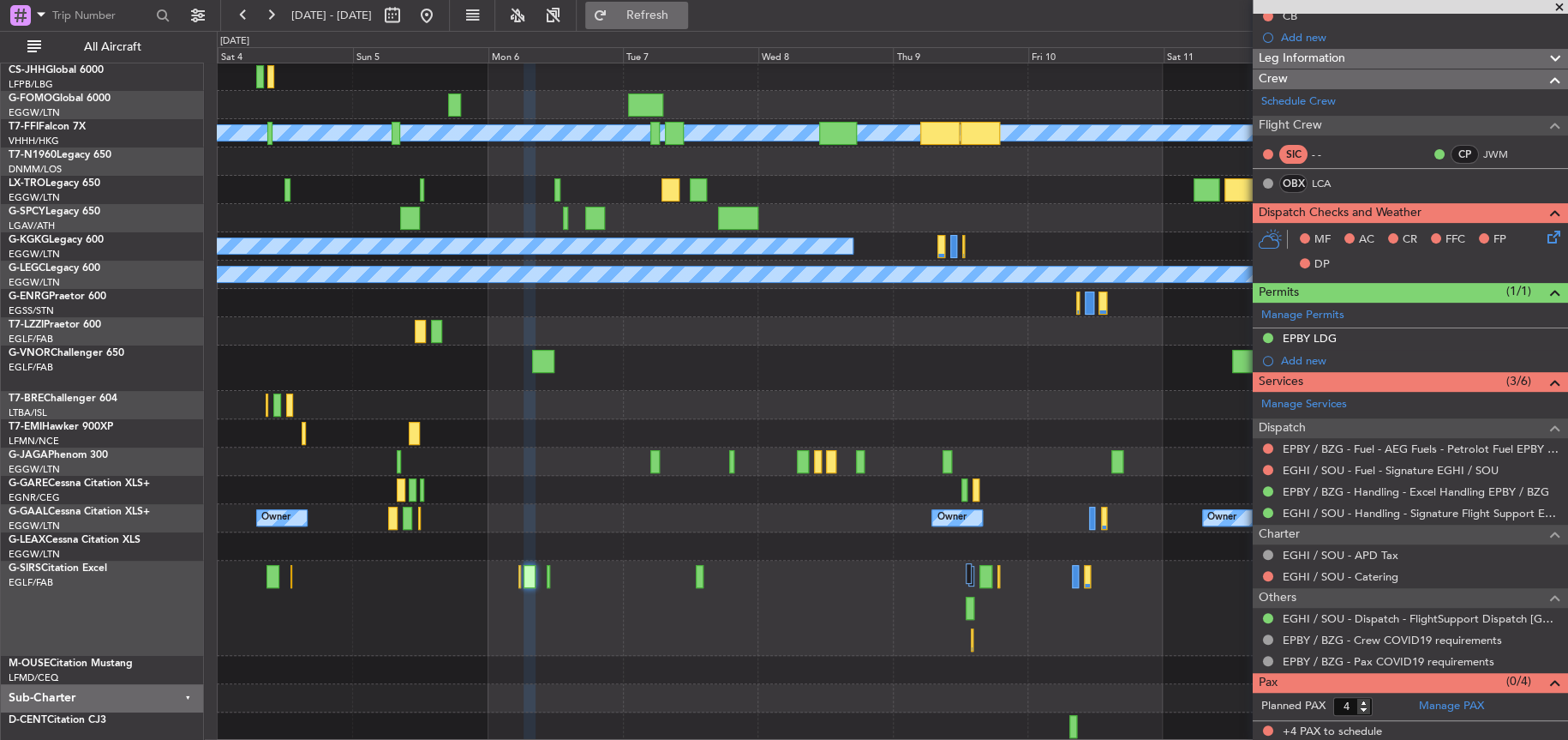
click at [683, 10] on span "Refresh" at bounding box center [646, 16] width 72 height 12
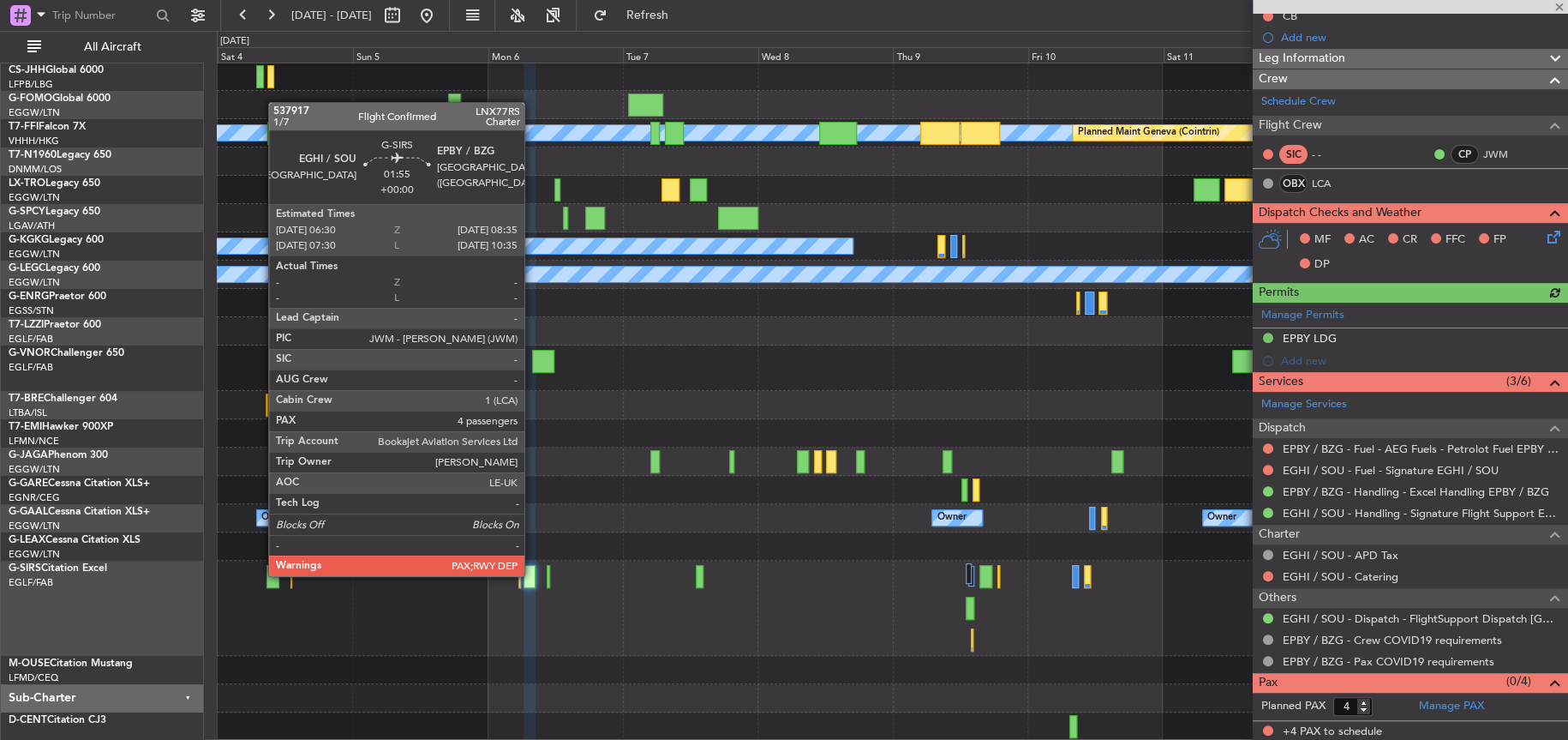
click at [532, 574] on div at bounding box center [530, 577] width 12 height 23
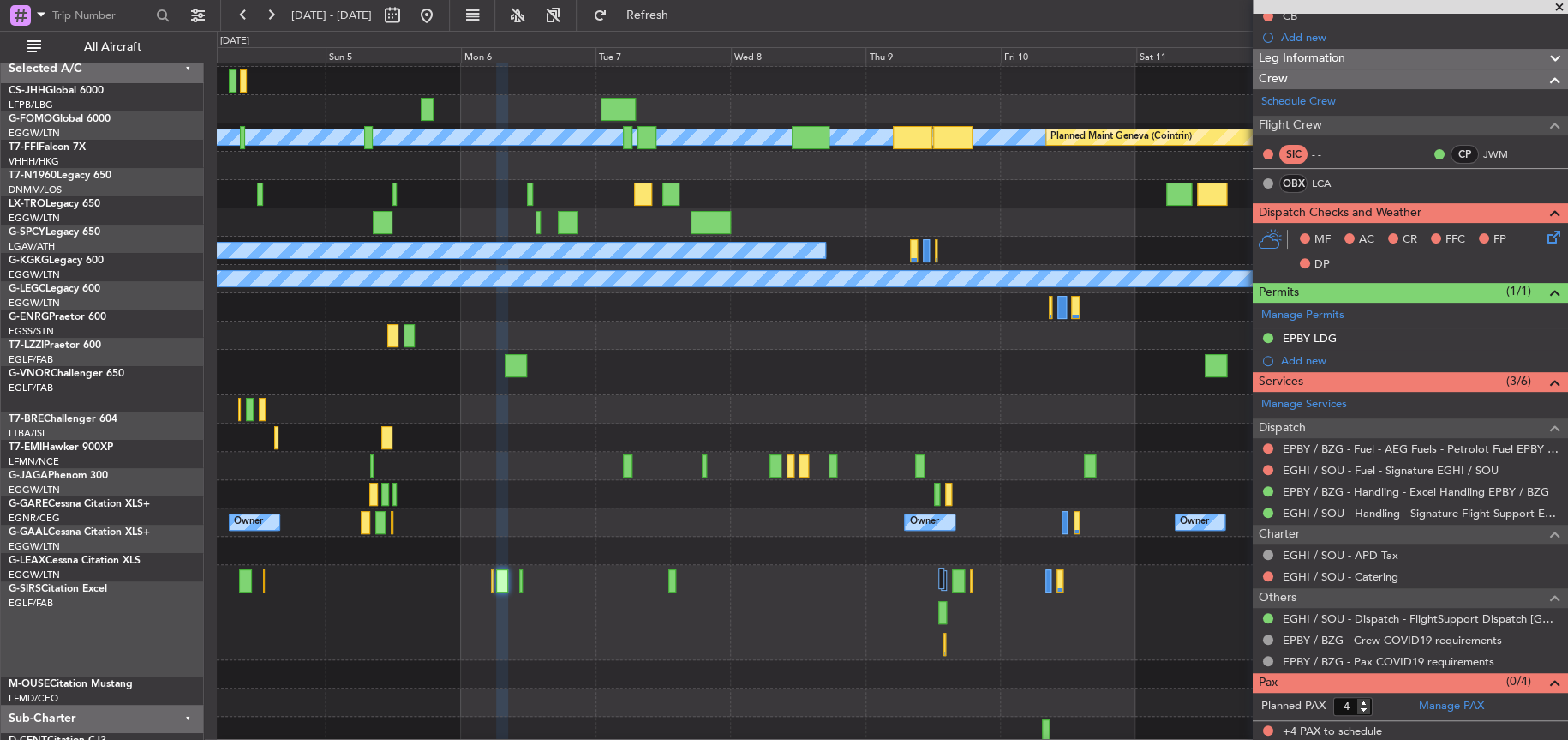
click at [663, 606] on div at bounding box center [891, 613] width 1349 height 95
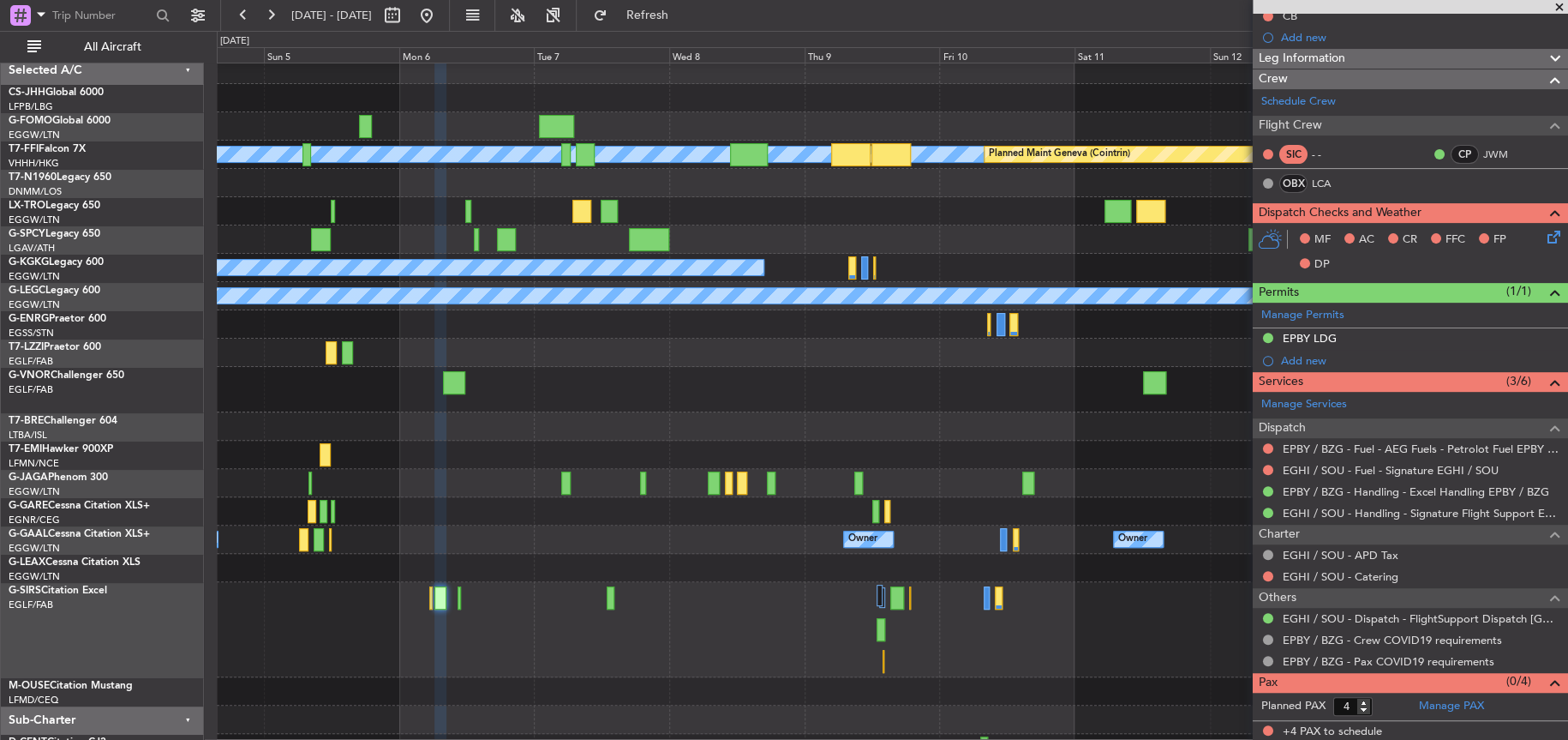
scroll to position [0, 0]
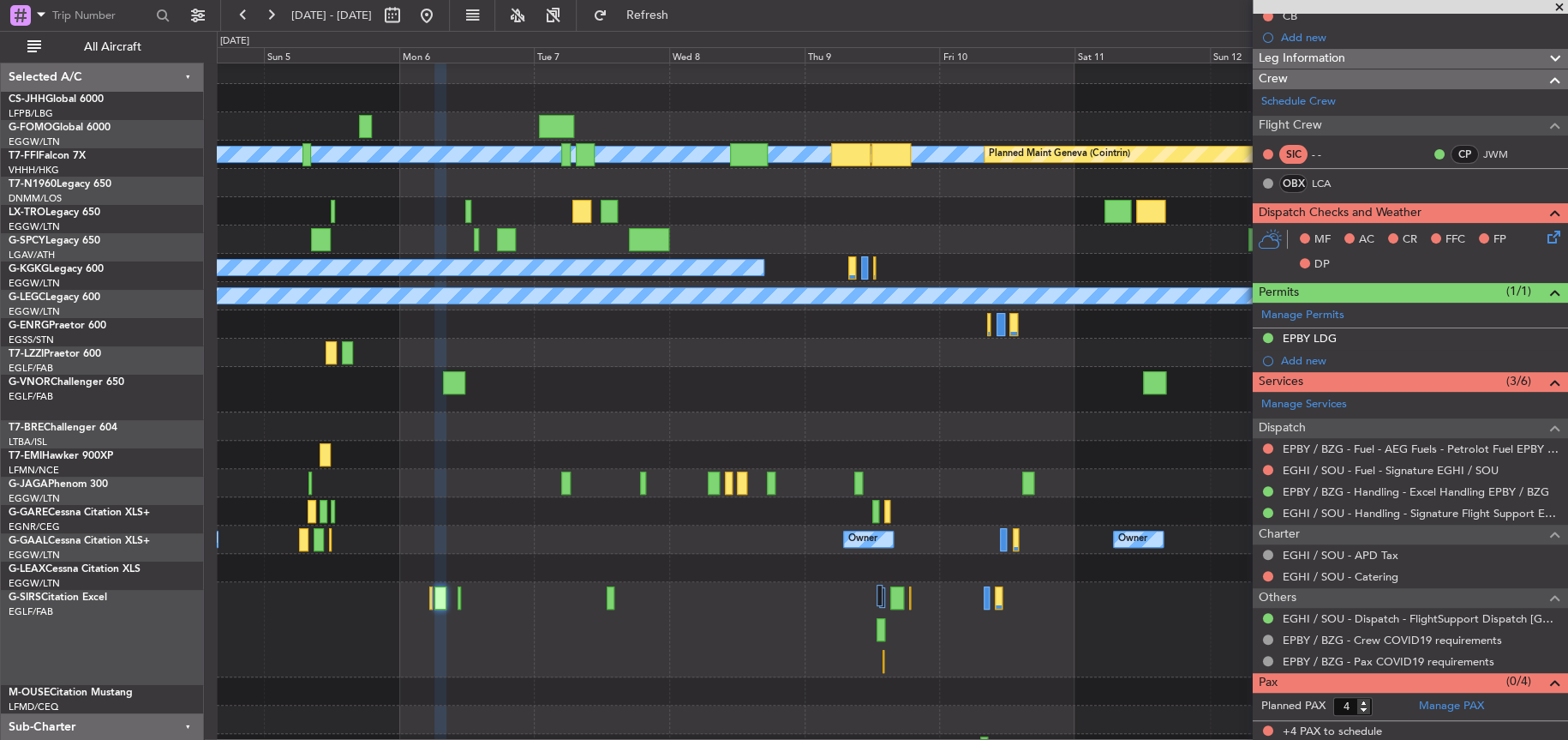
click at [673, 535] on div "[PERSON_NAME] [PERSON_NAME] Planned Maint Geneva ([GEOGRAPHIC_DATA]) Planned Ma…" at bounding box center [891, 408] width 1350 height 706
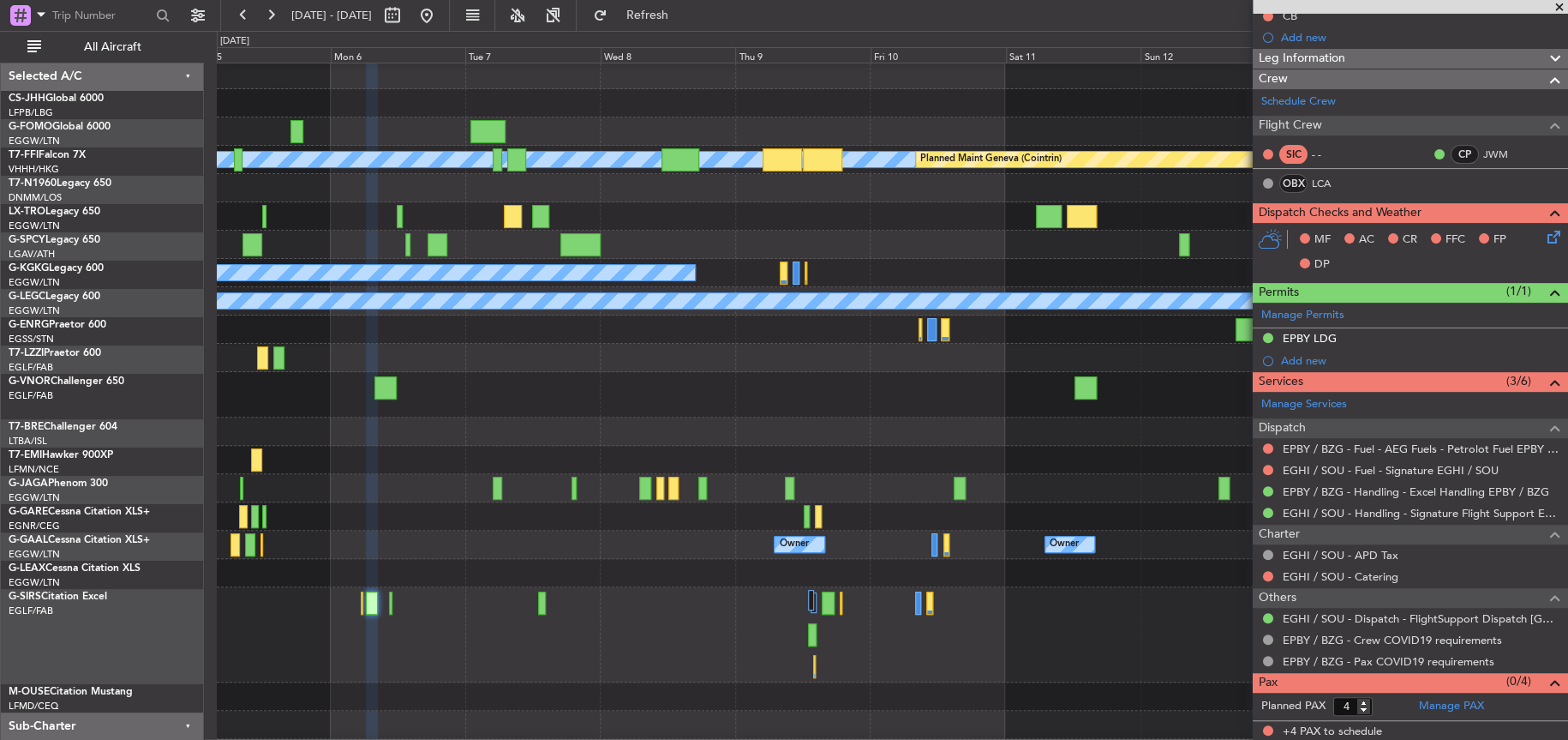
scroll to position [29, 0]
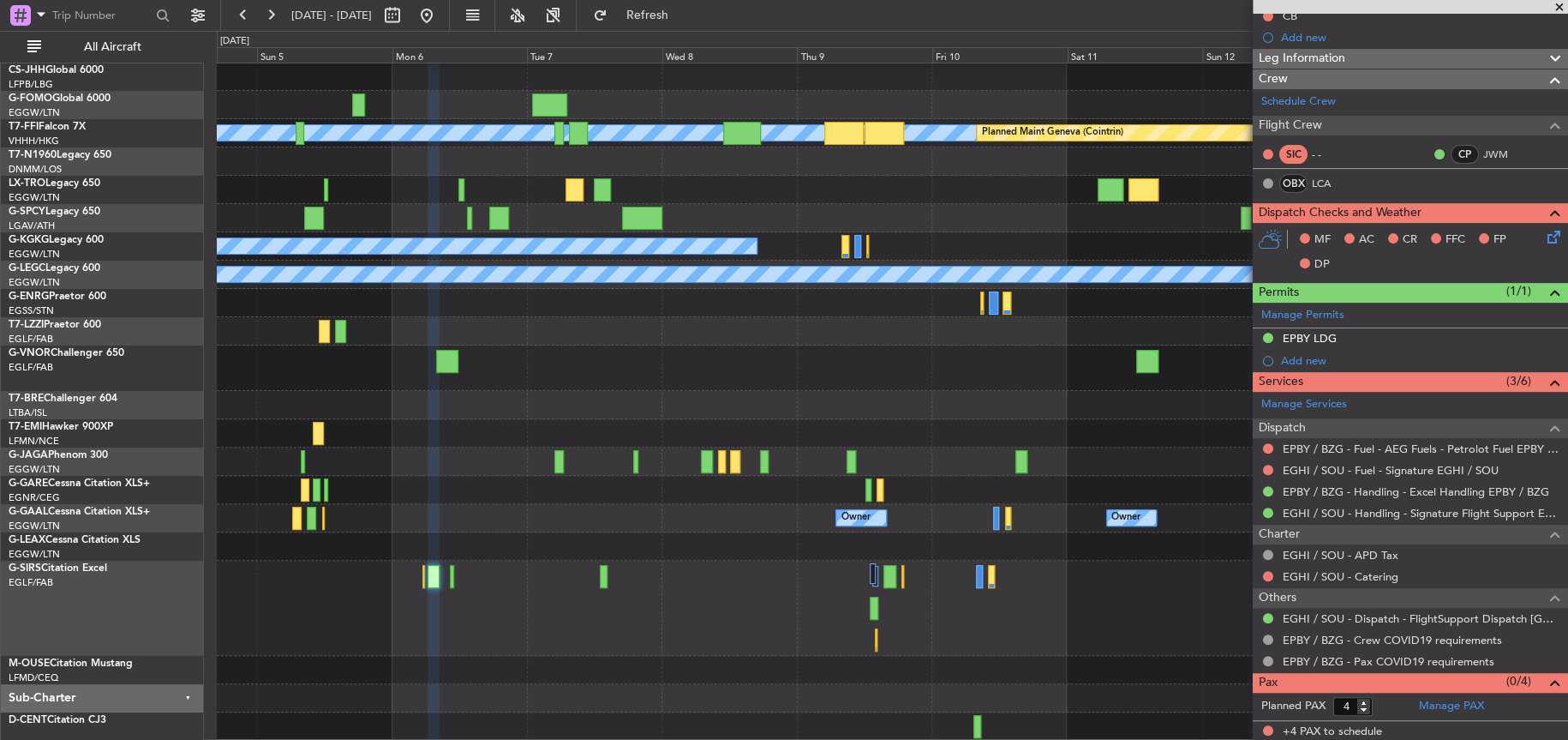
click at [726, 380] on div "[PERSON_NAME] [PERSON_NAME] Planned Maint Geneva ([GEOGRAPHIC_DATA]) Planned Ma…" at bounding box center [891, 387] width 1349 height 706
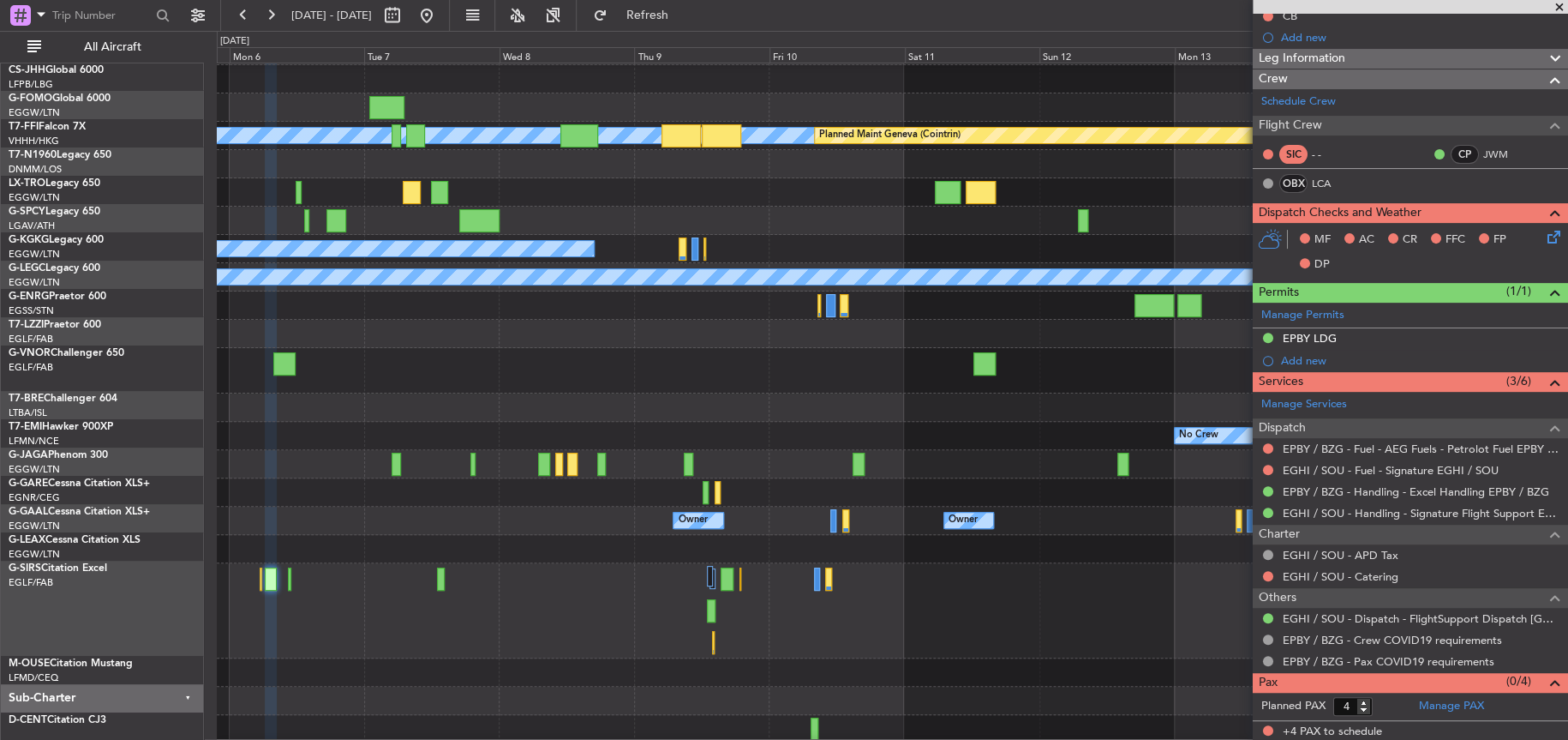
click at [718, 377] on div at bounding box center [891, 370] width 1349 height 46
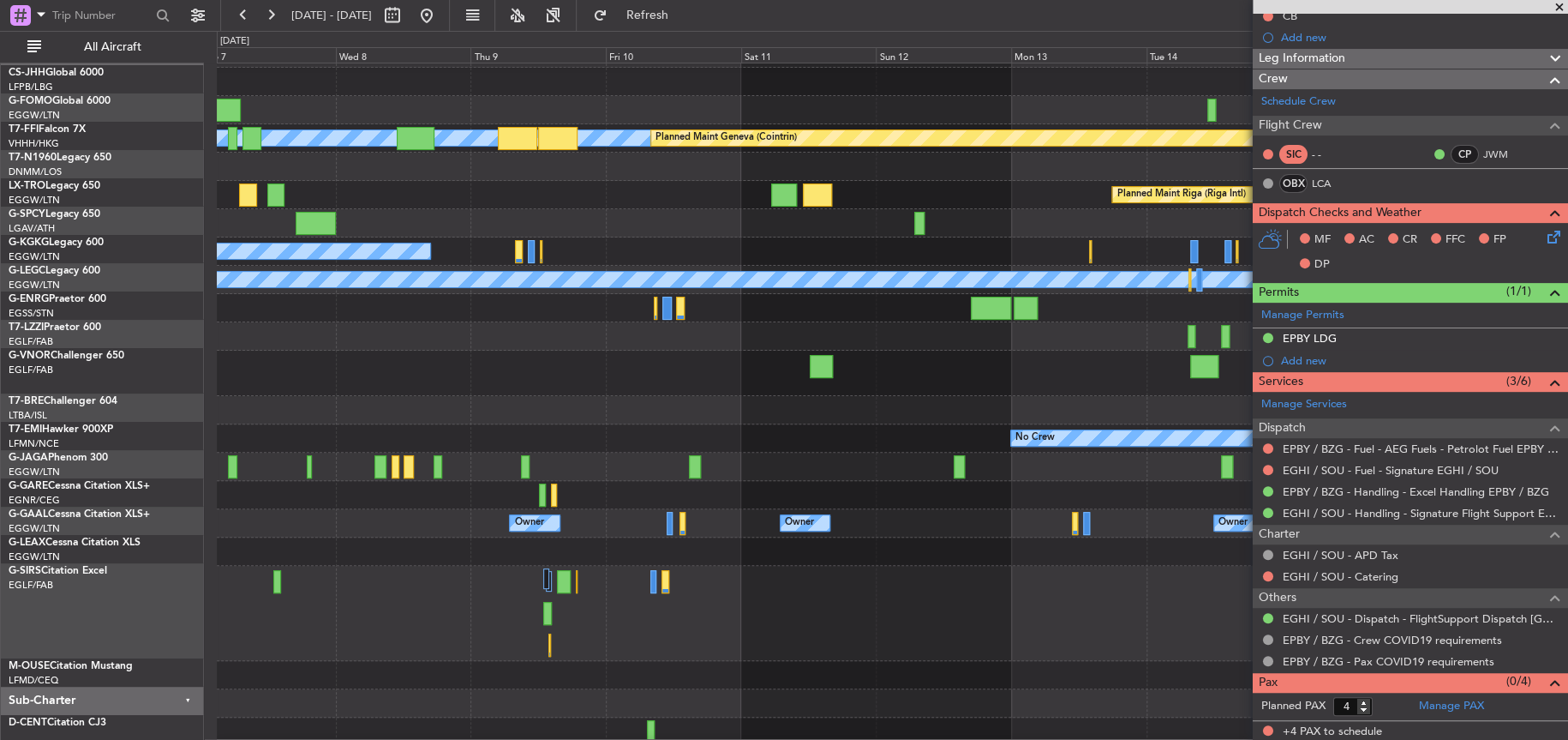
scroll to position [24, 0]
click at [711, 220] on div at bounding box center [891, 223] width 1350 height 28
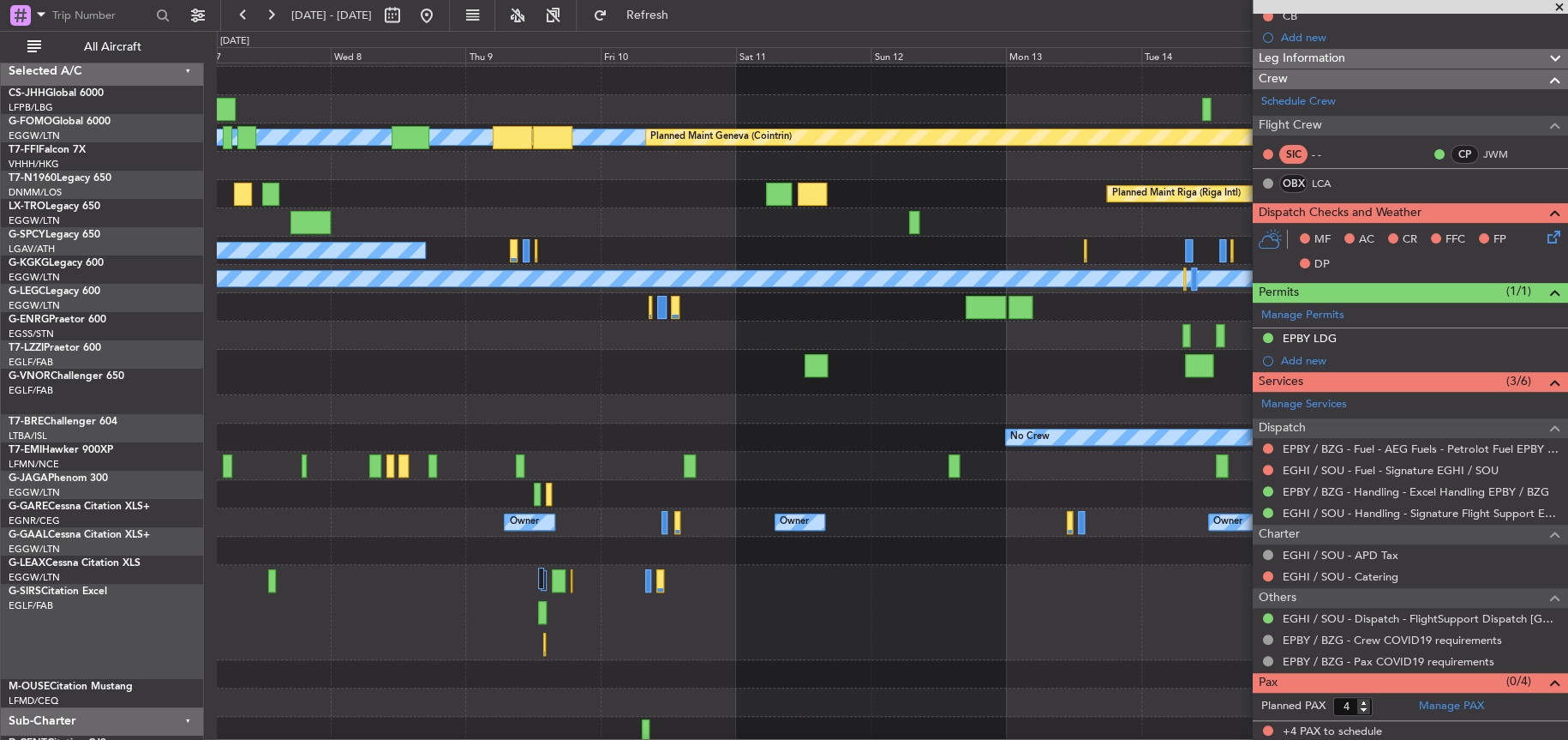
click at [513, 392] on div at bounding box center [891, 372] width 1350 height 46
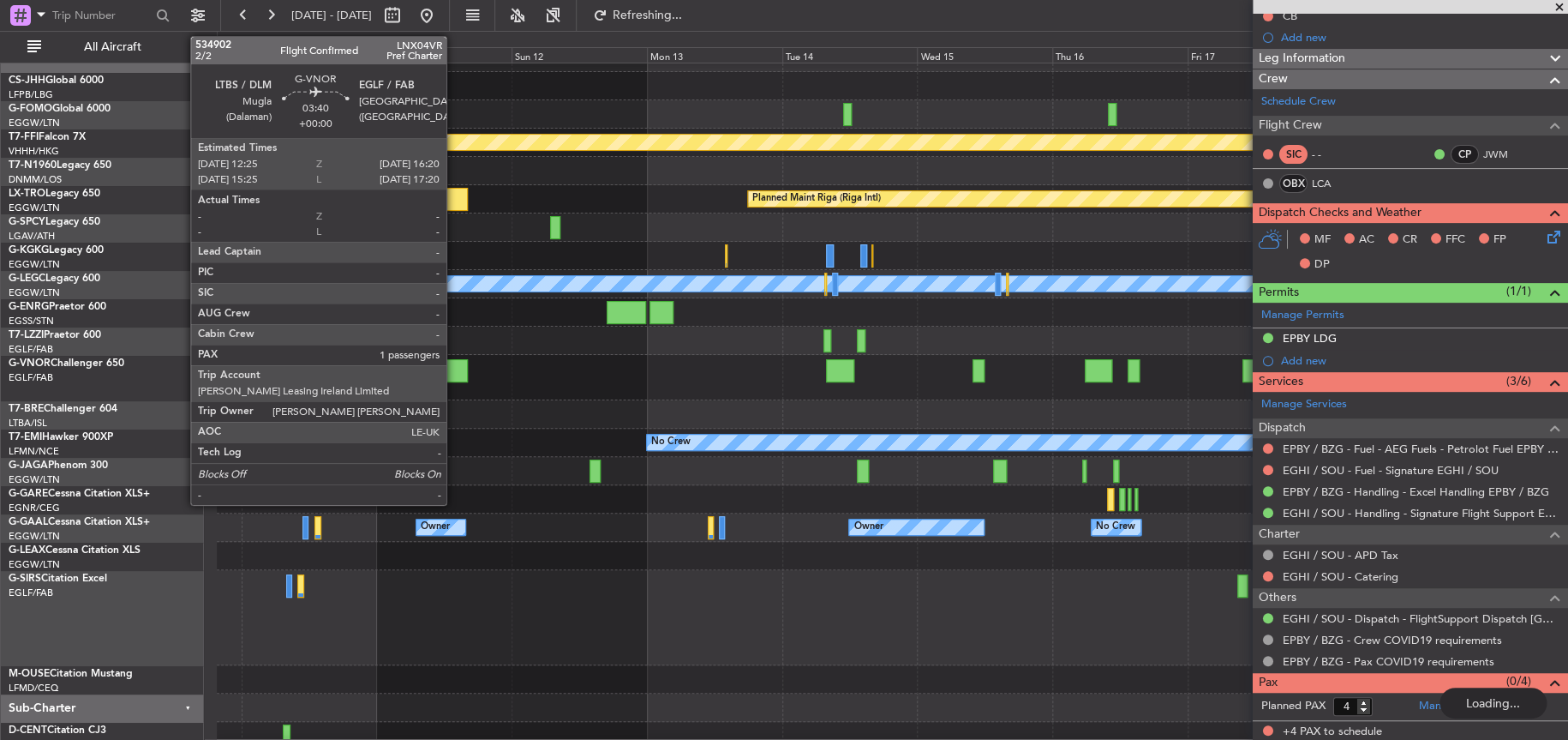
scroll to position [0, 0]
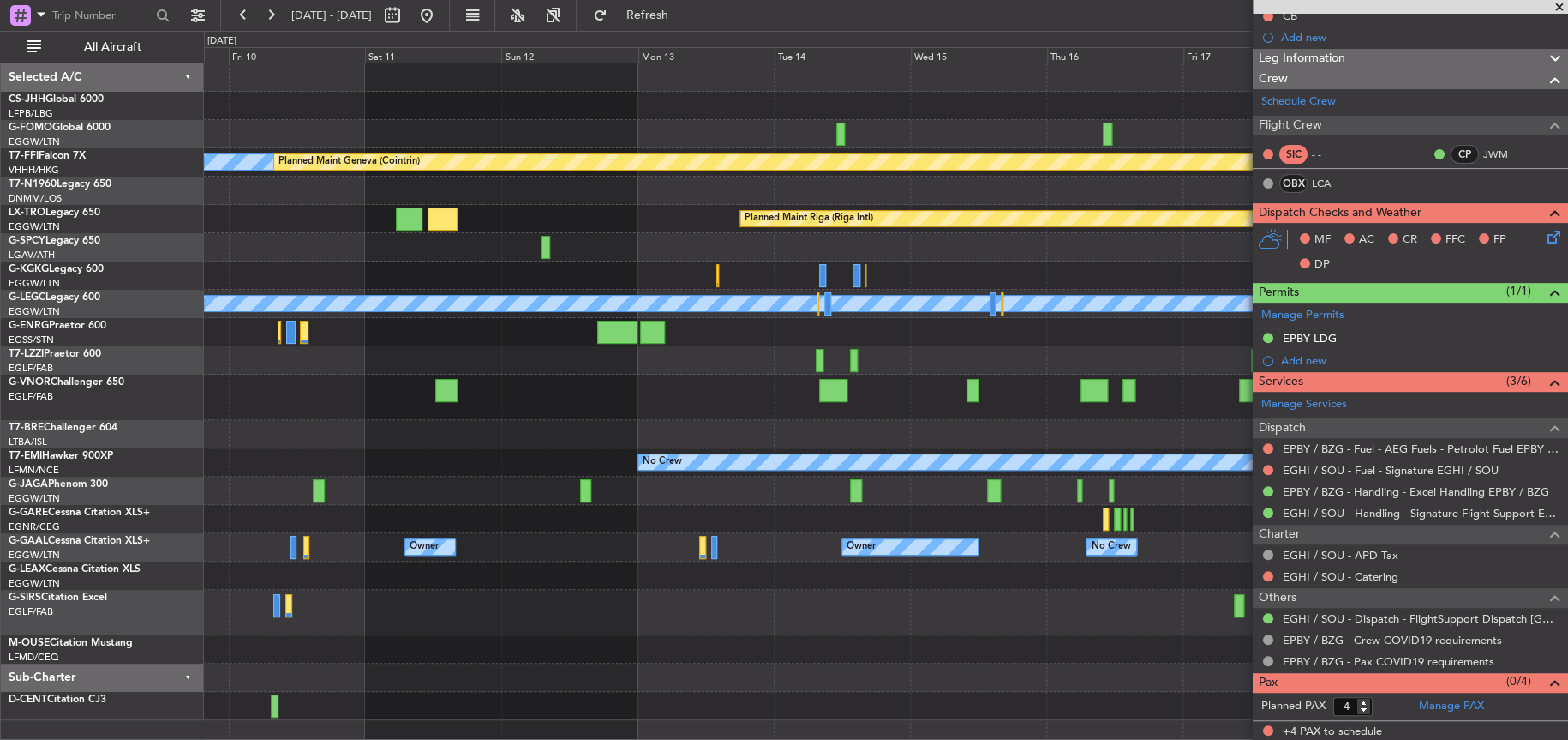
click at [836, 426] on div at bounding box center [886, 434] width 1363 height 28
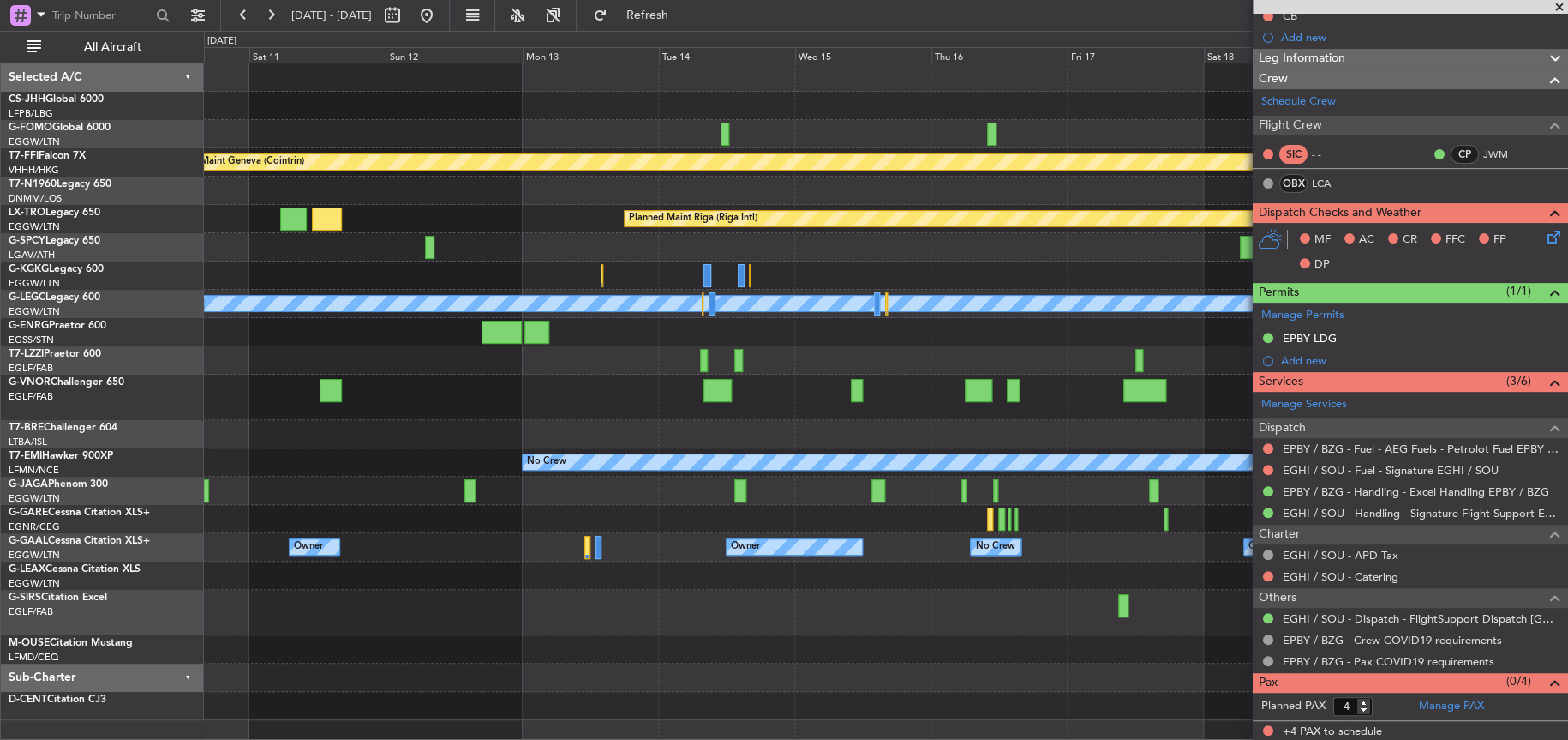
click at [692, 428] on div at bounding box center [886, 434] width 1363 height 28
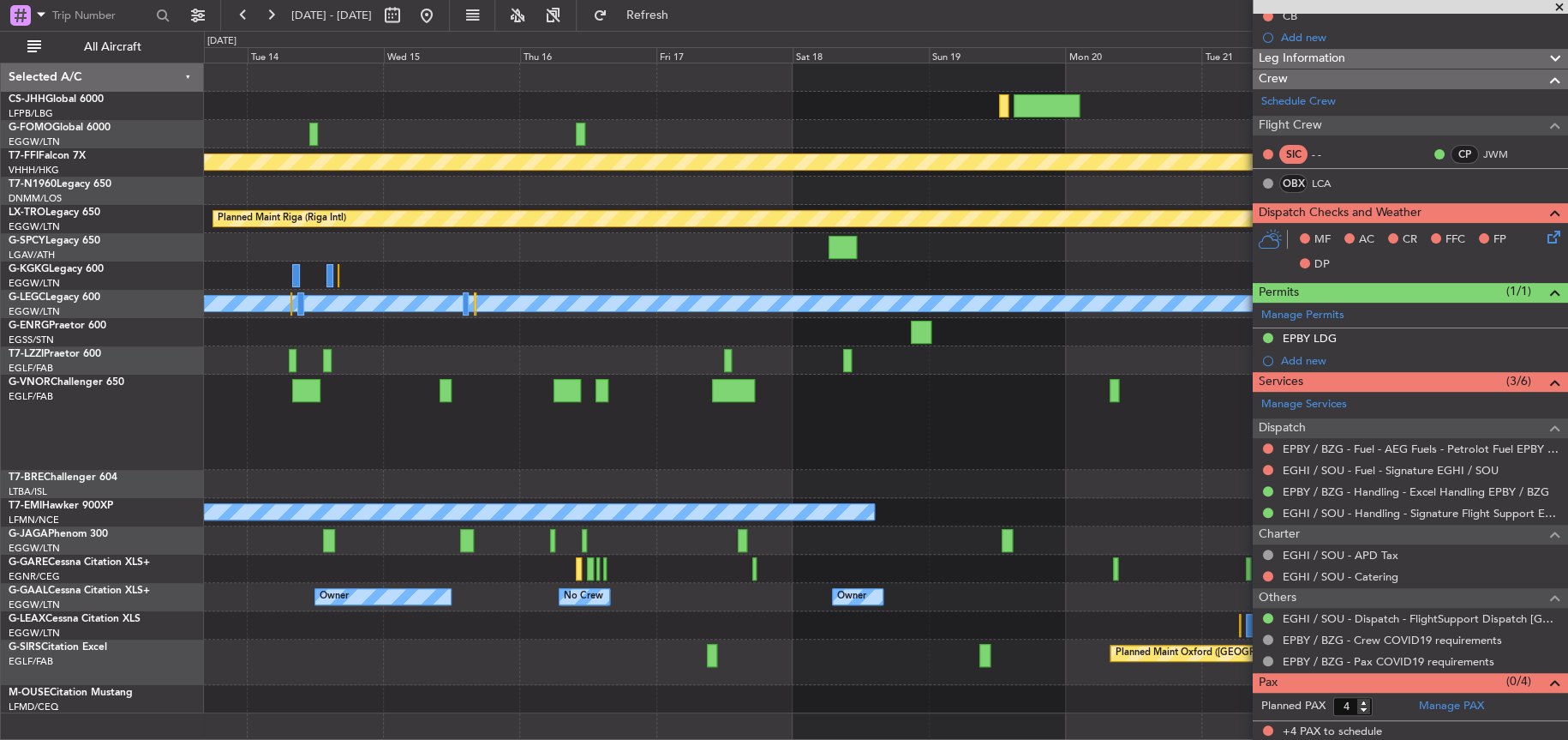
click at [756, 662] on div "Planned Maint Oxford ([GEOGRAPHIC_DATA])" at bounding box center [886, 662] width 1363 height 46
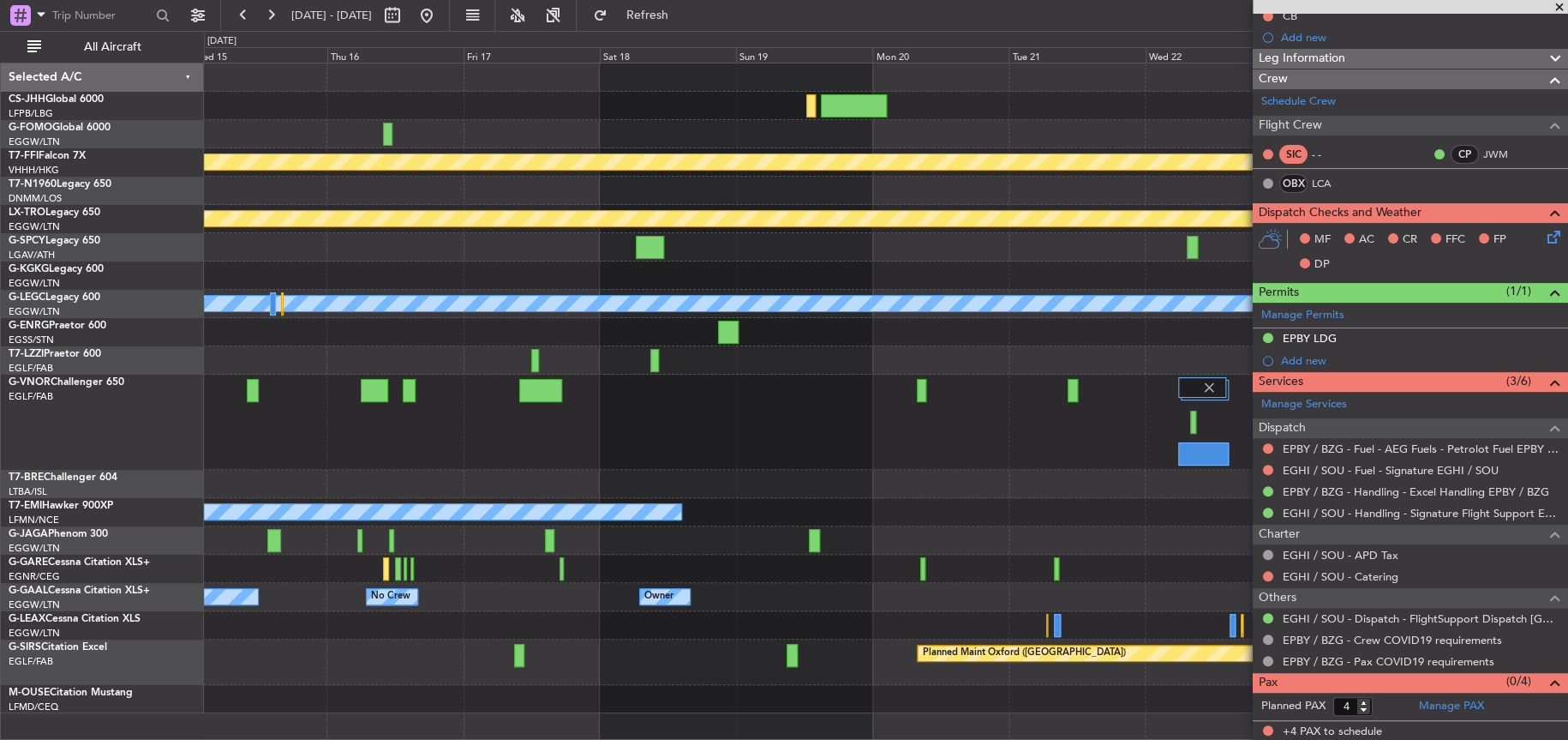
click at [573, 660] on div "Planned Maint Oxford ([GEOGRAPHIC_DATA])" at bounding box center [886, 662] width 1363 height 46
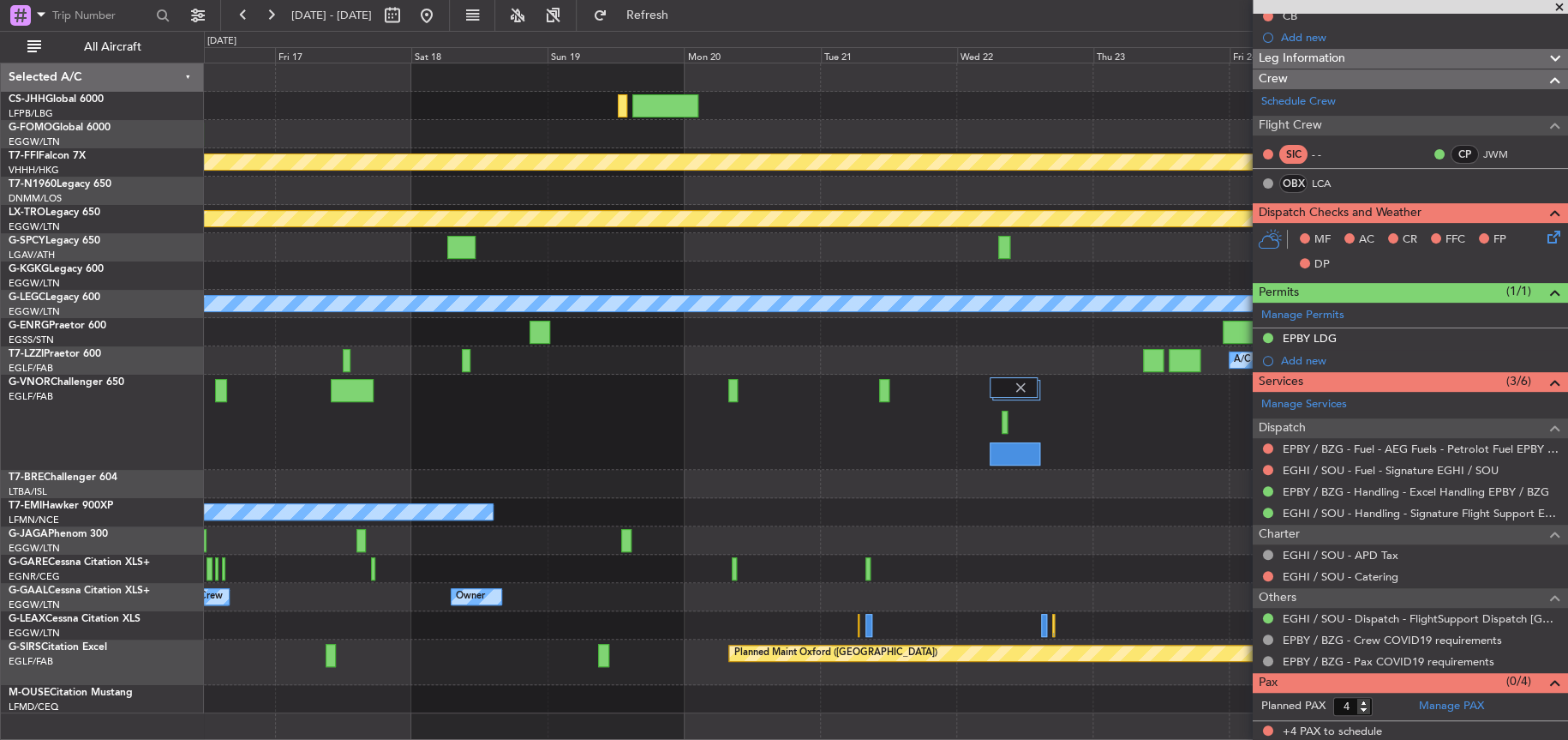
click at [698, 521] on div "[PERSON_NAME] [PERSON_NAME] Planned Maint Geneva ([GEOGRAPHIC_DATA]) Planned Ma…" at bounding box center [886, 388] width 1363 height 650
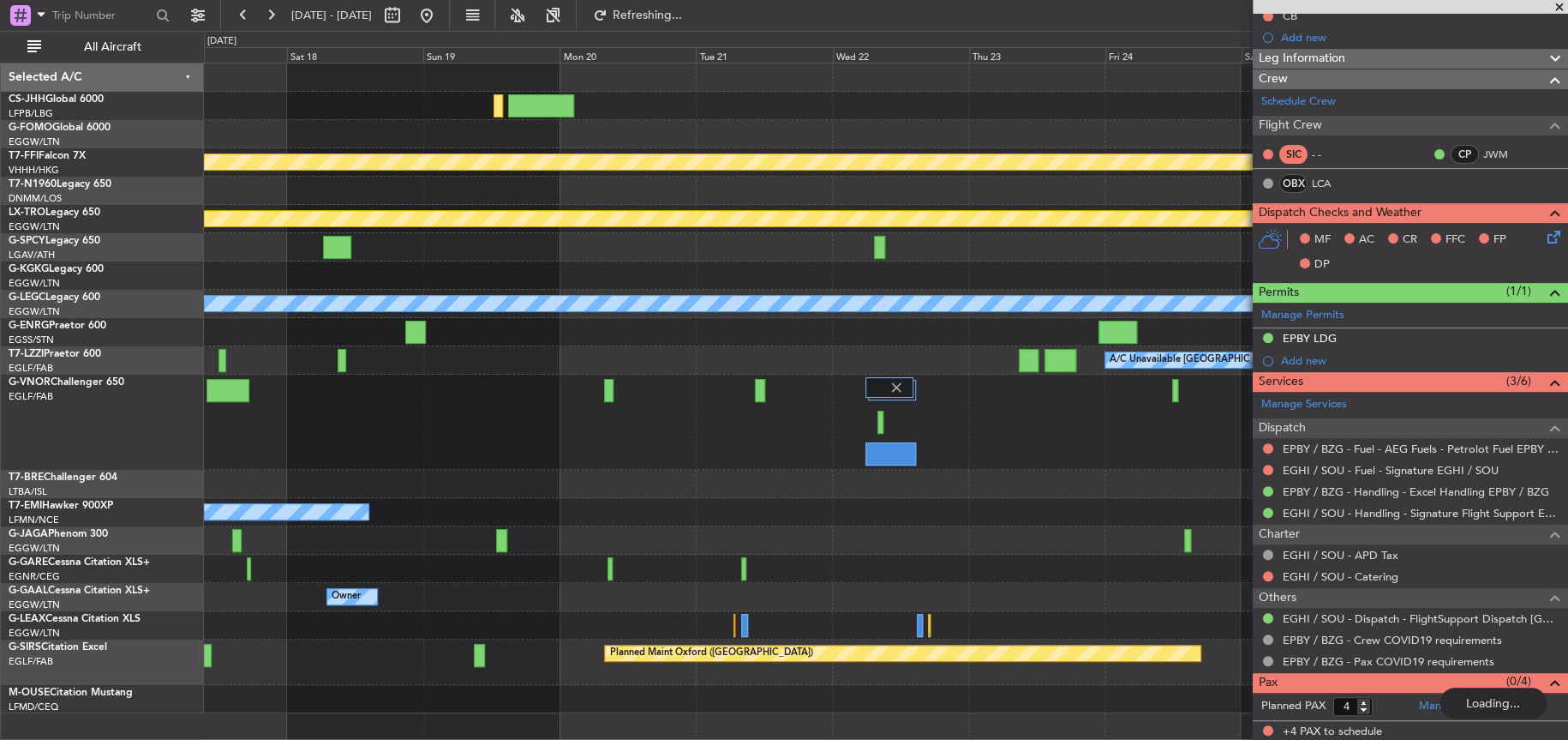
click at [765, 502] on div "No Crew" at bounding box center [886, 511] width 1363 height 28
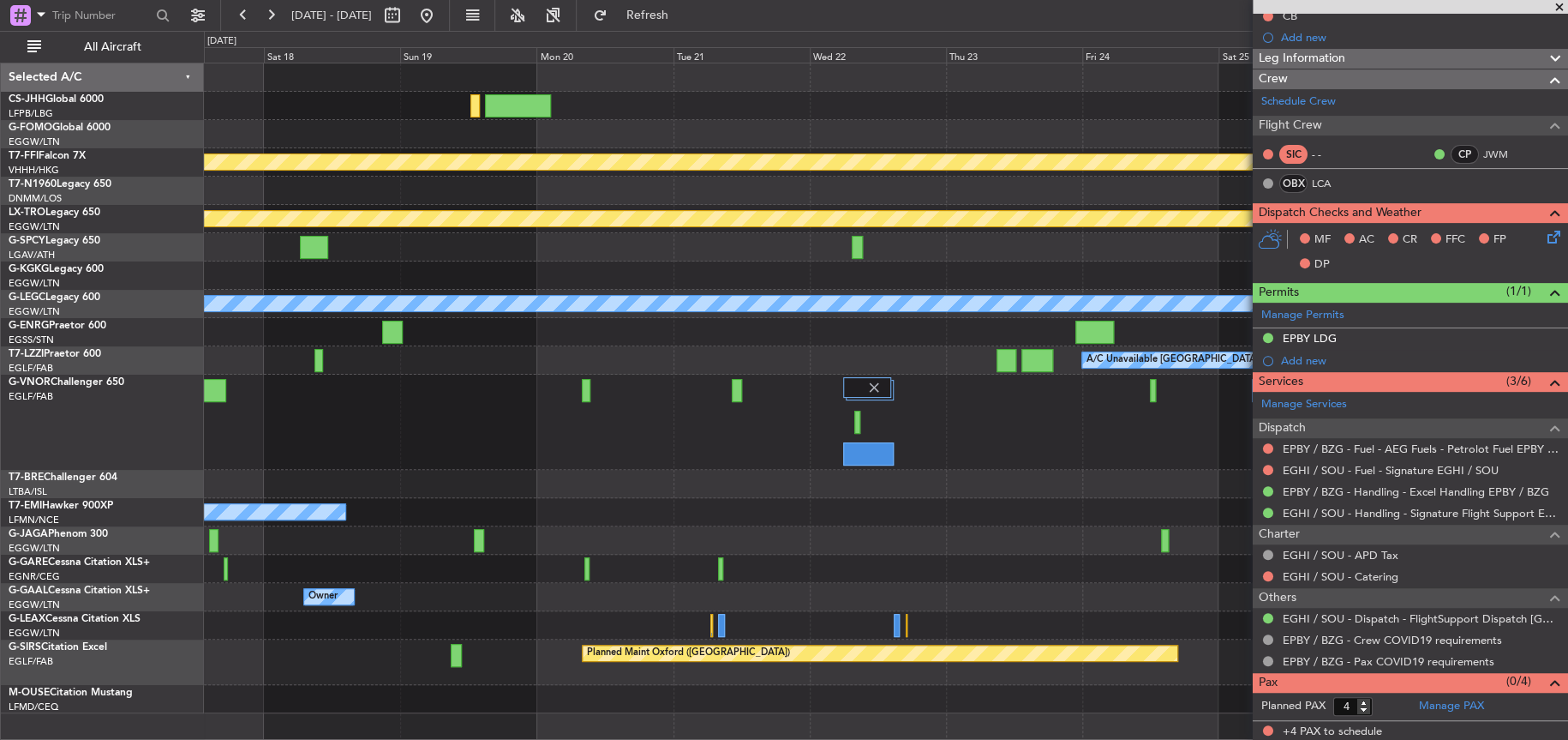
click at [462, 499] on div "[PERSON_NAME] [PERSON_NAME] Planned Maint Geneva ([GEOGRAPHIC_DATA]) Planned Ma…" at bounding box center [886, 388] width 1363 height 650
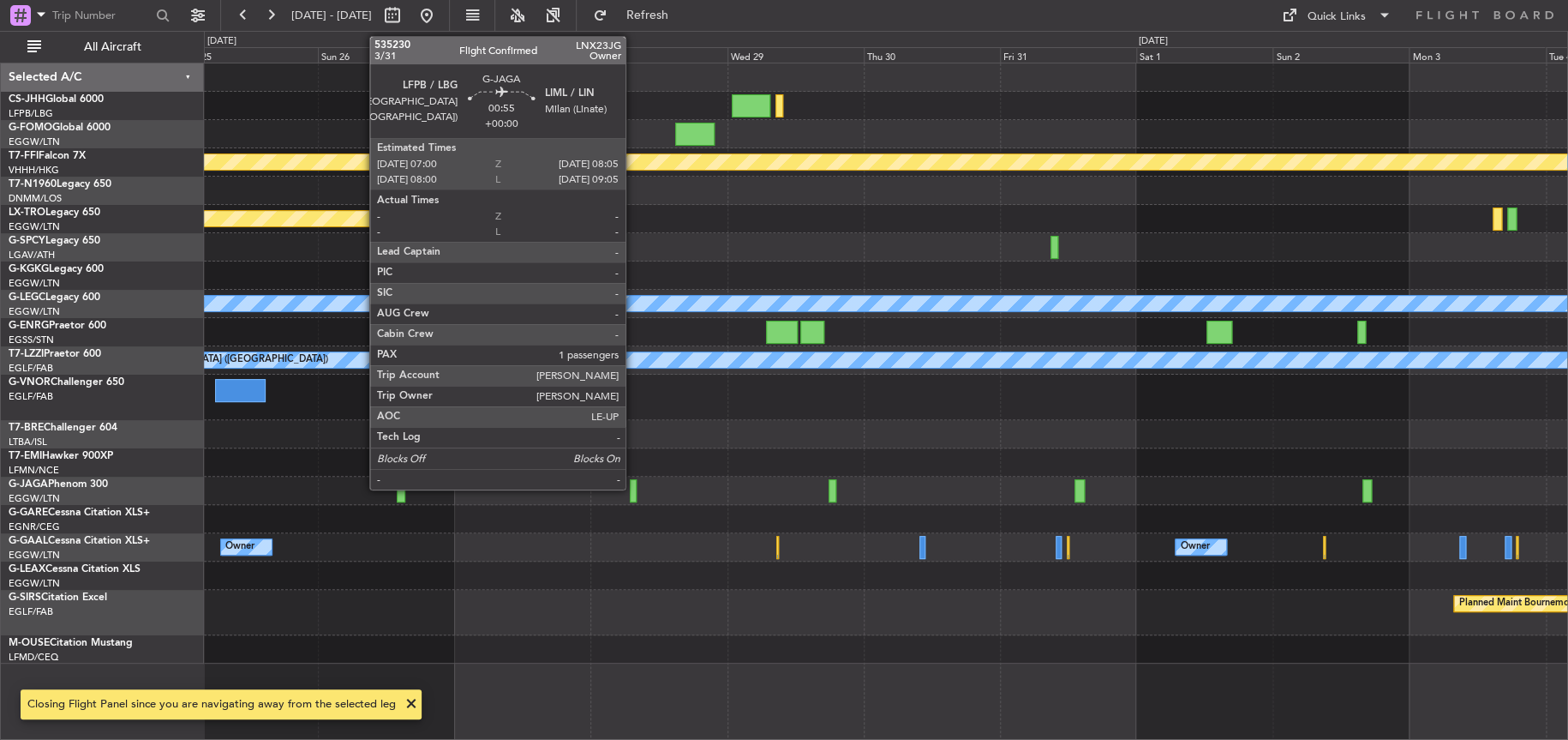
click at [379, 476] on div at bounding box center [886, 490] width 1363 height 28
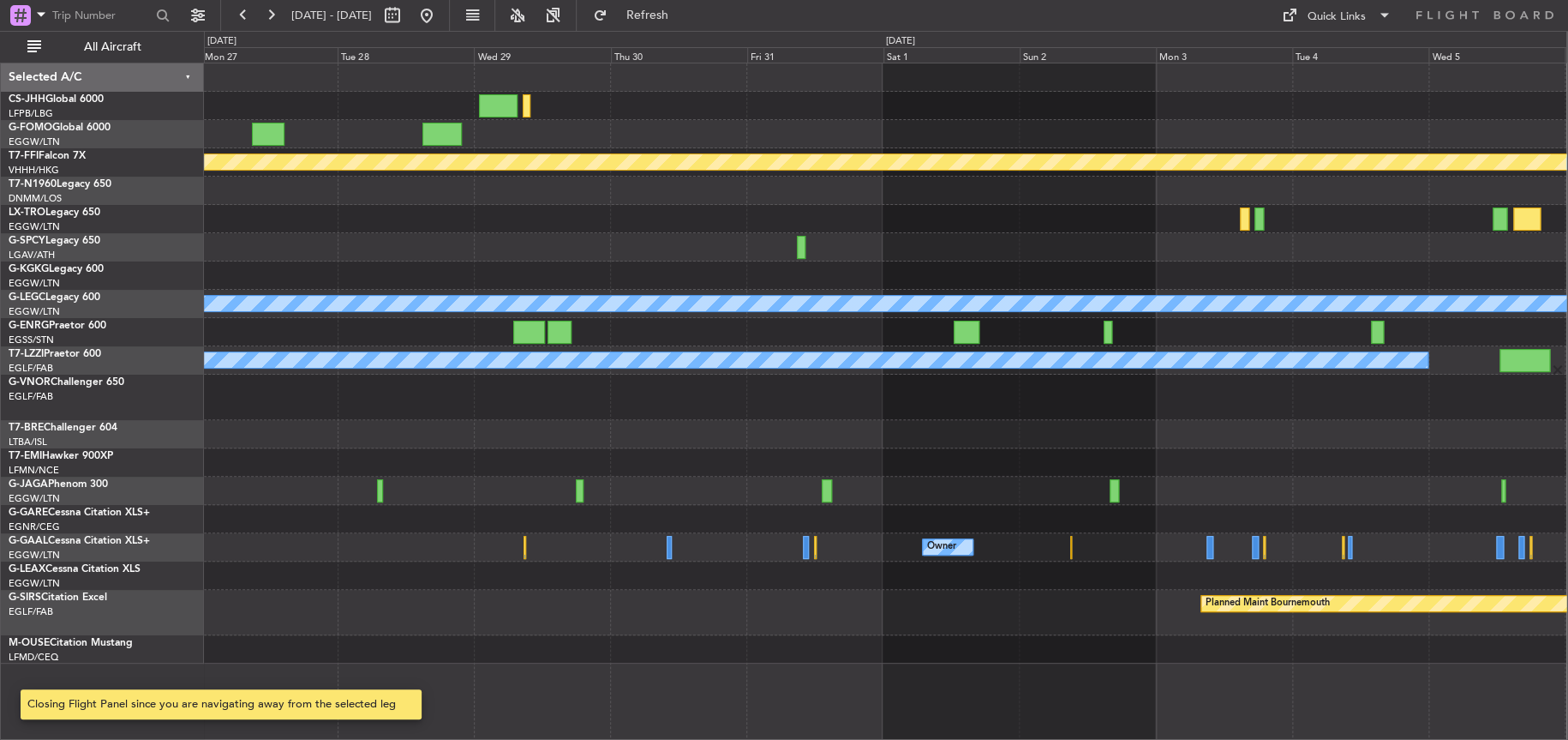
click at [411, 478] on div "[PERSON_NAME] [PERSON_NAME] Planned Maint Geneva ([GEOGRAPHIC_DATA]) Planned Ma…" at bounding box center [886, 363] width 1363 height 600
